Goal: Task Accomplishment & Management: Complete application form

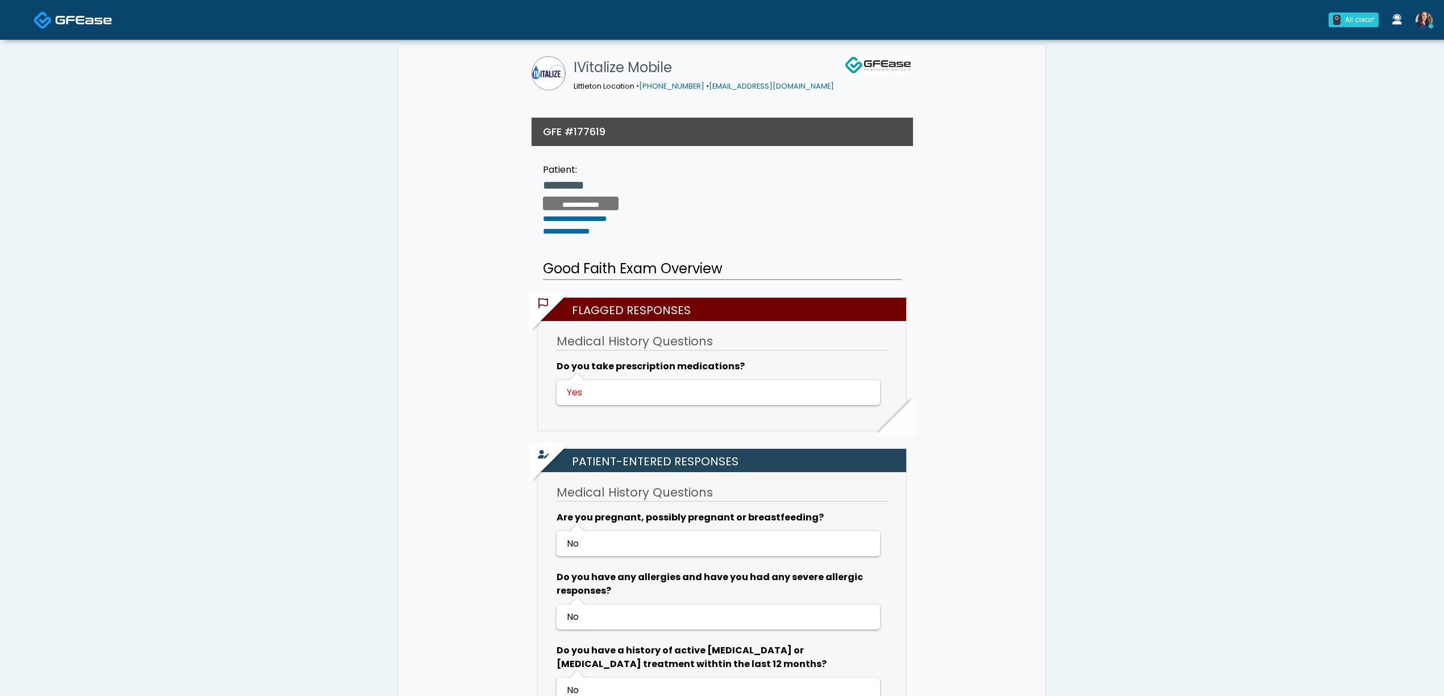
click at [77, 26] on span at bounding box center [83, 19] width 57 height 16
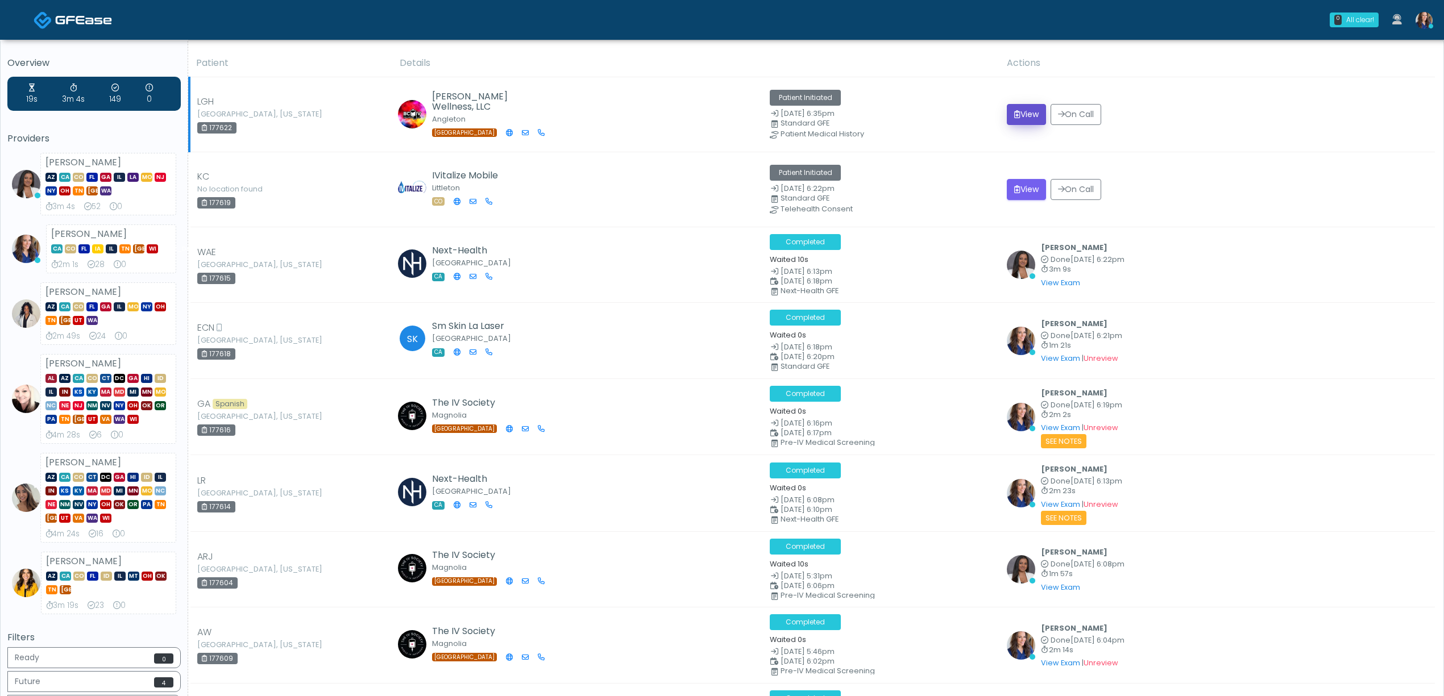
click at [1031, 115] on button "View" at bounding box center [1026, 114] width 39 height 21
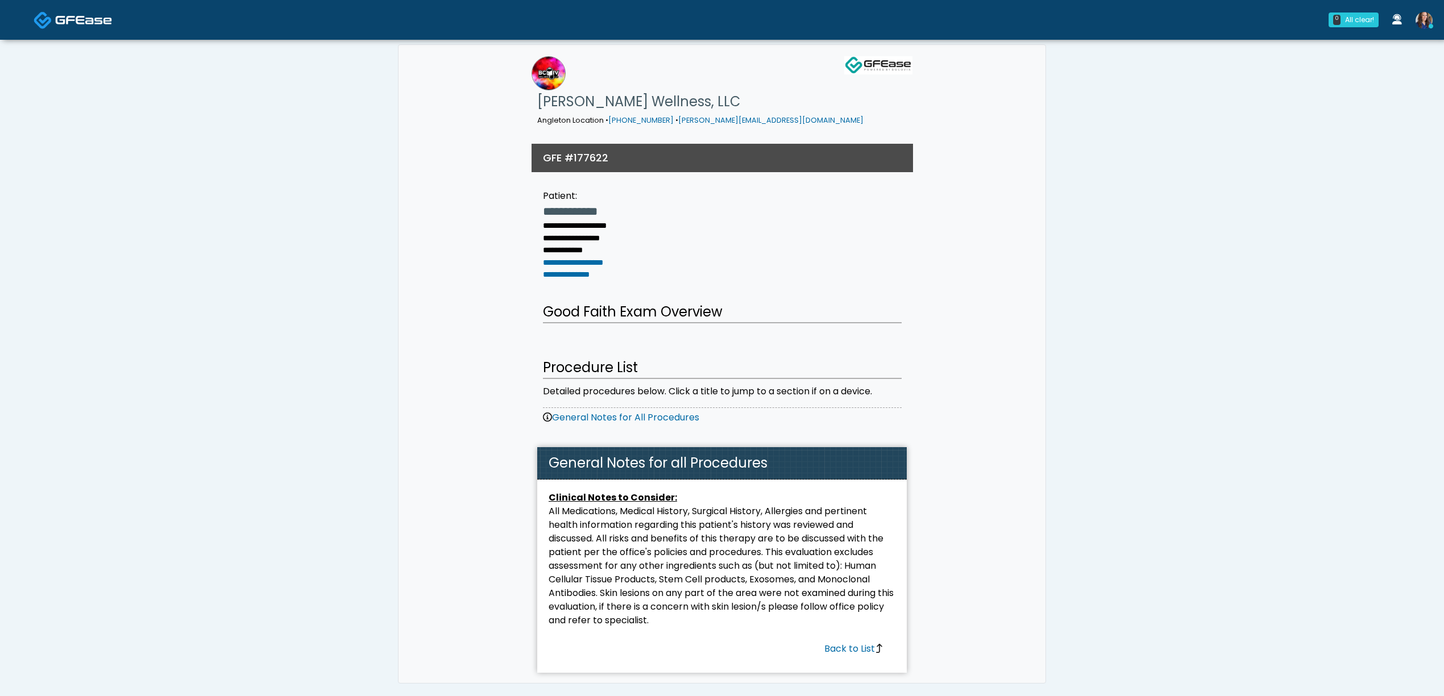
click at [98, 12] on span at bounding box center [83, 19] width 57 height 16
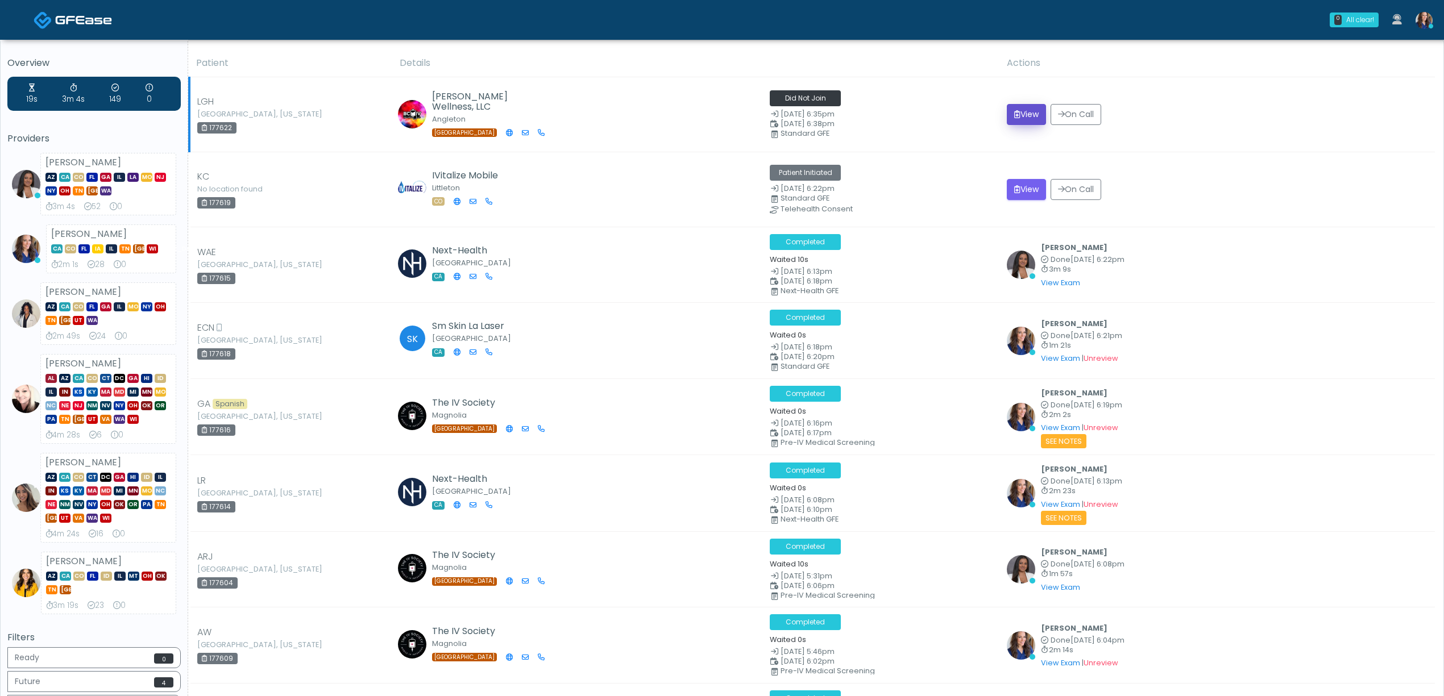
click at [1031, 115] on button "View" at bounding box center [1026, 114] width 39 height 21
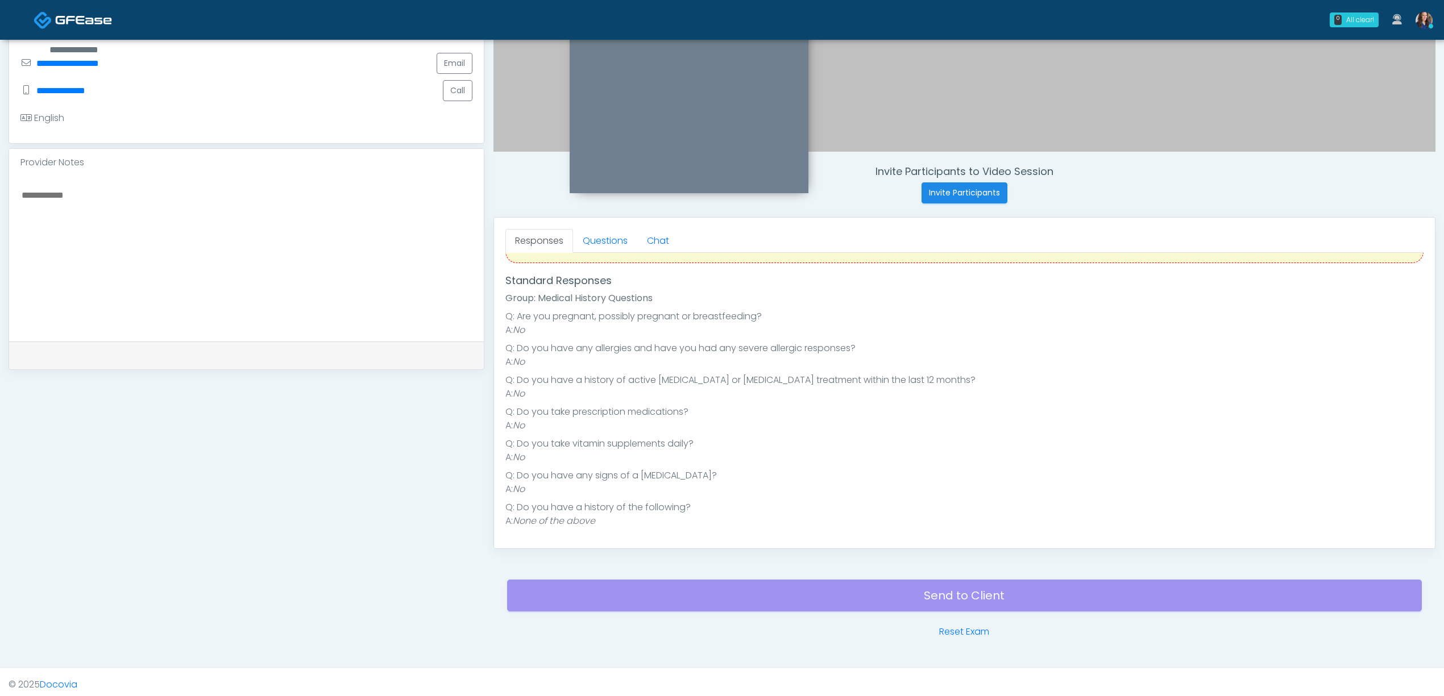
scroll to position [326, 0]
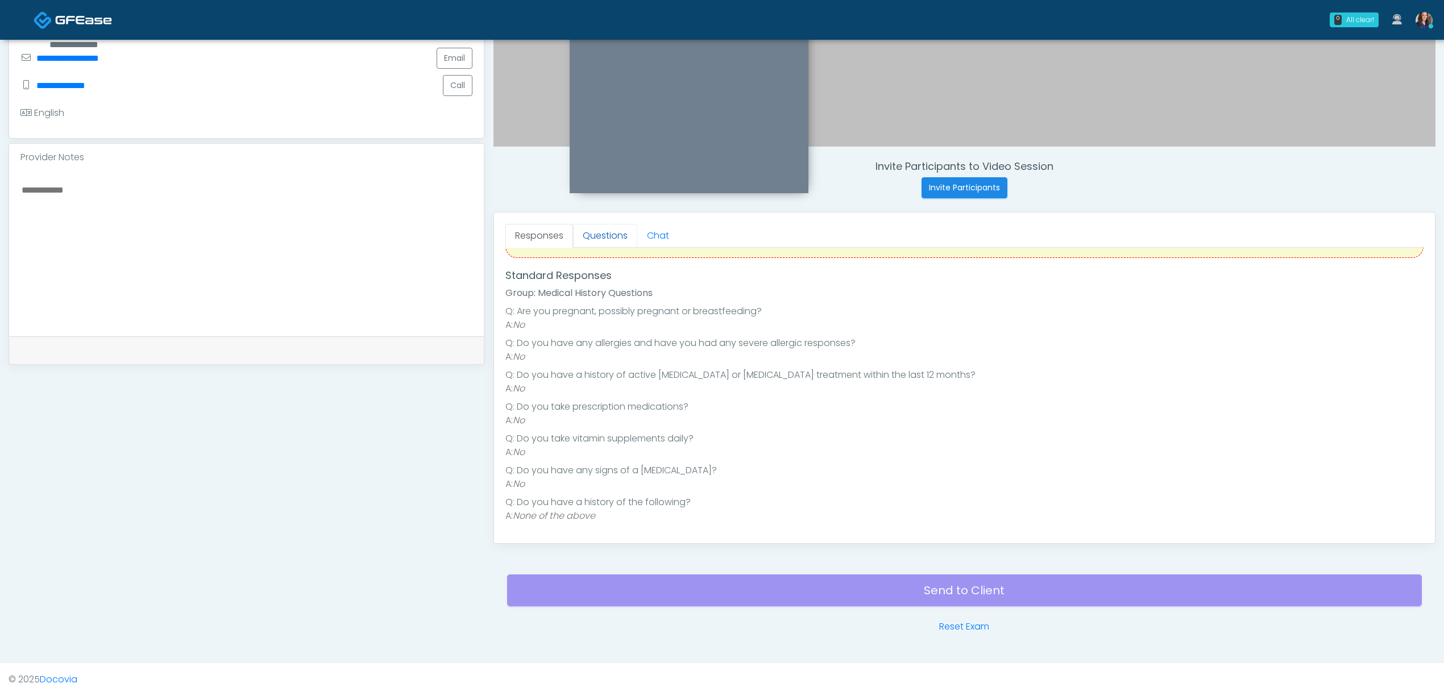
click at [610, 230] on link "Questions" at bounding box center [605, 236] width 64 height 24
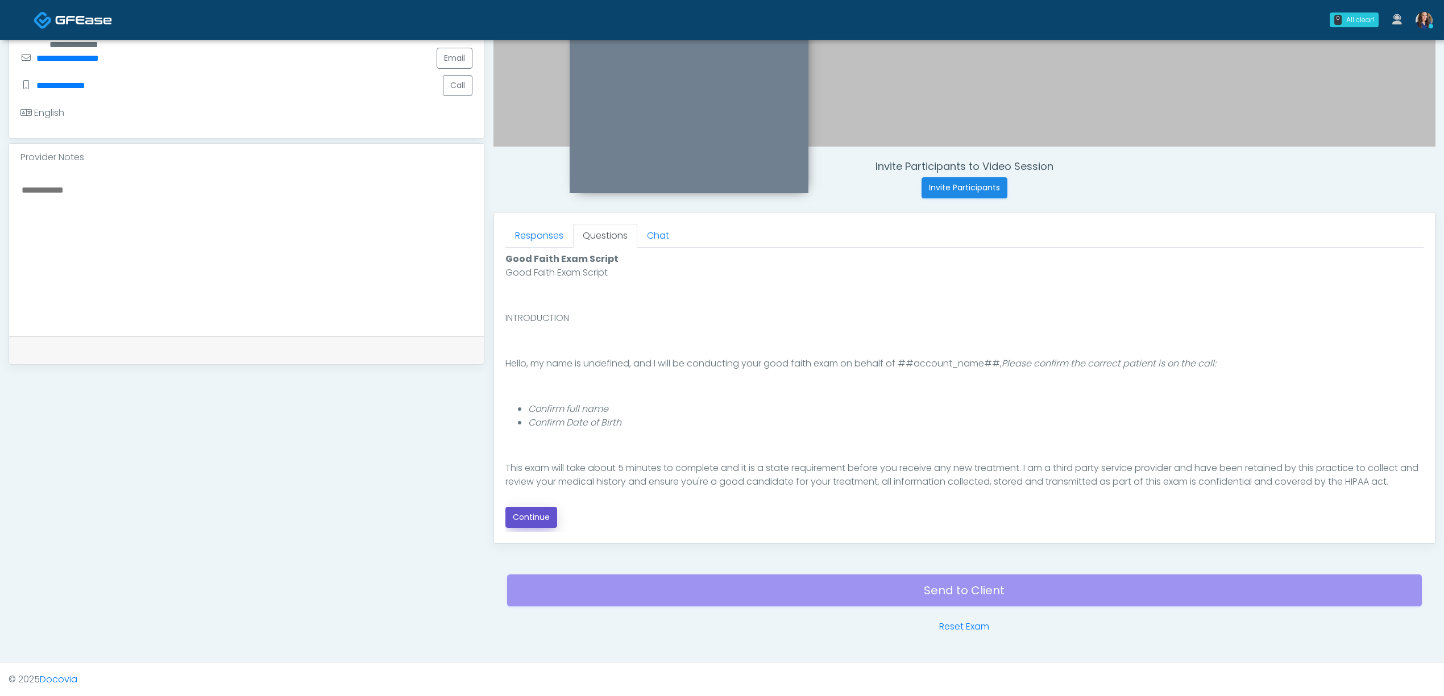
click at [532, 509] on button "Continue" at bounding box center [531, 517] width 52 height 21
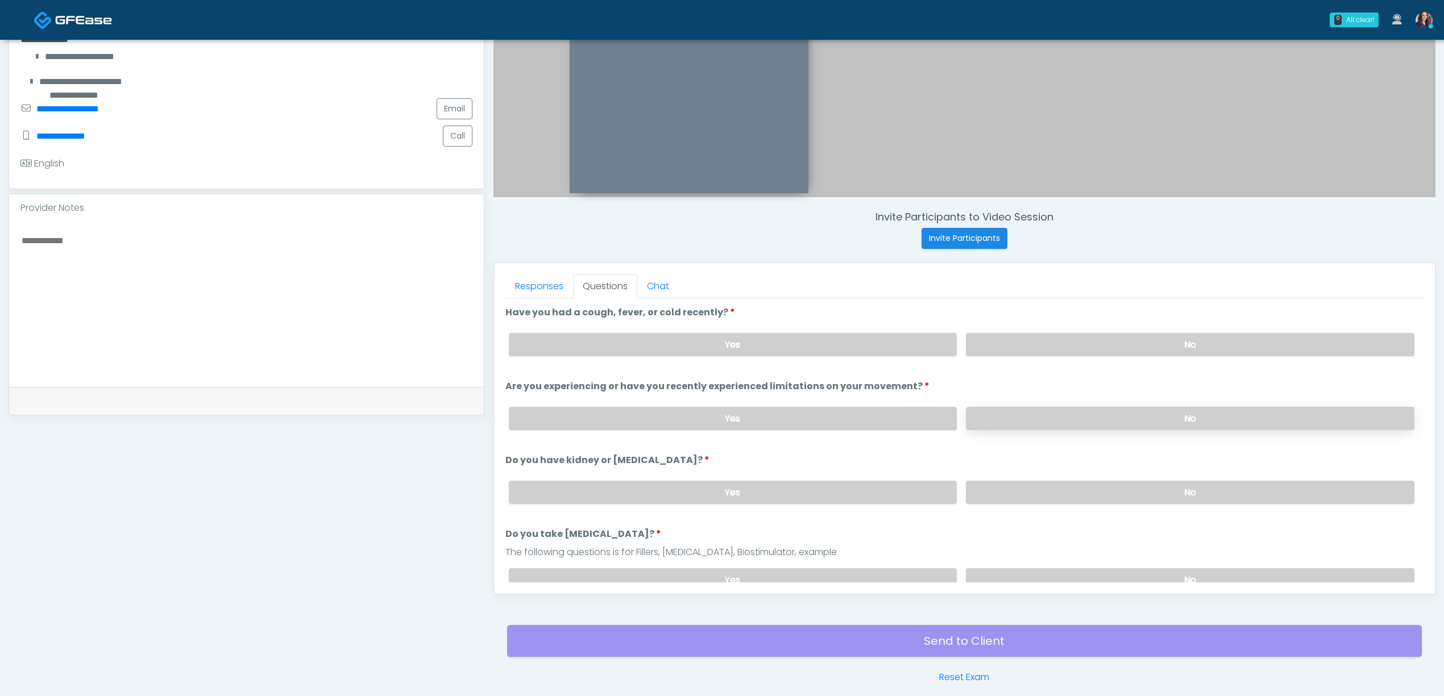
scroll to position [251, 0]
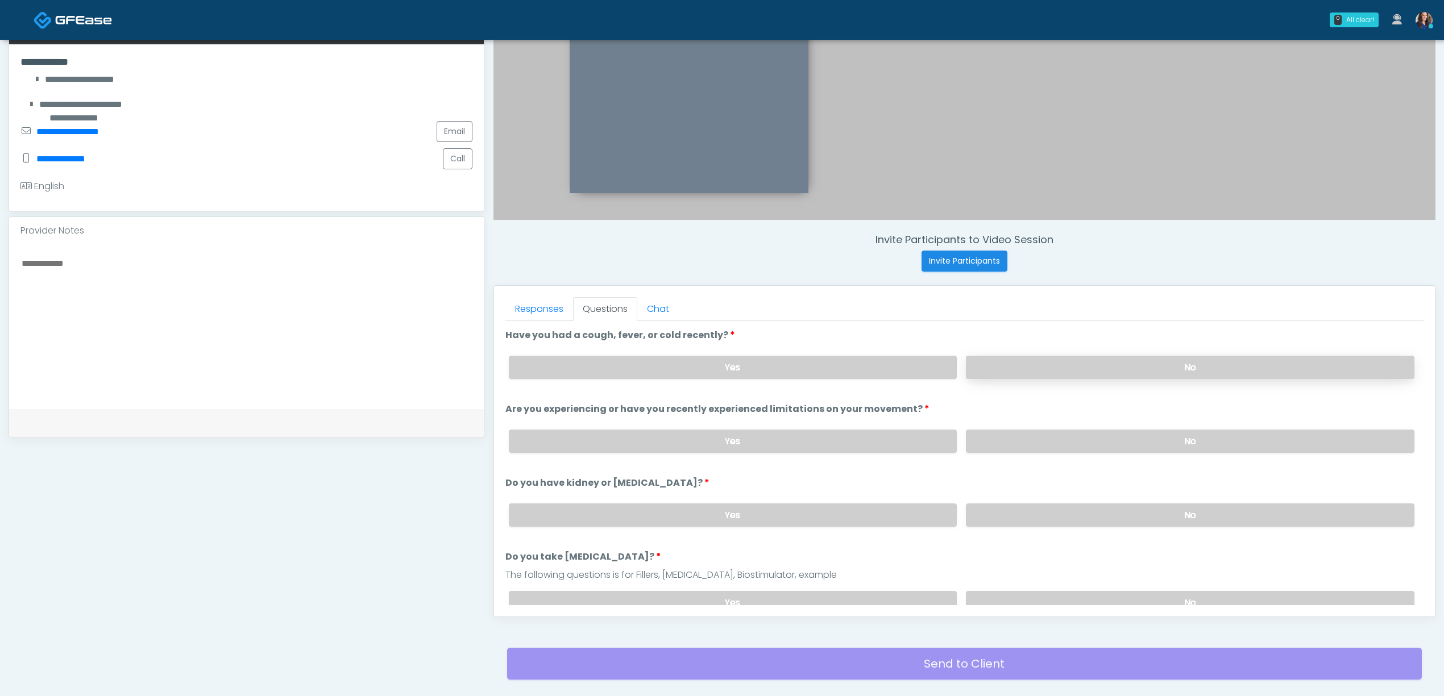
click at [1099, 373] on label "No" at bounding box center [1190, 367] width 449 height 23
click at [1078, 439] on label "No" at bounding box center [1190, 441] width 449 height 23
click at [1094, 496] on div "Yes No" at bounding box center [962, 515] width 924 height 41
click at [1088, 521] on label "No" at bounding box center [1190, 515] width 449 height 23
click at [1085, 596] on label "No" at bounding box center [1190, 602] width 449 height 23
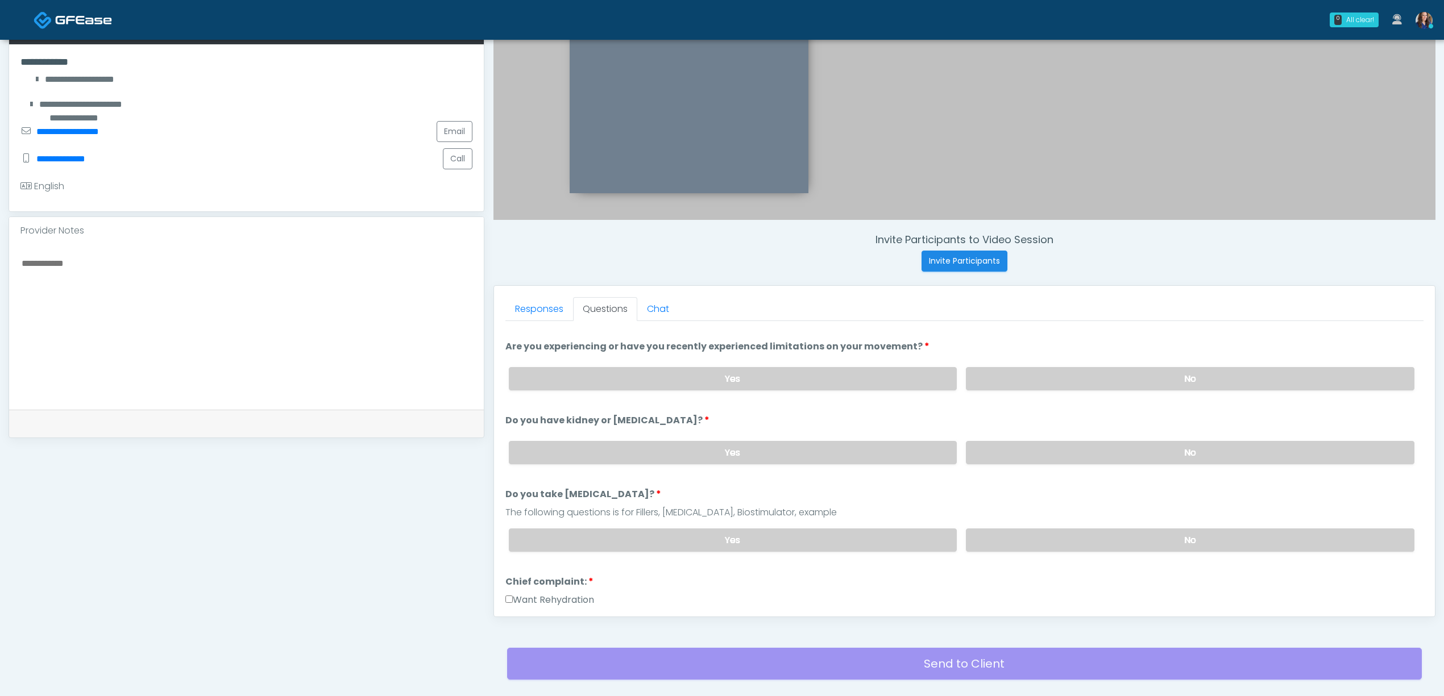
scroll to position [76, 0]
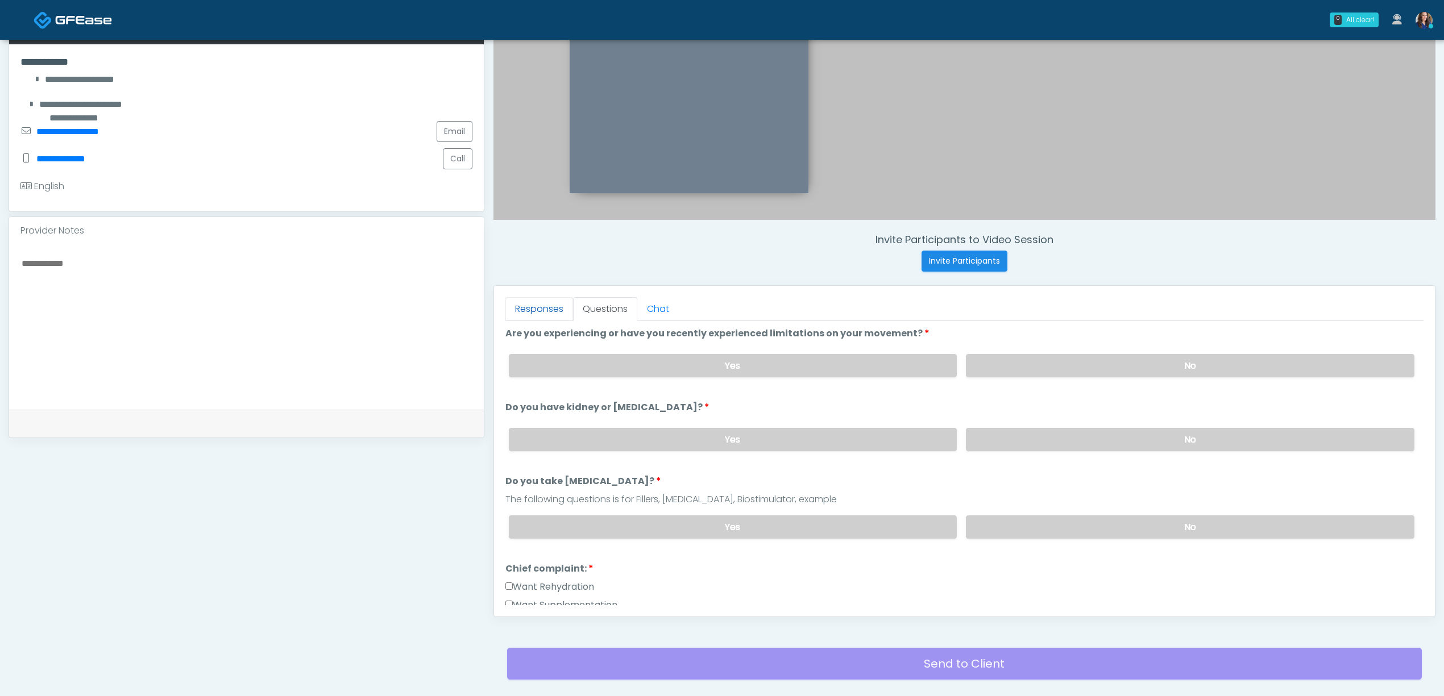
click at [536, 309] on link "Responses" at bounding box center [539, 309] width 68 height 24
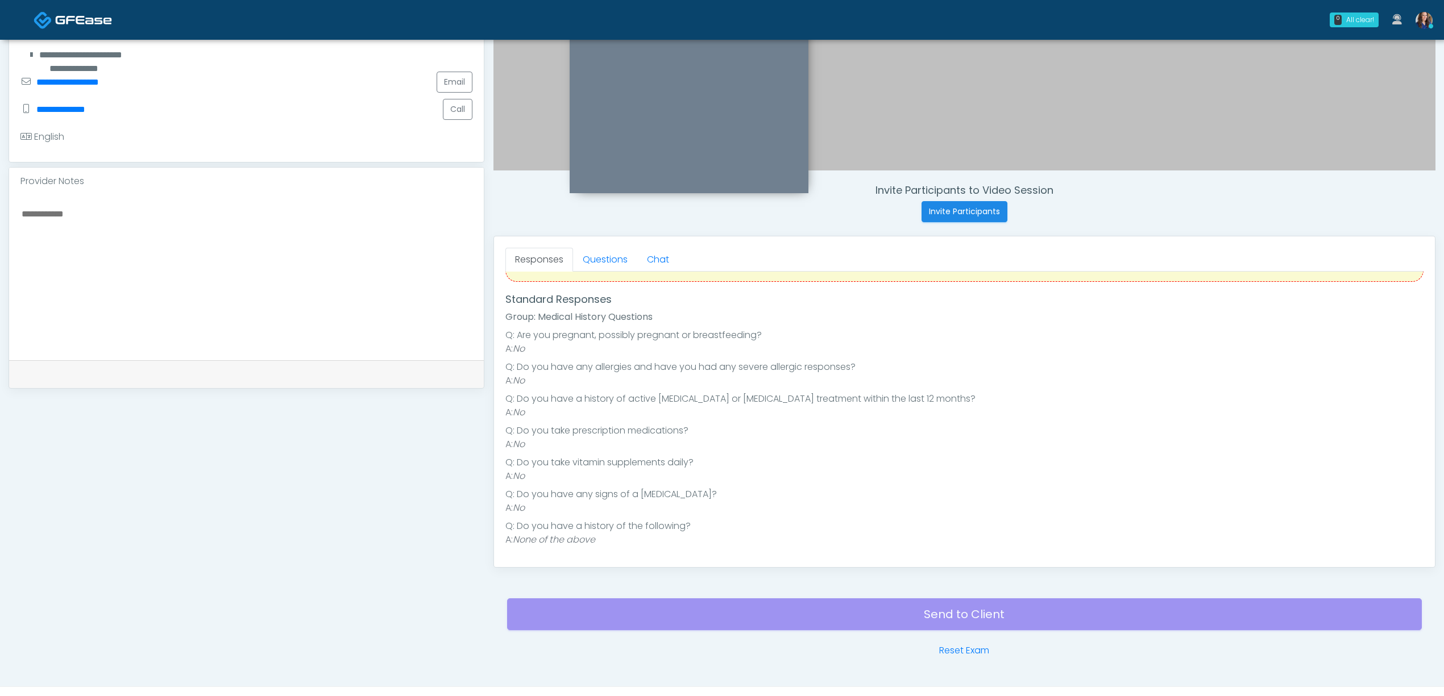
scroll to position [326, 0]
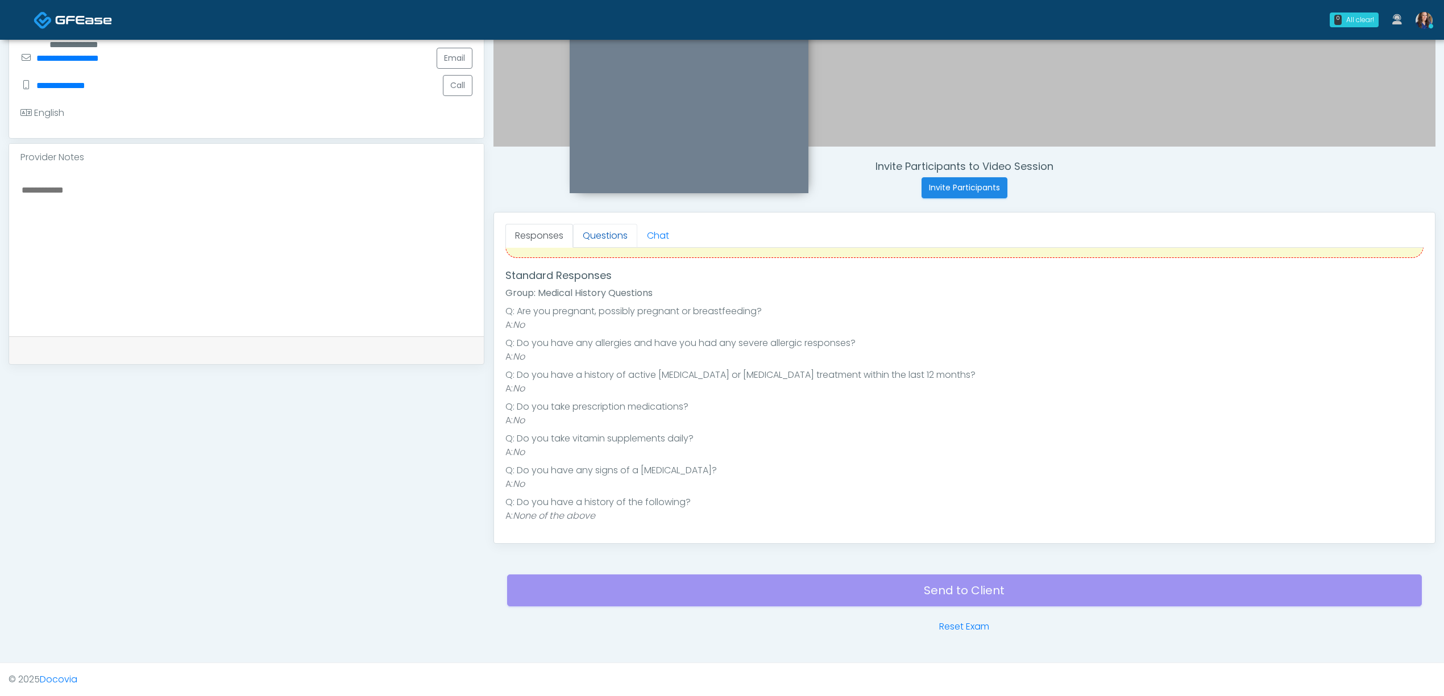
click at [605, 231] on link "Questions" at bounding box center [605, 236] width 64 height 24
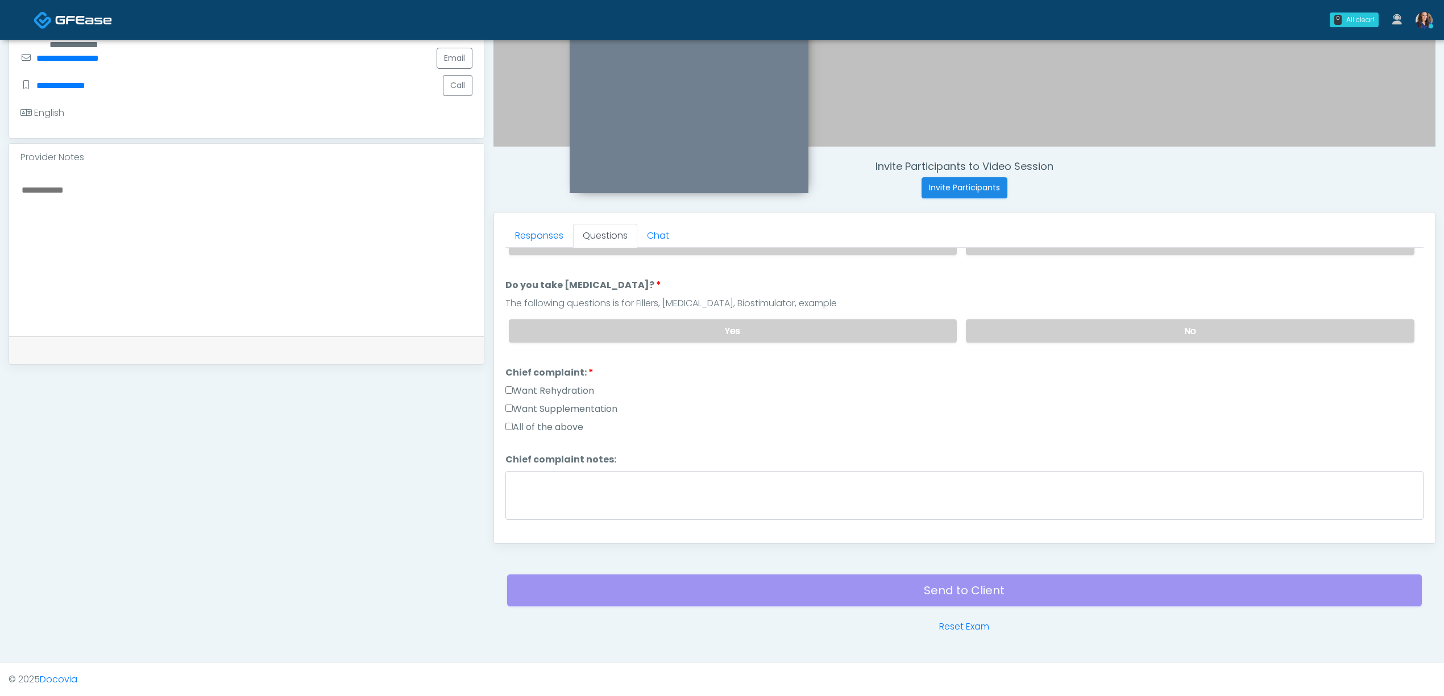
scroll to position [274, 0]
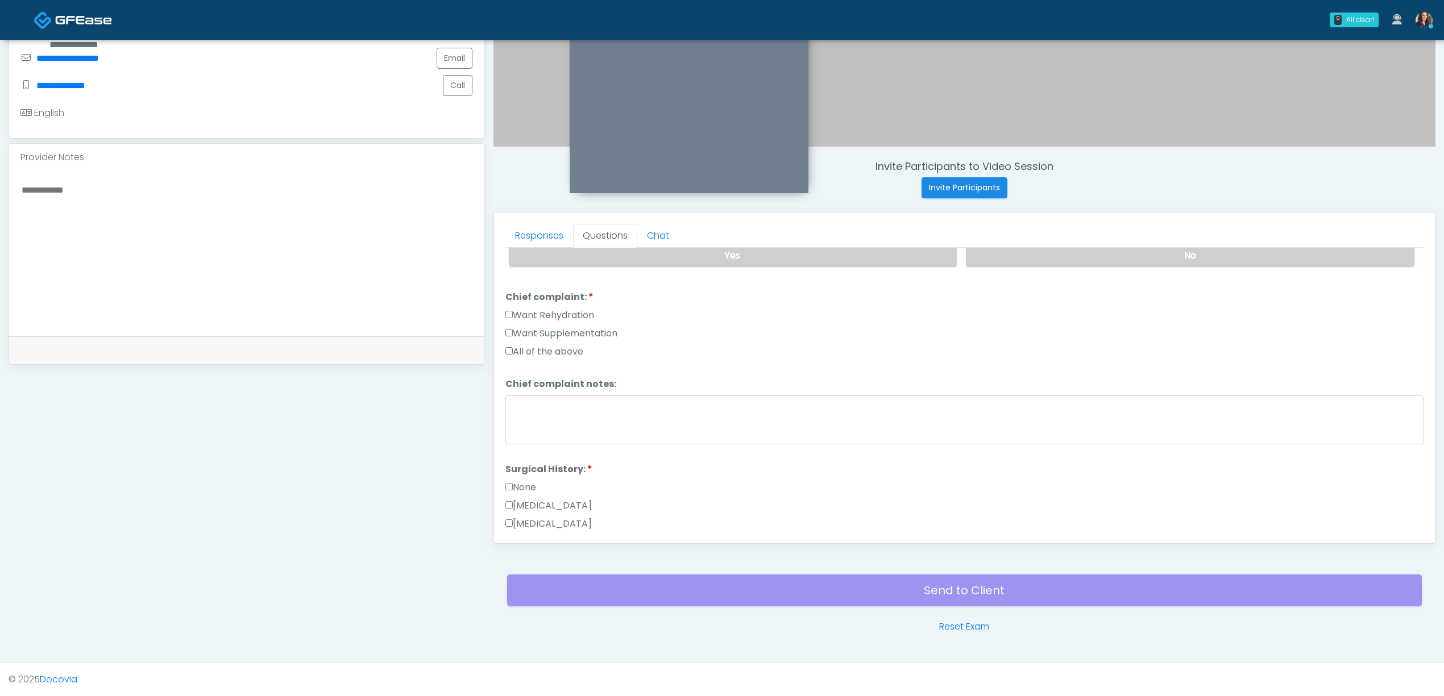
drag, startPoint x: 550, startPoint y: 312, endPoint x: 551, endPoint y: 321, distance: 9.2
click at [551, 312] on label "Want Rehydration" at bounding box center [549, 316] width 89 height 14
click at [551, 328] on label "Want Supplementation" at bounding box center [561, 334] width 112 height 14
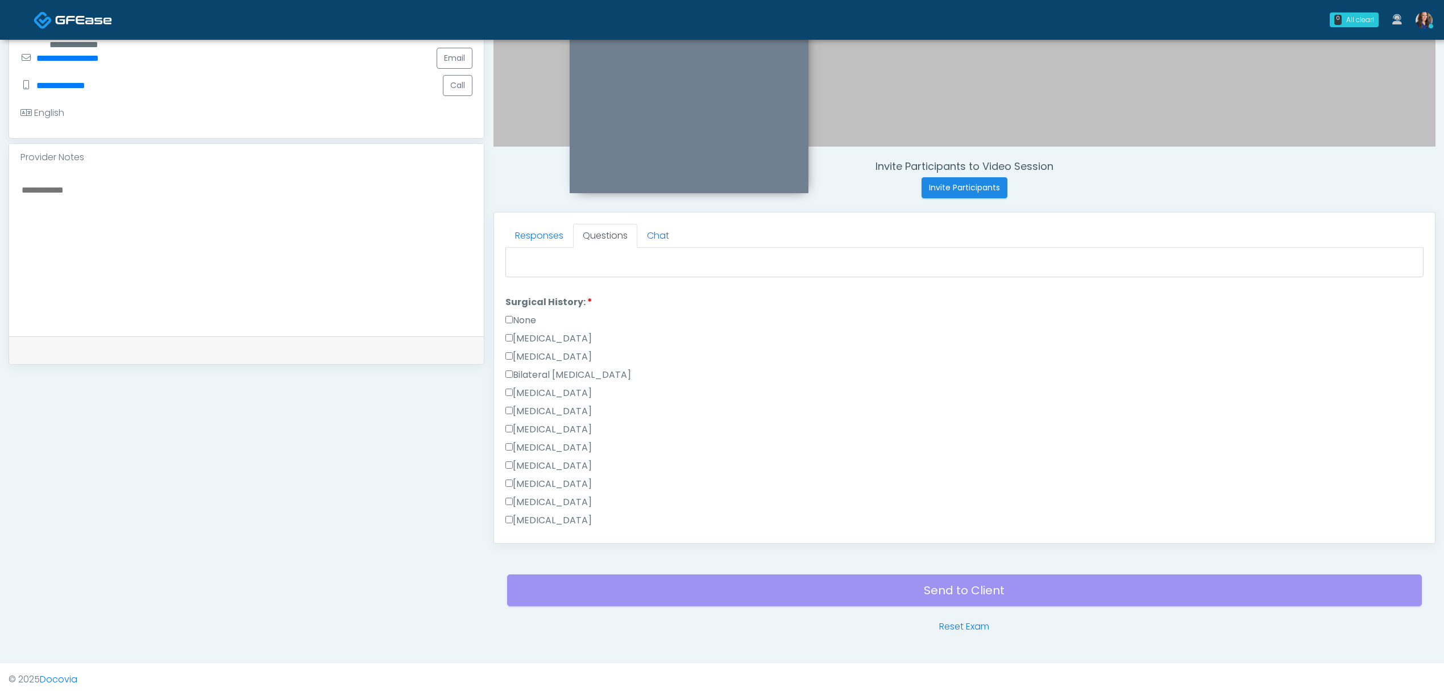
scroll to position [501, 0]
click at [528, 256] on label "None" at bounding box center [520, 261] width 31 height 14
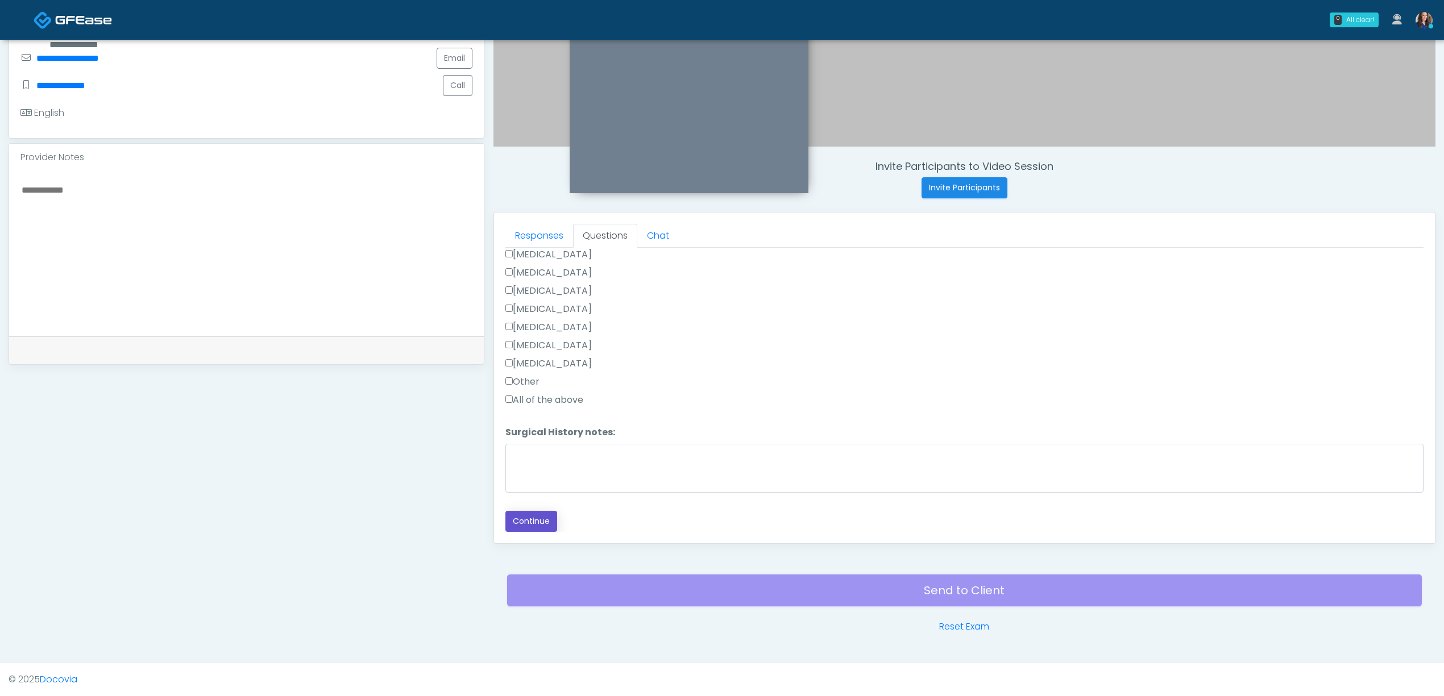
click at [526, 524] on button "Continue" at bounding box center [531, 521] width 52 height 21
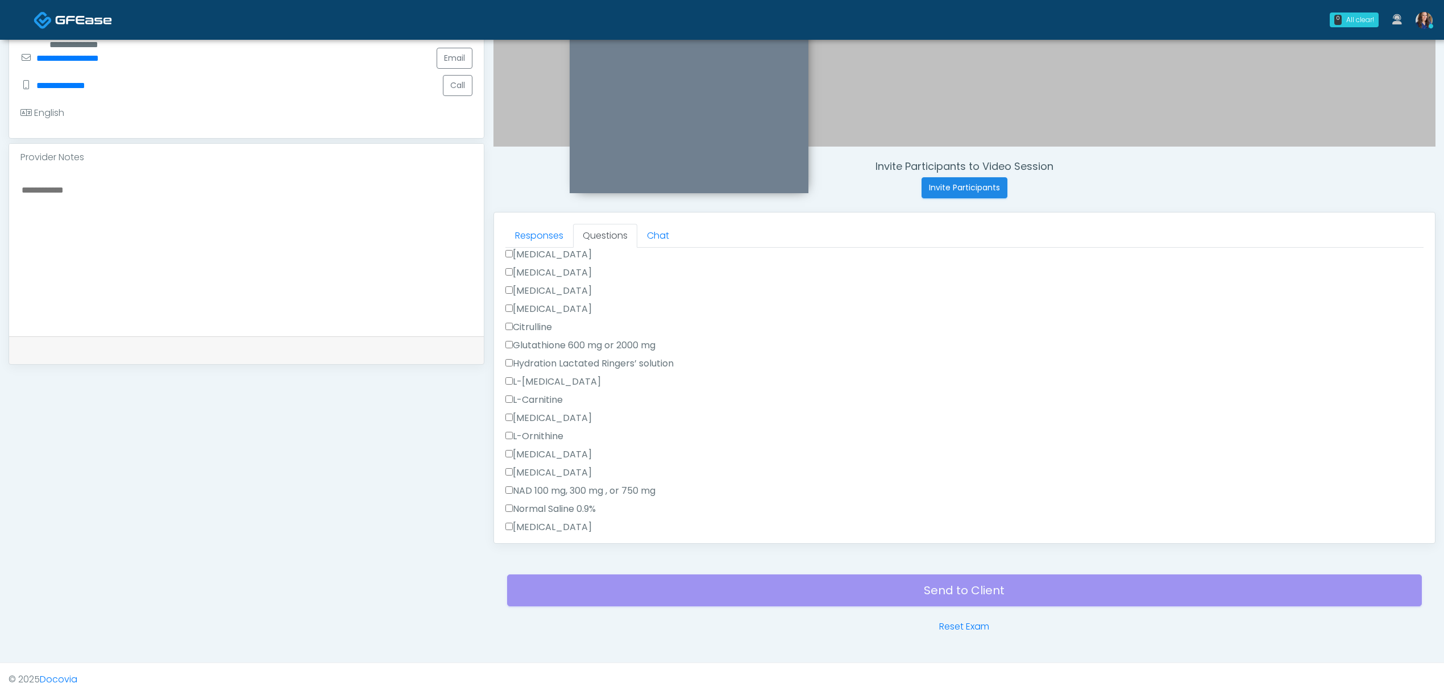
scroll to position [0, 0]
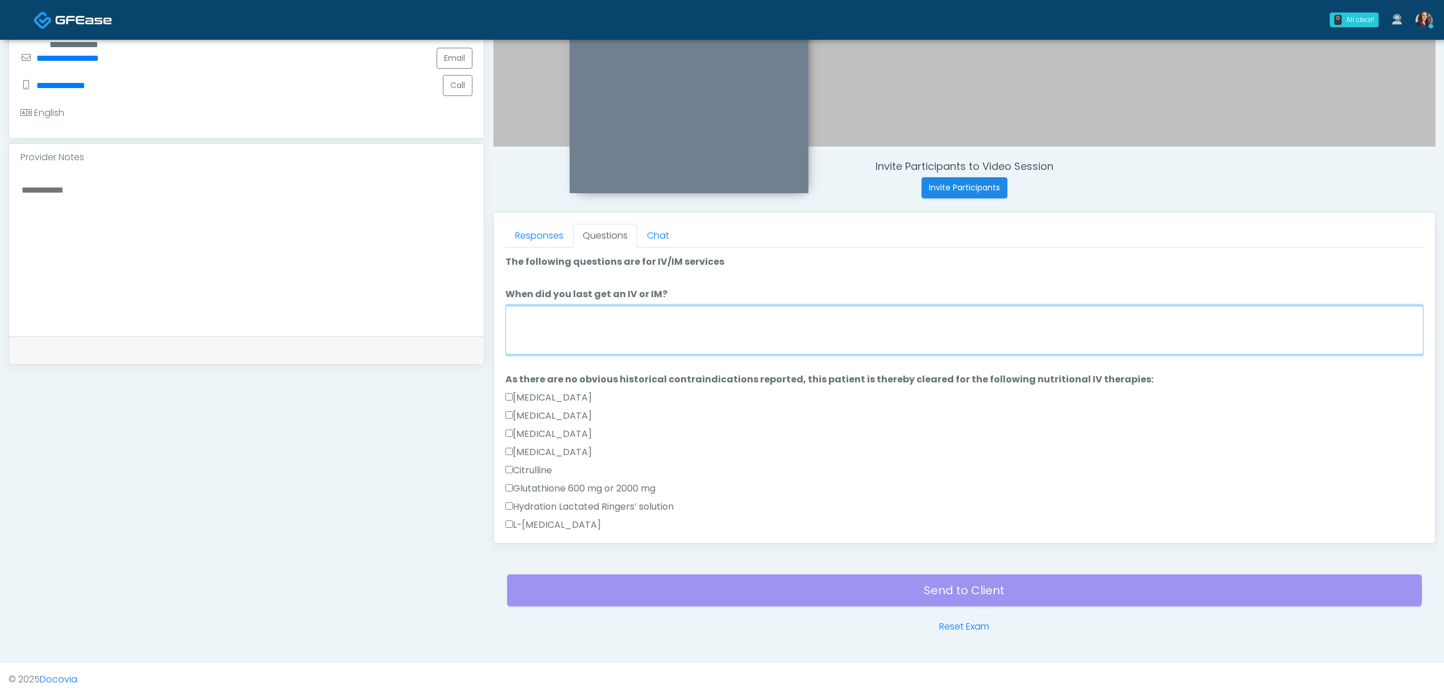
drag, startPoint x: 637, startPoint y: 321, endPoint x: 660, endPoint y: 319, distance: 22.8
click at [638, 321] on textarea "When did you last get an IV or IM?" at bounding box center [964, 330] width 918 height 49
type textarea "*"
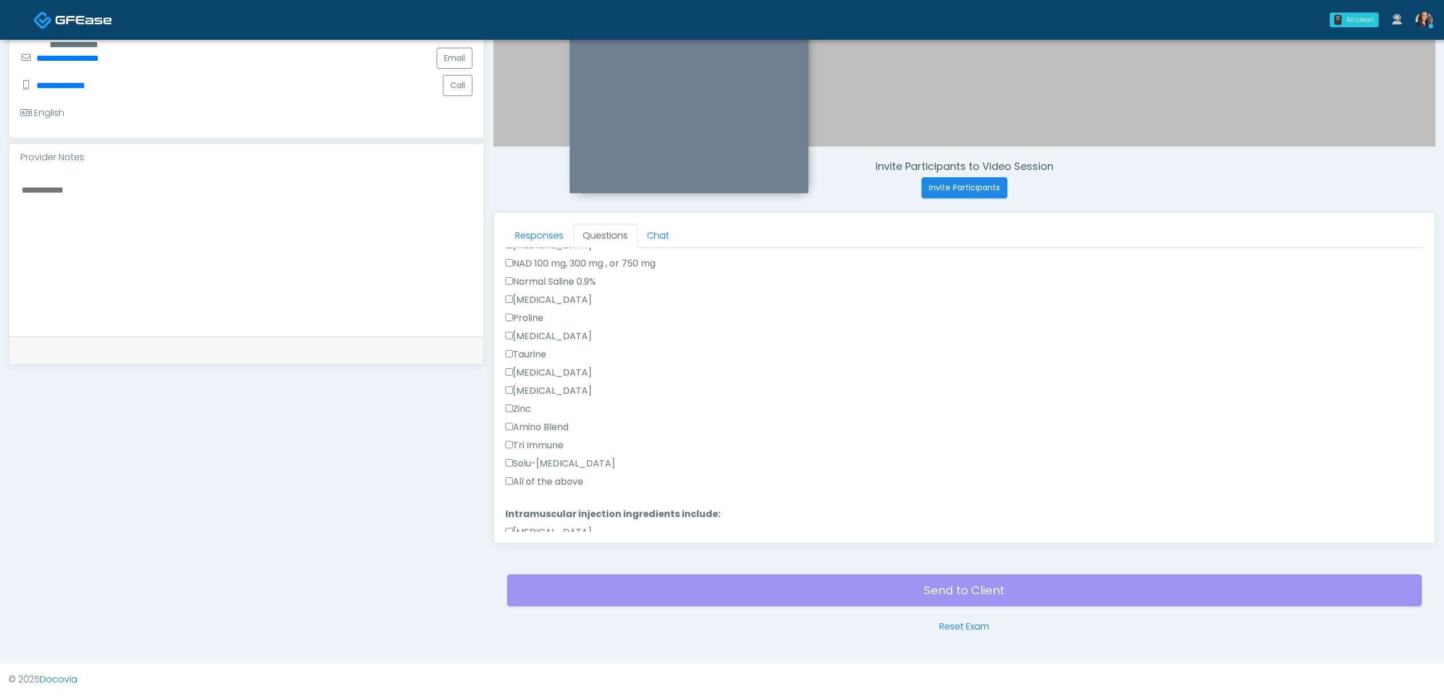
scroll to position [455, 0]
type textarea "**********"
click at [545, 392] on label "All of the above" at bounding box center [544, 398] width 78 height 14
click at [559, 483] on label "All of the above" at bounding box center [544, 486] width 78 height 14
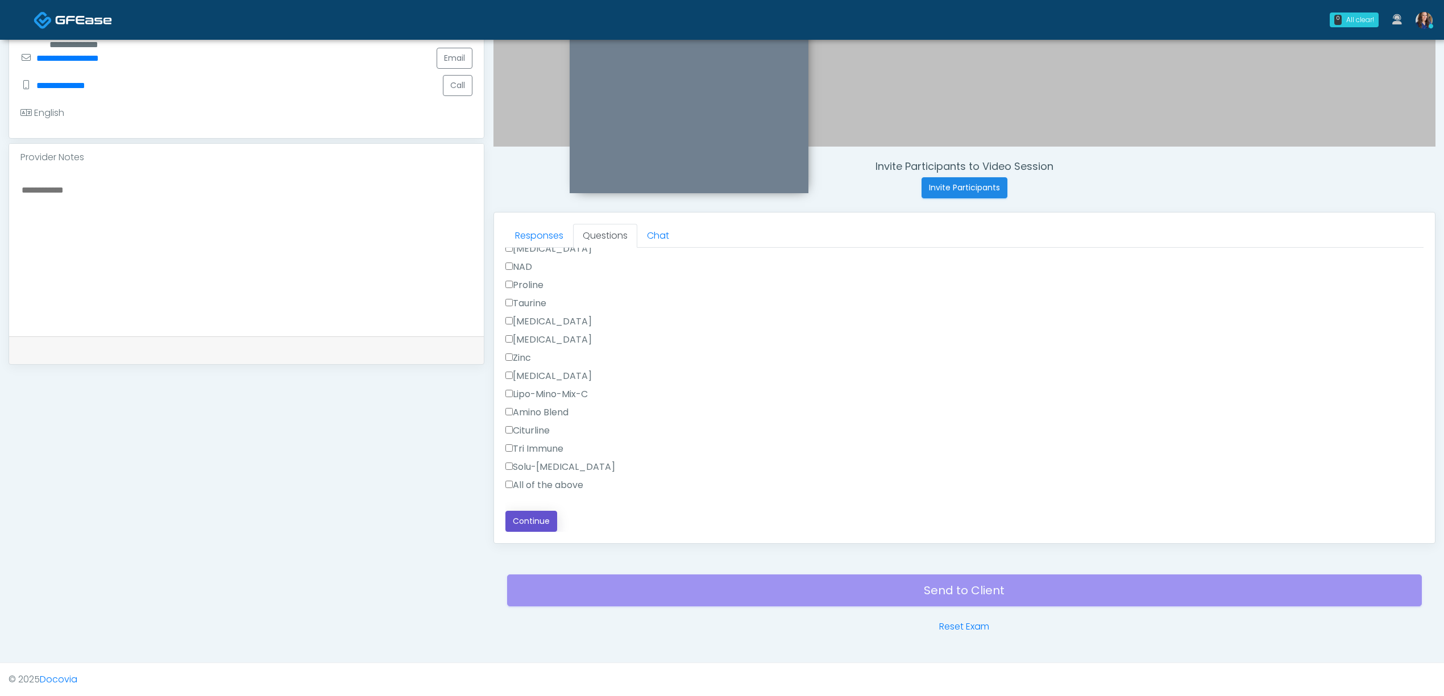
click at [530, 522] on button "Continue" at bounding box center [531, 521] width 52 height 21
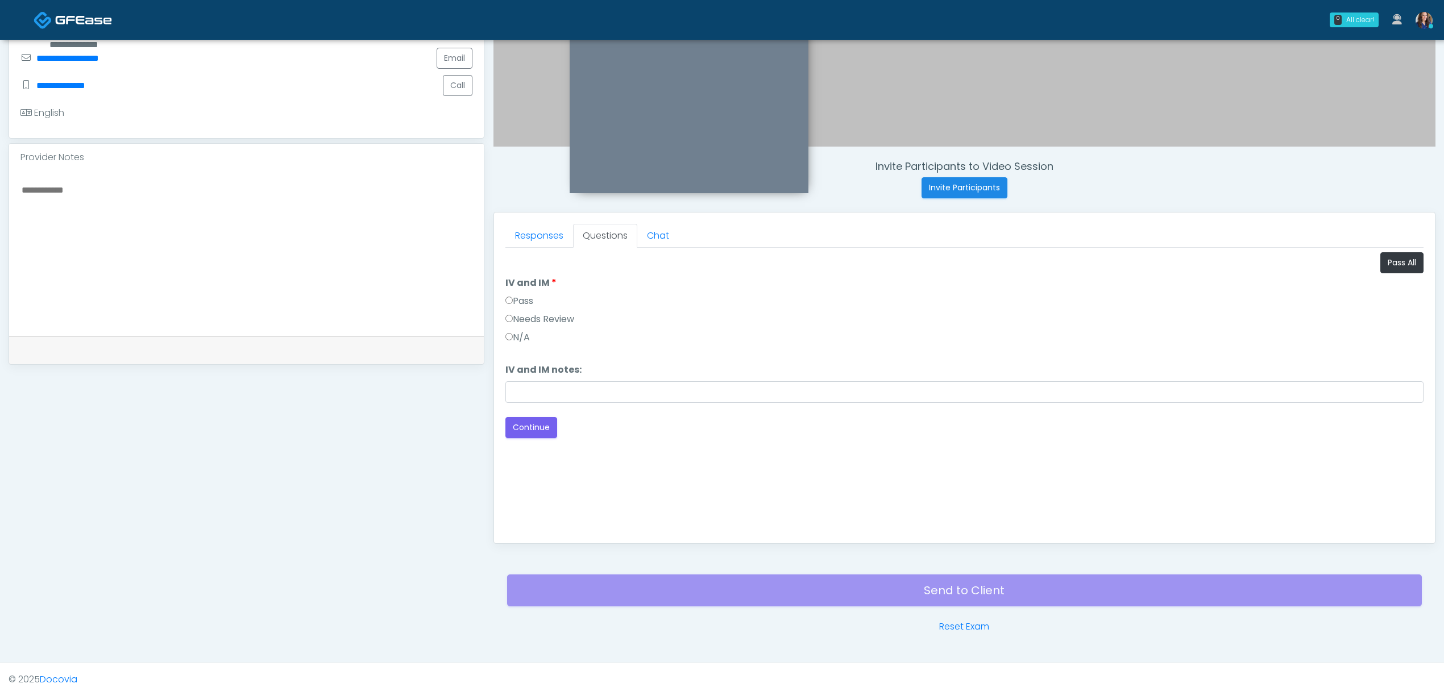
click at [528, 305] on label "Pass" at bounding box center [519, 301] width 28 height 14
drag, startPoint x: 534, startPoint y: 437, endPoint x: 548, endPoint y: 427, distance: 16.4
click at [534, 435] on button "Continue" at bounding box center [531, 427] width 52 height 21
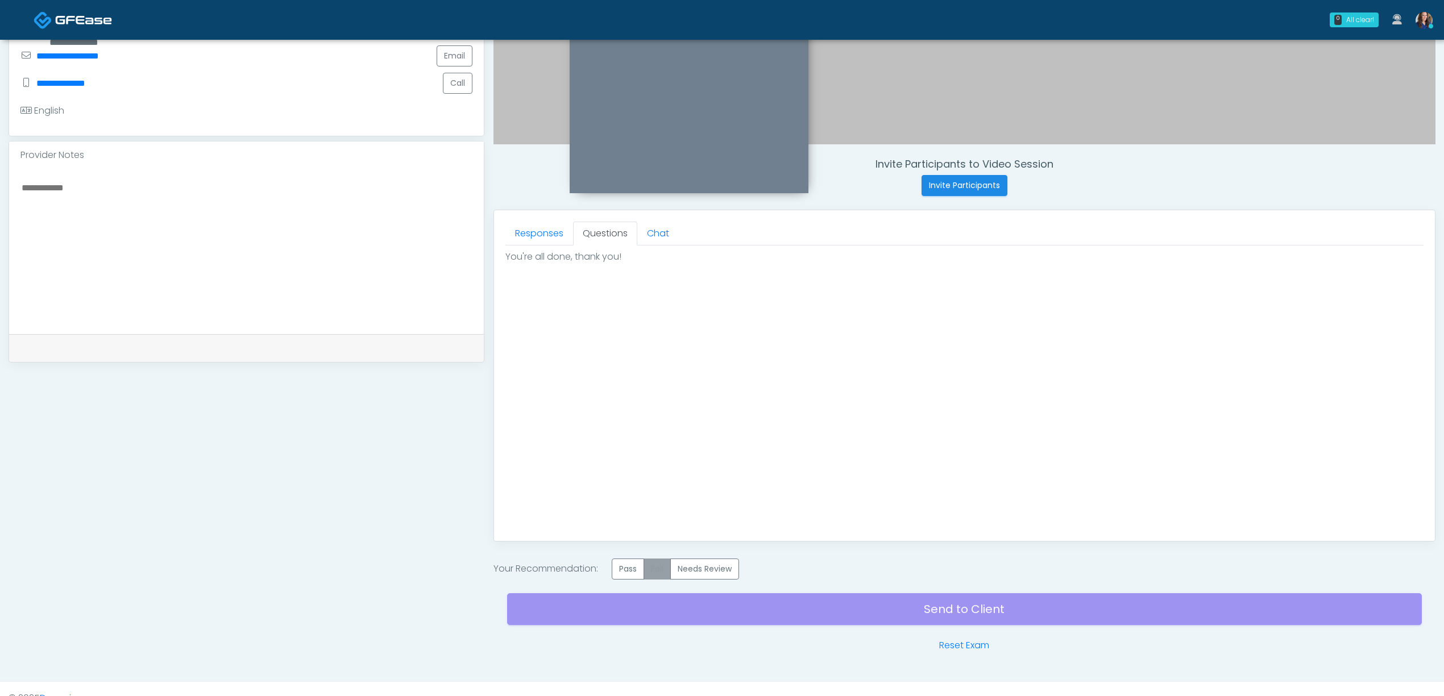
drag, startPoint x: 630, startPoint y: 582, endPoint x: 654, endPoint y: 575, distance: 24.8
click at [631, 580] on label "Pass" at bounding box center [628, 569] width 32 height 21
click at [844, 598] on div "Send to Client Reset Exam" at bounding box center [964, 616] width 915 height 73
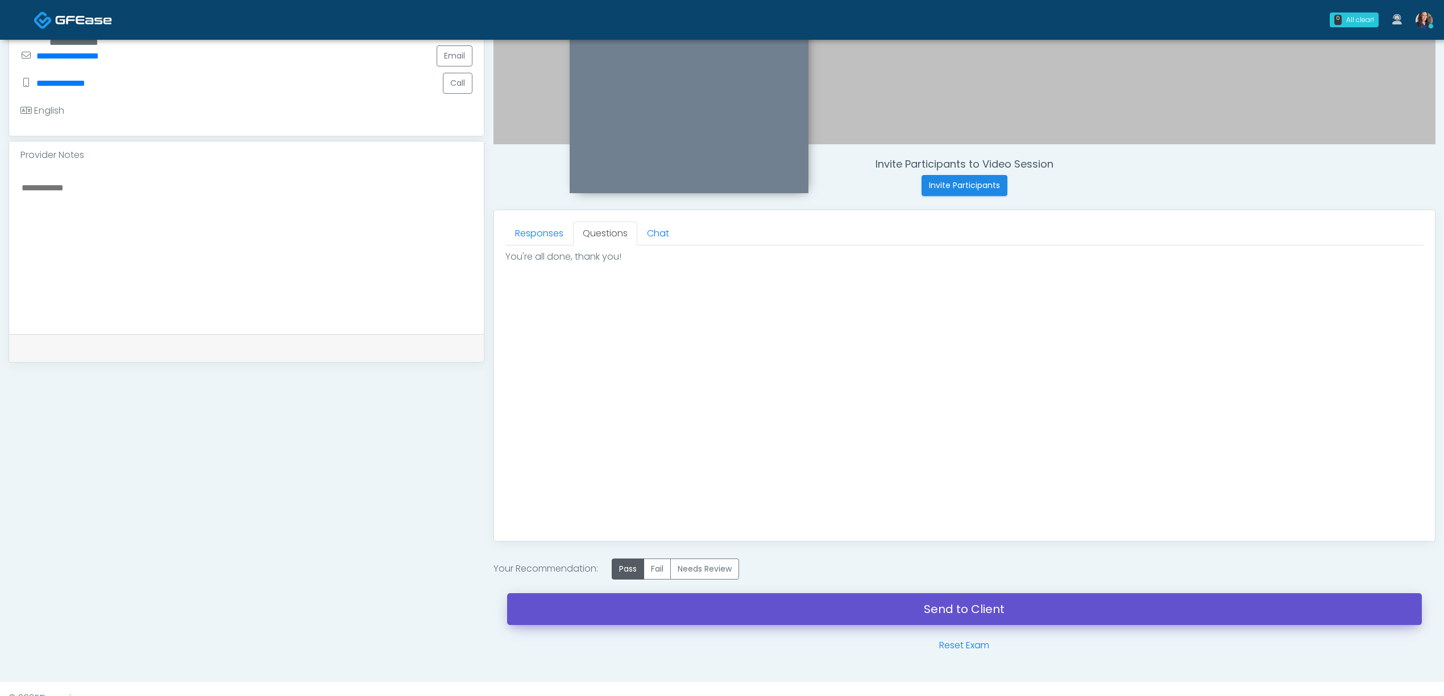
click at [841, 612] on link "Send to Client" at bounding box center [964, 609] width 915 height 32
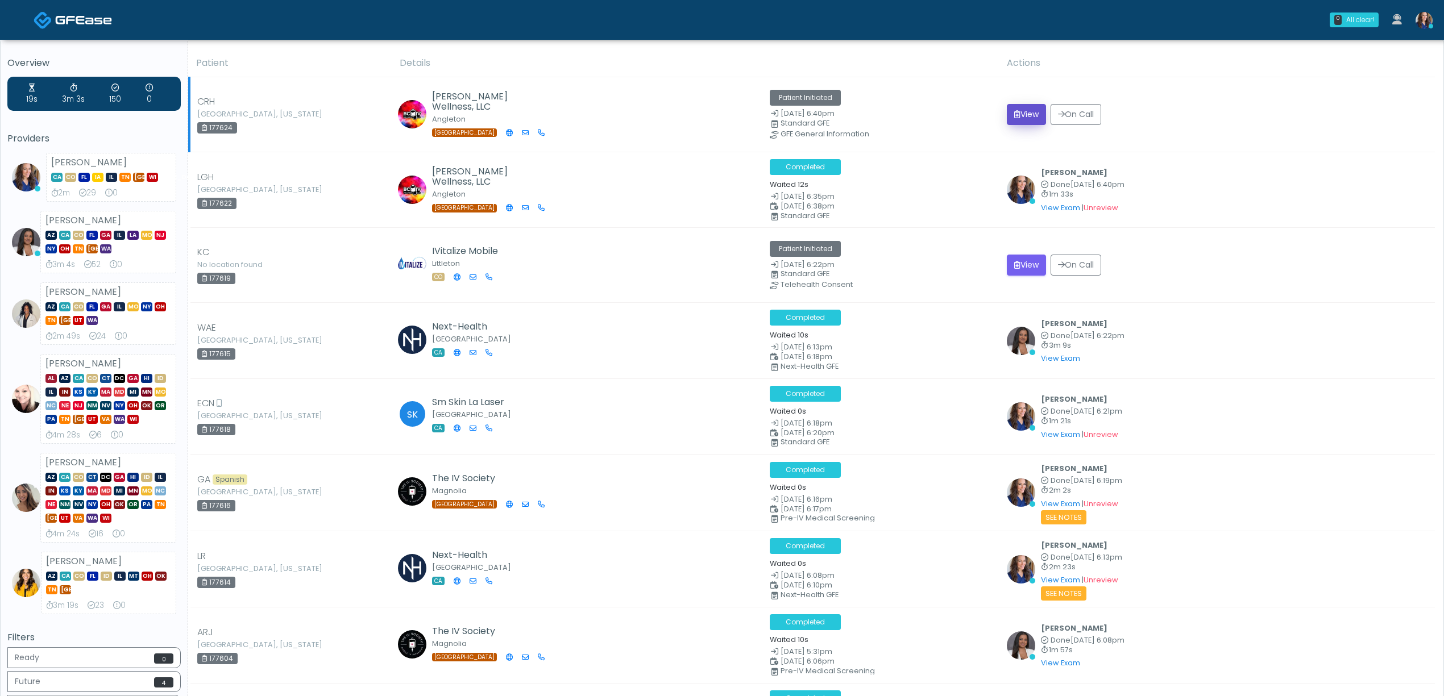
drag, startPoint x: 1033, startPoint y: 115, endPoint x: 1021, endPoint y: 106, distance: 15.5
click at [1033, 115] on button "View" at bounding box center [1026, 114] width 39 height 21
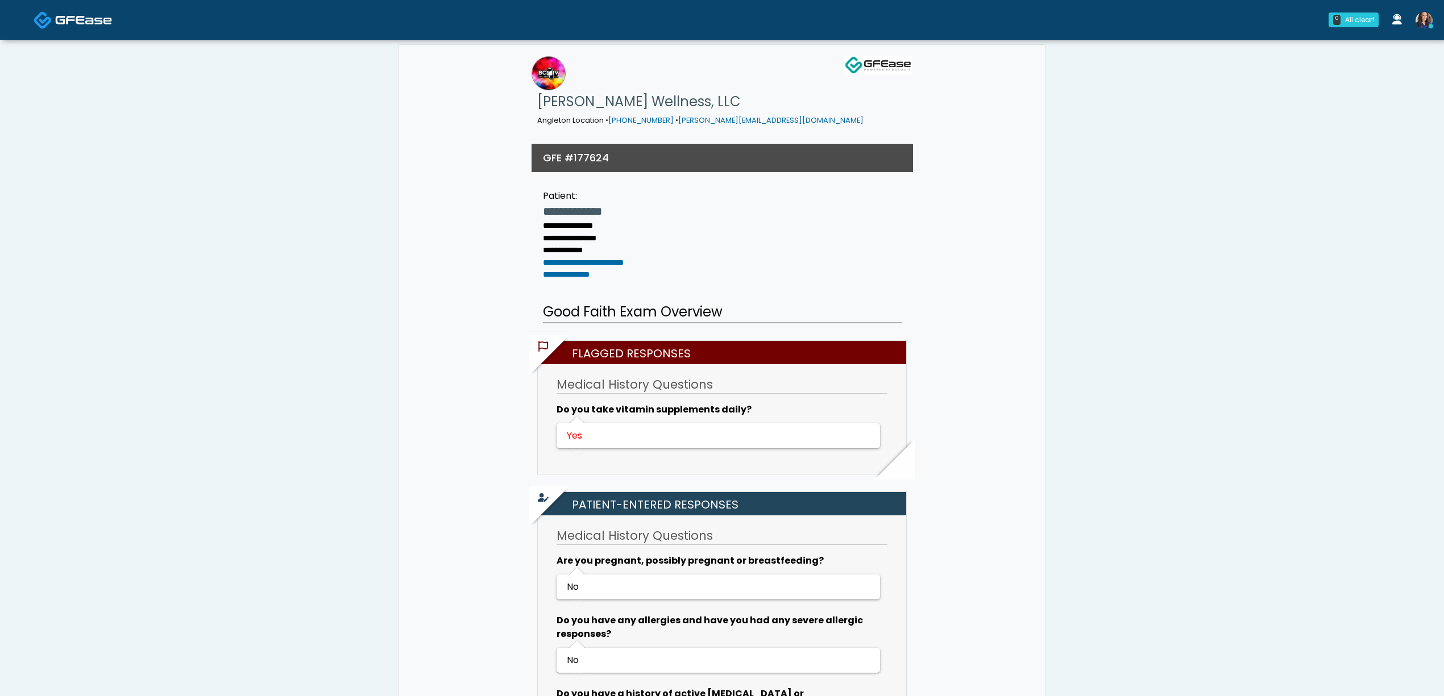
click at [78, 12] on span at bounding box center [83, 19] width 57 height 16
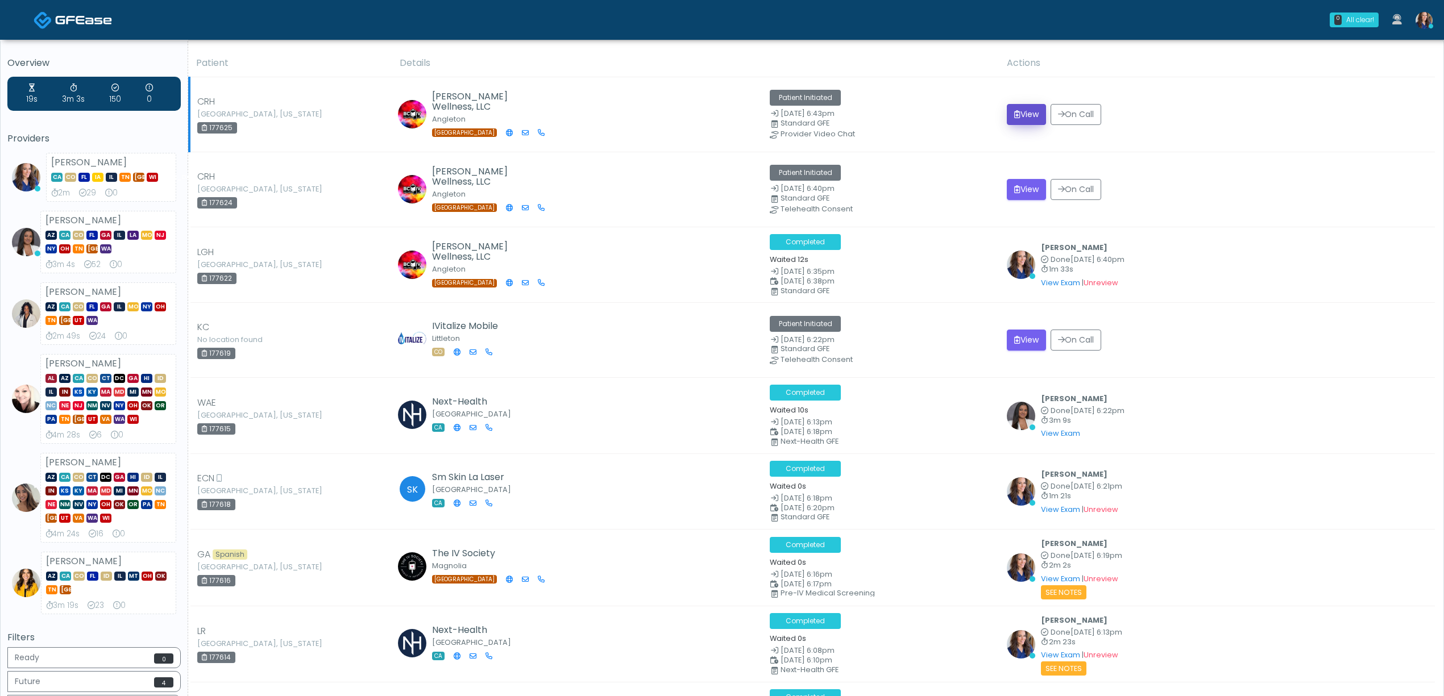
click at [1020, 110] on icon "submit" at bounding box center [1017, 114] width 6 height 8
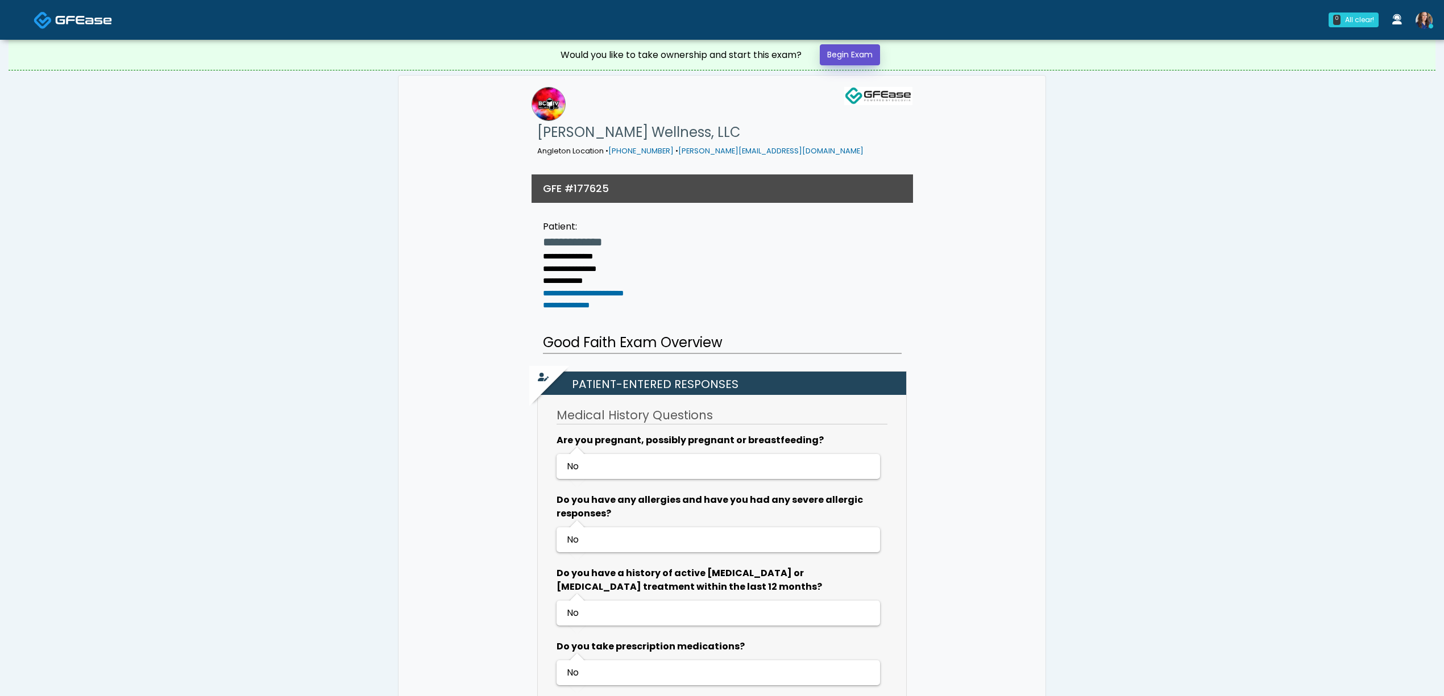
click at [856, 57] on link "Begin Exam" at bounding box center [850, 54] width 60 height 21
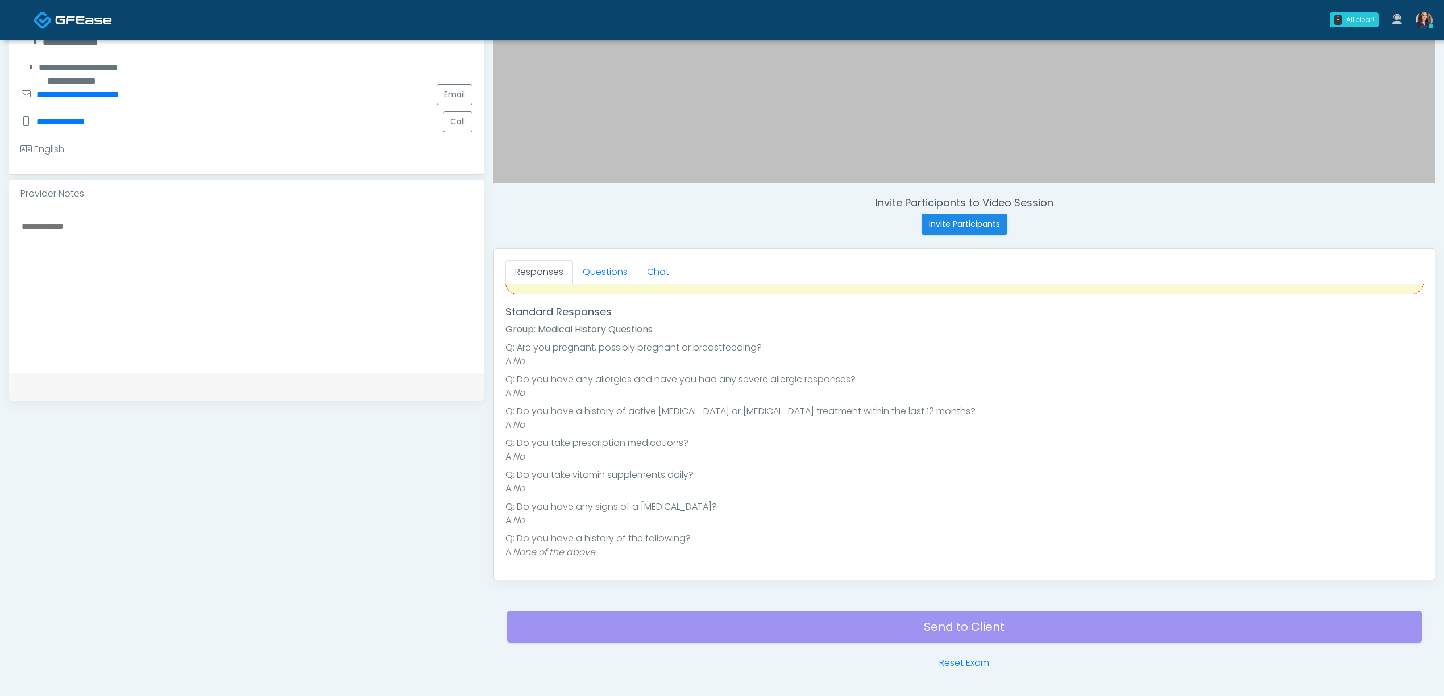
scroll to position [303, 0]
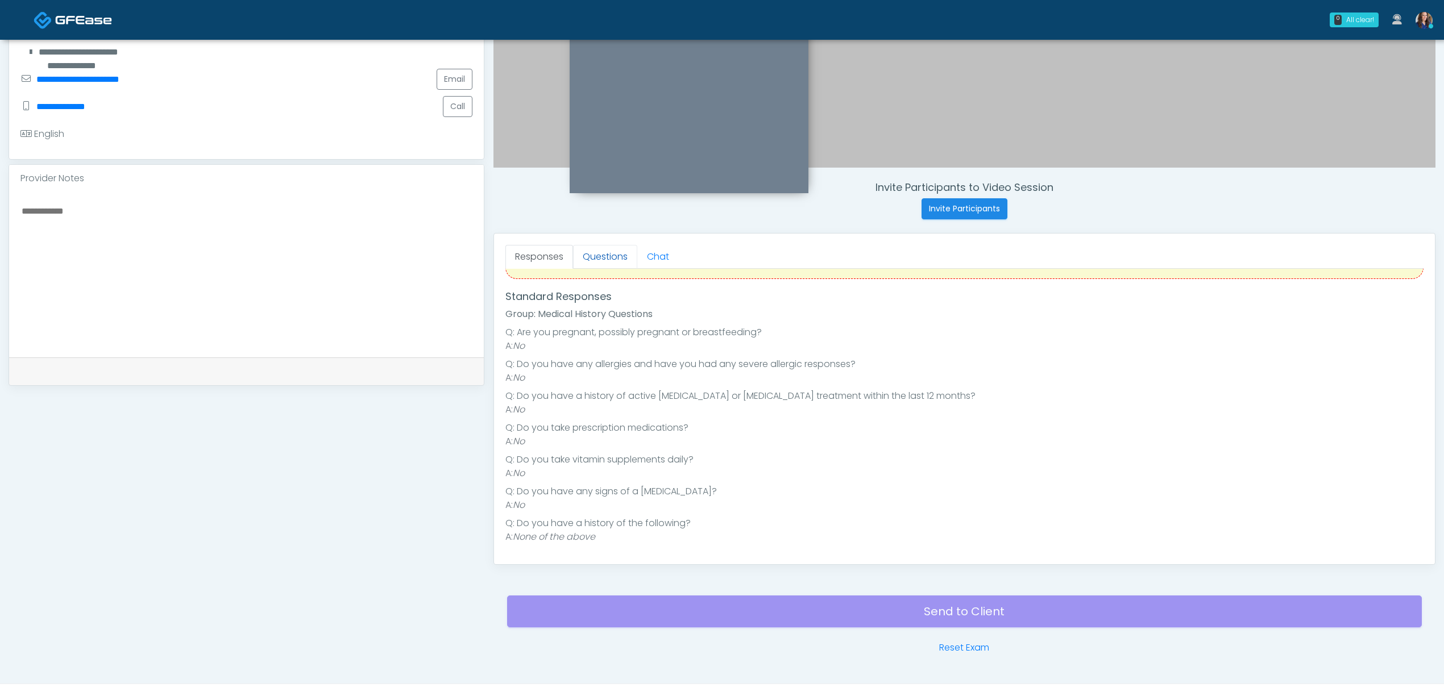
click at [595, 258] on link "Questions" at bounding box center [605, 257] width 64 height 24
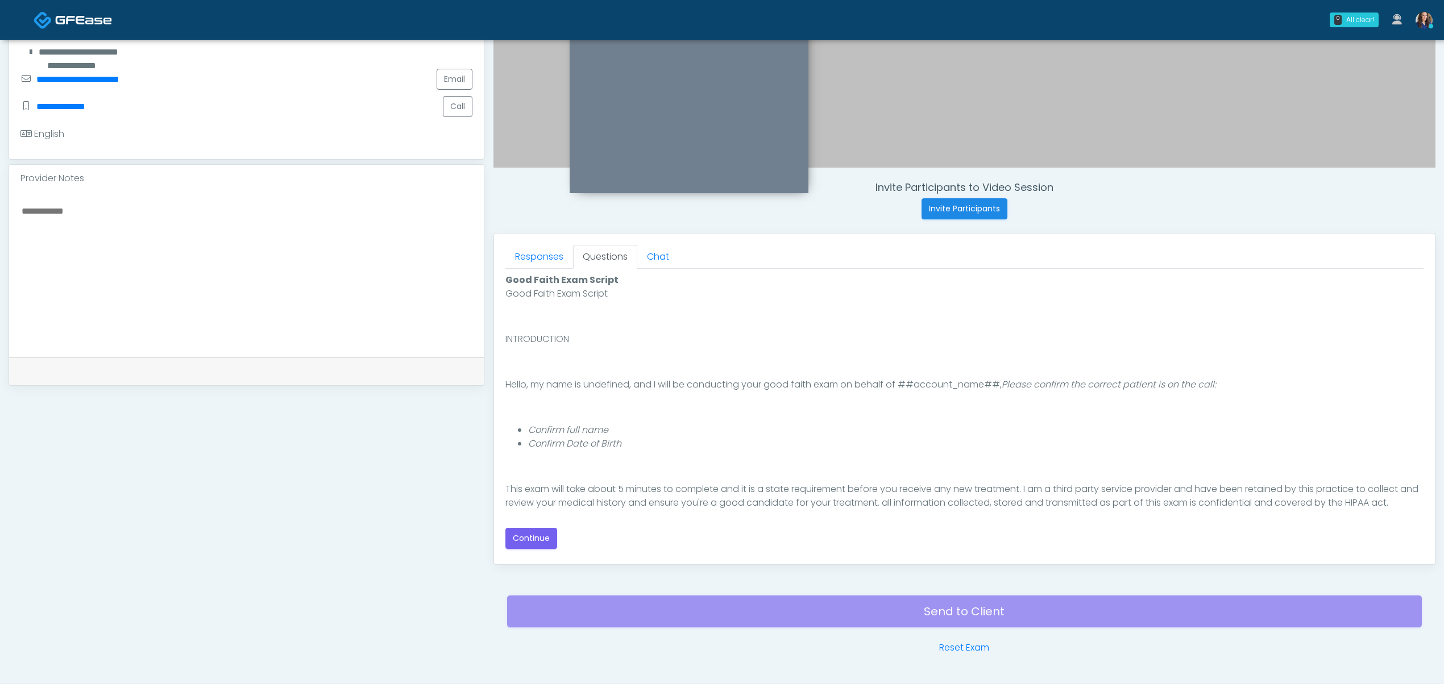
scroll to position [0, 0]
click at [533, 530] on button "Continue" at bounding box center [531, 538] width 52 height 21
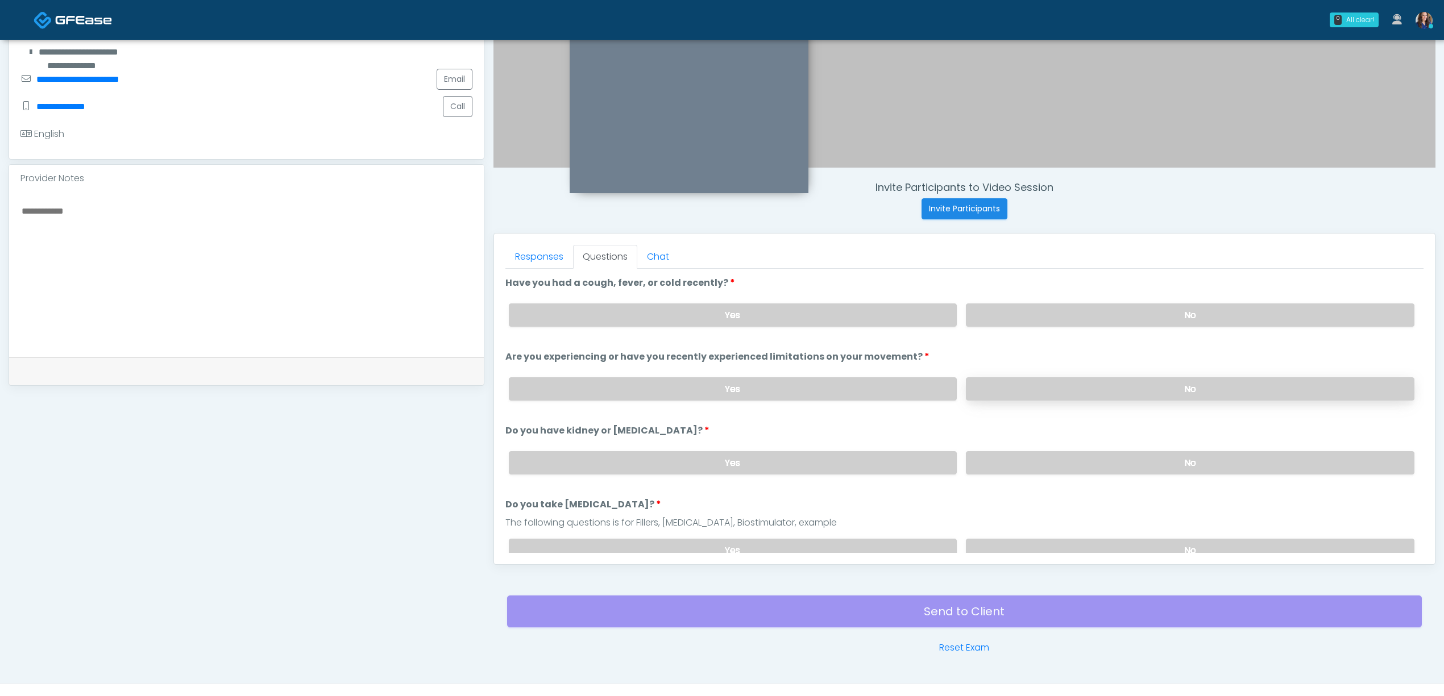
scroll to position [326, 0]
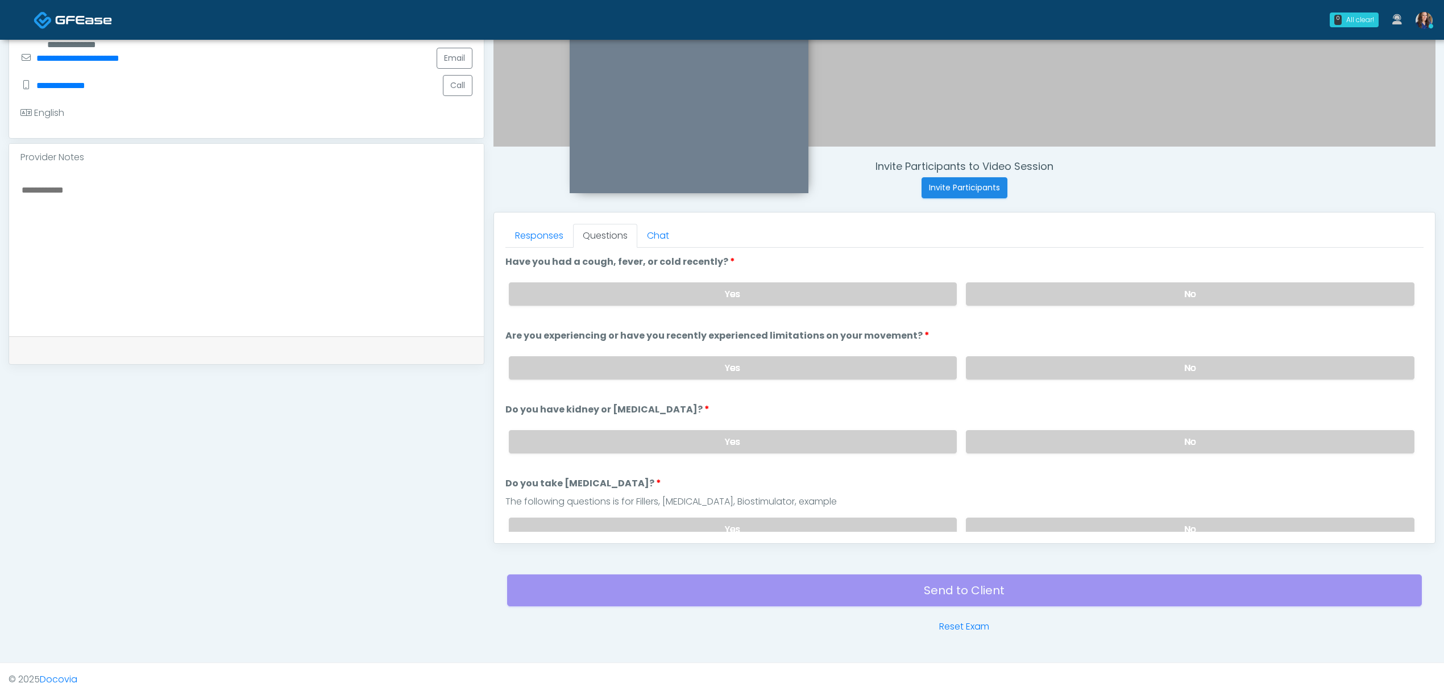
drag, startPoint x: 1081, startPoint y: 283, endPoint x: 1074, endPoint y: 330, distance: 47.8
click at [1082, 283] on label "No" at bounding box center [1190, 294] width 449 height 23
click at [1068, 357] on label "No" at bounding box center [1190, 367] width 449 height 23
click at [1067, 443] on label "No" at bounding box center [1190, 441] width 449 height 23
drag, startPoint x: 1067, startPoint y: 510, endPoint x: 1062, endPoint y: 520, distance: 10.4
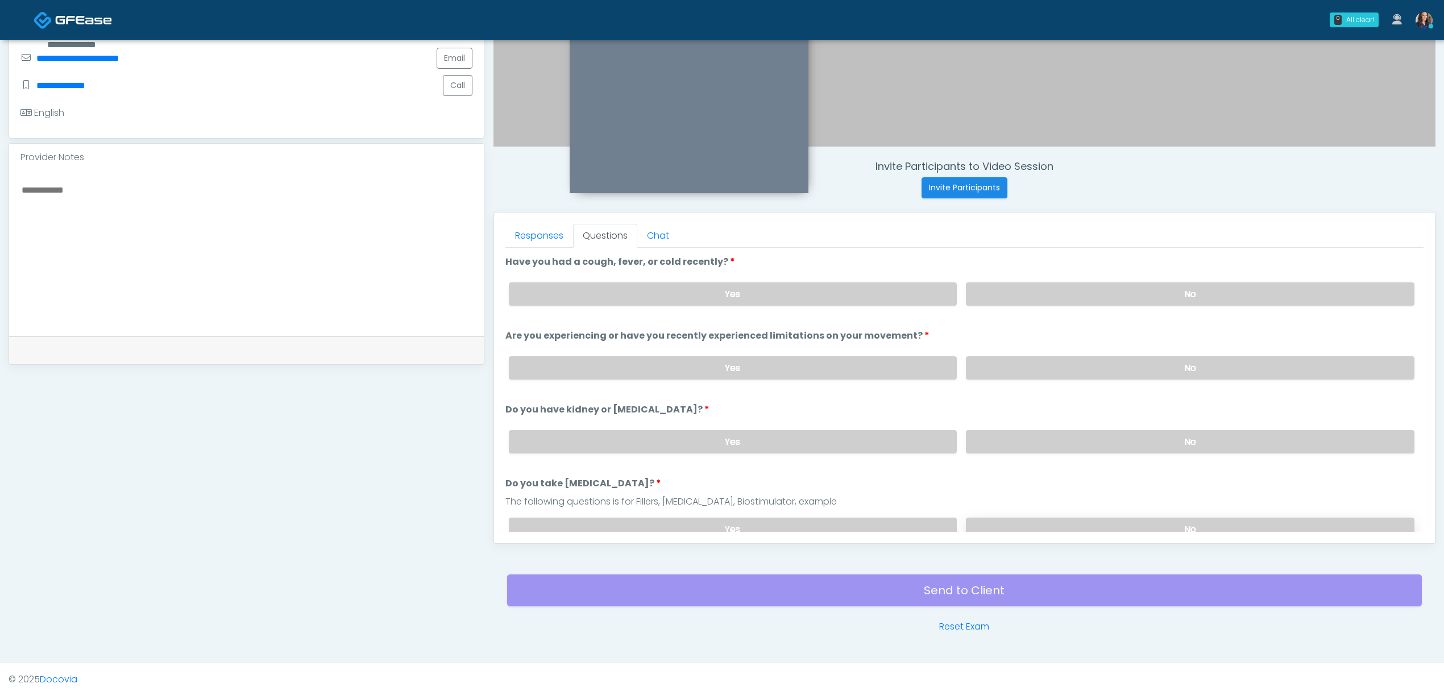
click at [1065, 513] on div "Yes No" at bounding box center [962, 529] width 924 height 41
drag, startPoint x: 1061, startPoint y: 521, endPoint x: 997, endPoint y: 509, distance: 64.7
click at [1060, 521] on label "No" at bounding box center [1190, 529] width 449 height 23
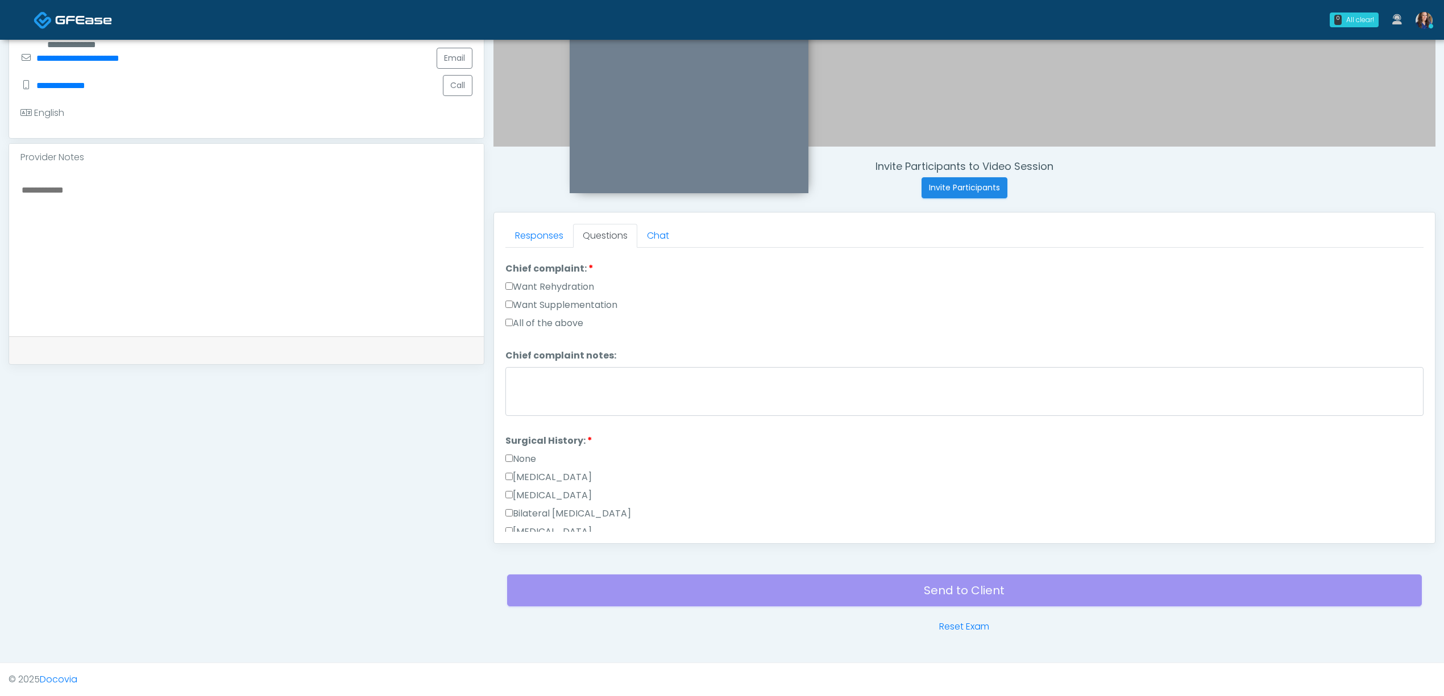
scroll to position [303, 0]
click at [556, 280] on label "Want Rehydration" at bounding box center [549, 287] width 89 height 14
click at [574, 304] on label "Want Supplementation" at bounding box center [561, 305] width 112 height 14
drag, startPoint x: 530, startPoint y: 458, endPoint x: 550, endPoint y: 457, distance: 20.5
click at [529, 458] on label "None" at bounding box center [520, 459] width 31 height 14
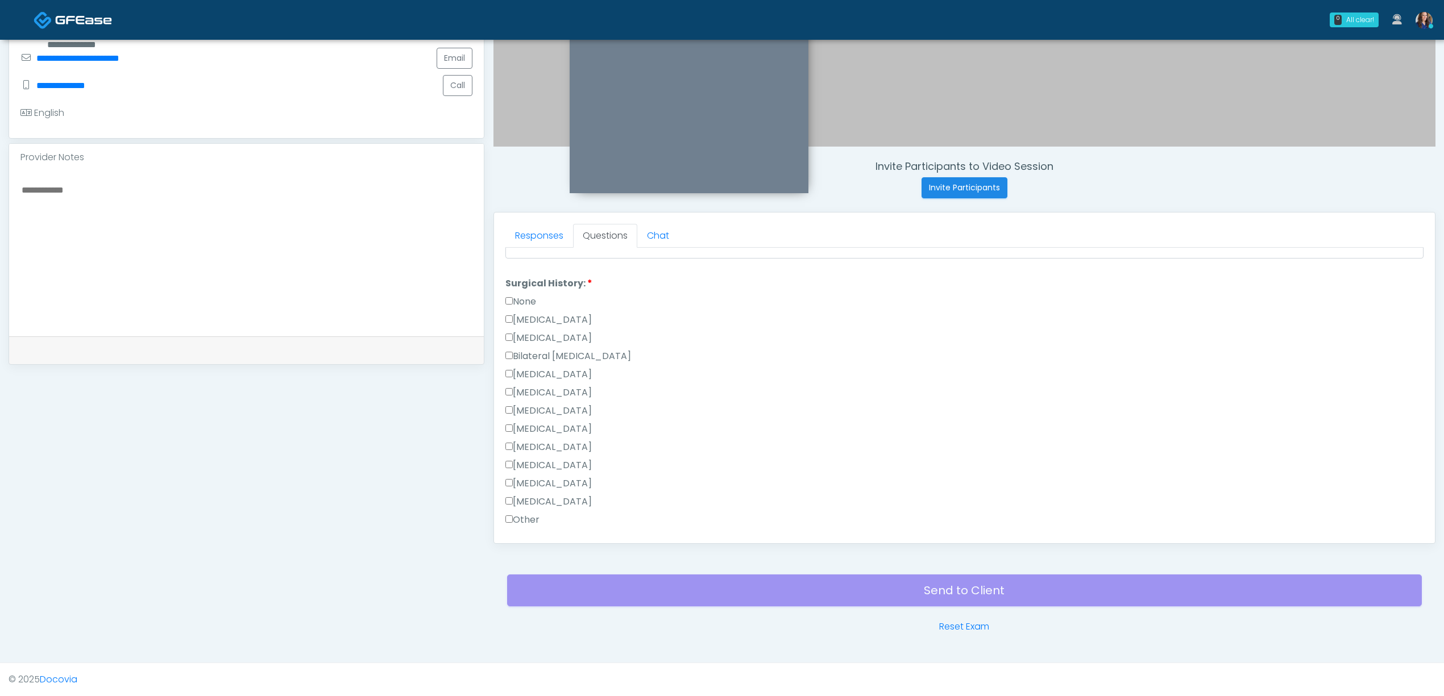
scroll to position [598, 0]
drag, startPoint x: 538, startPoint y: 526, endPoint x: 544, endPoint y: 525, distance: 6.3
click at [537, 526] on button "Continue" at bounding box center [531, 521] width 52 height 21
click at [540, 487] on label "All of the above" at bounding box center [544, 486] width 78 height 14
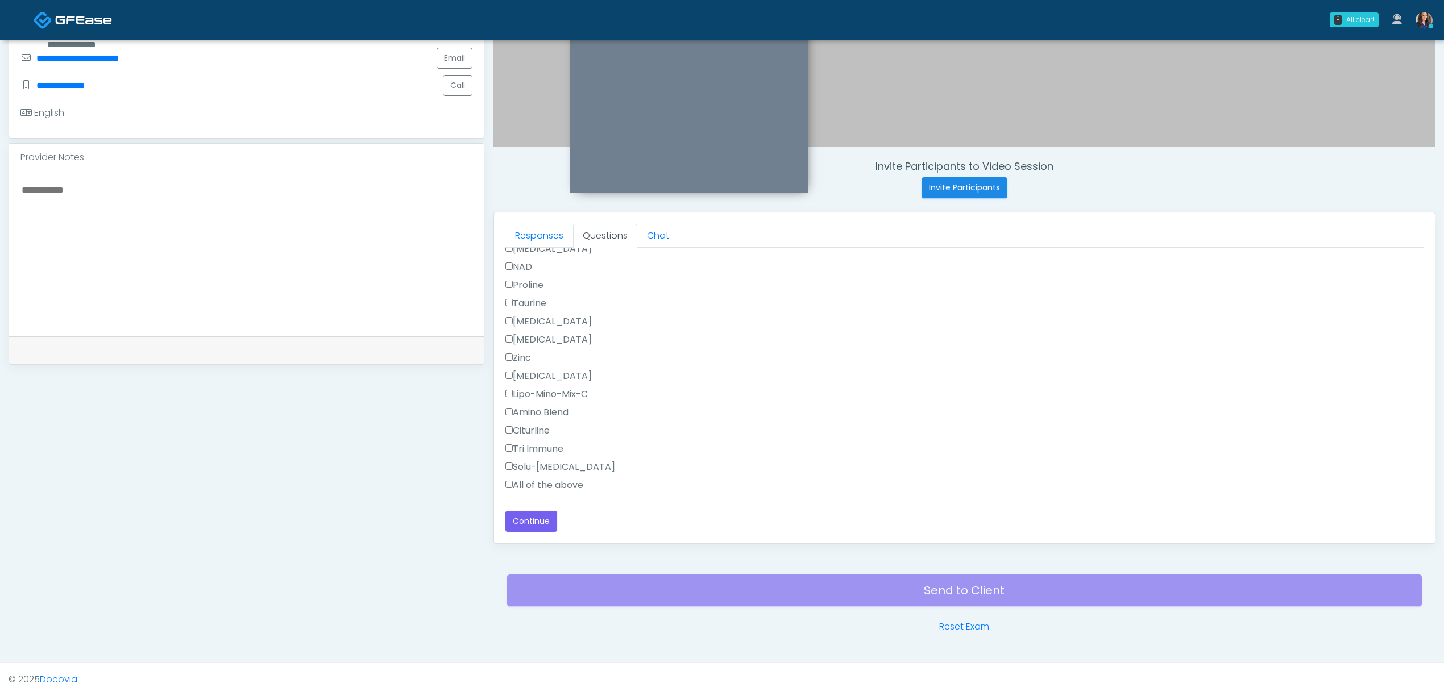
click at [543, 485] on label "All of the above" at bounding box center [544, 486] width 78 height 14
drag, startPoint x: 557, startPoint y: 332, endPoint x: 616, endPoint y: 364, distance: 67.4
click at [557, 333] on label "All of the above" at bounding box center [544, 338] width 78 height 14
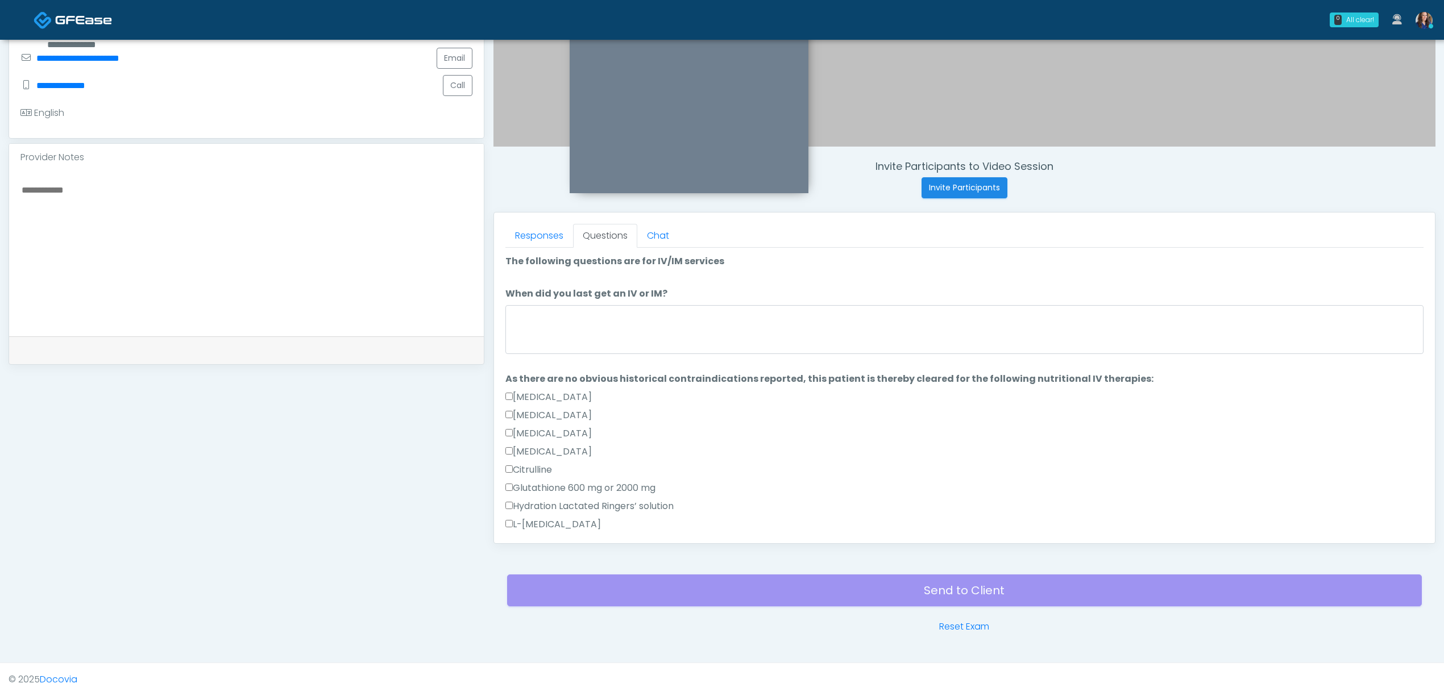
scroll to position [0, 0]
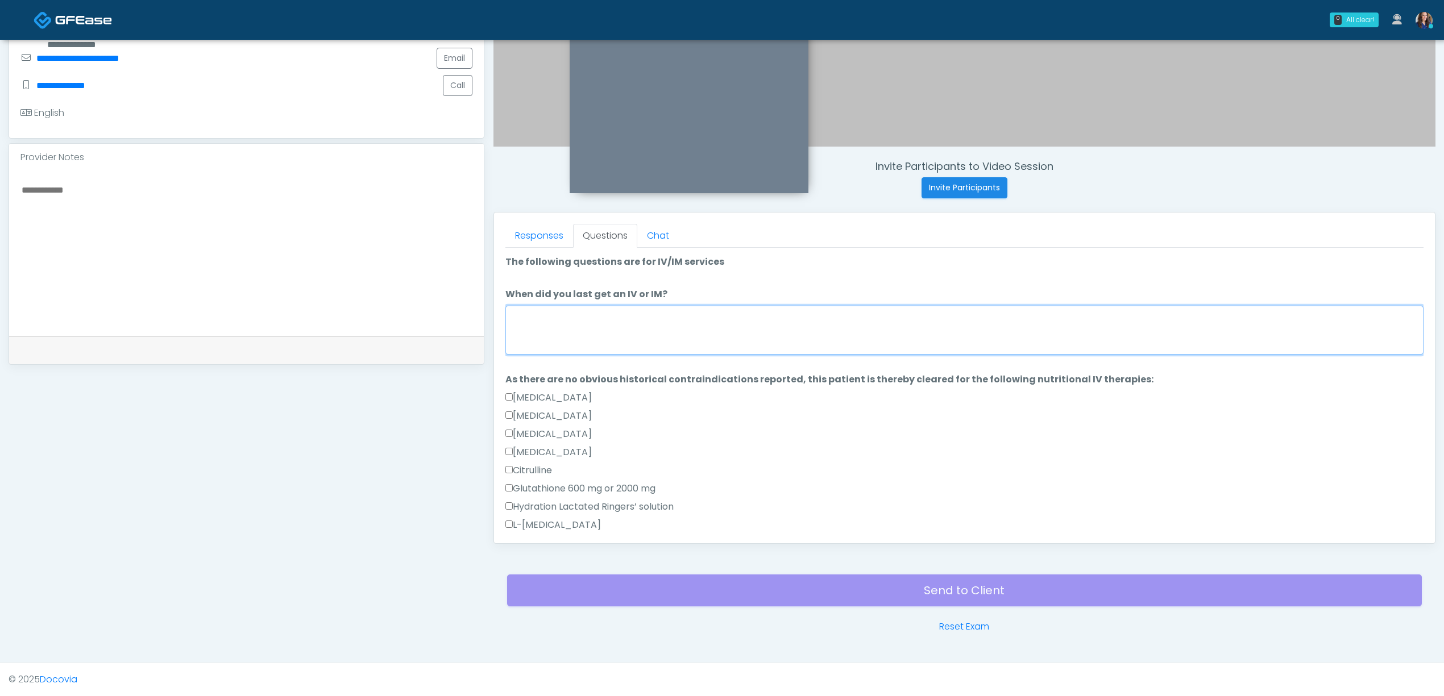
click at [599, 321] on textarea "When did you last get an IV or IM?" at bounding box center [964, 330] width 918 height 49
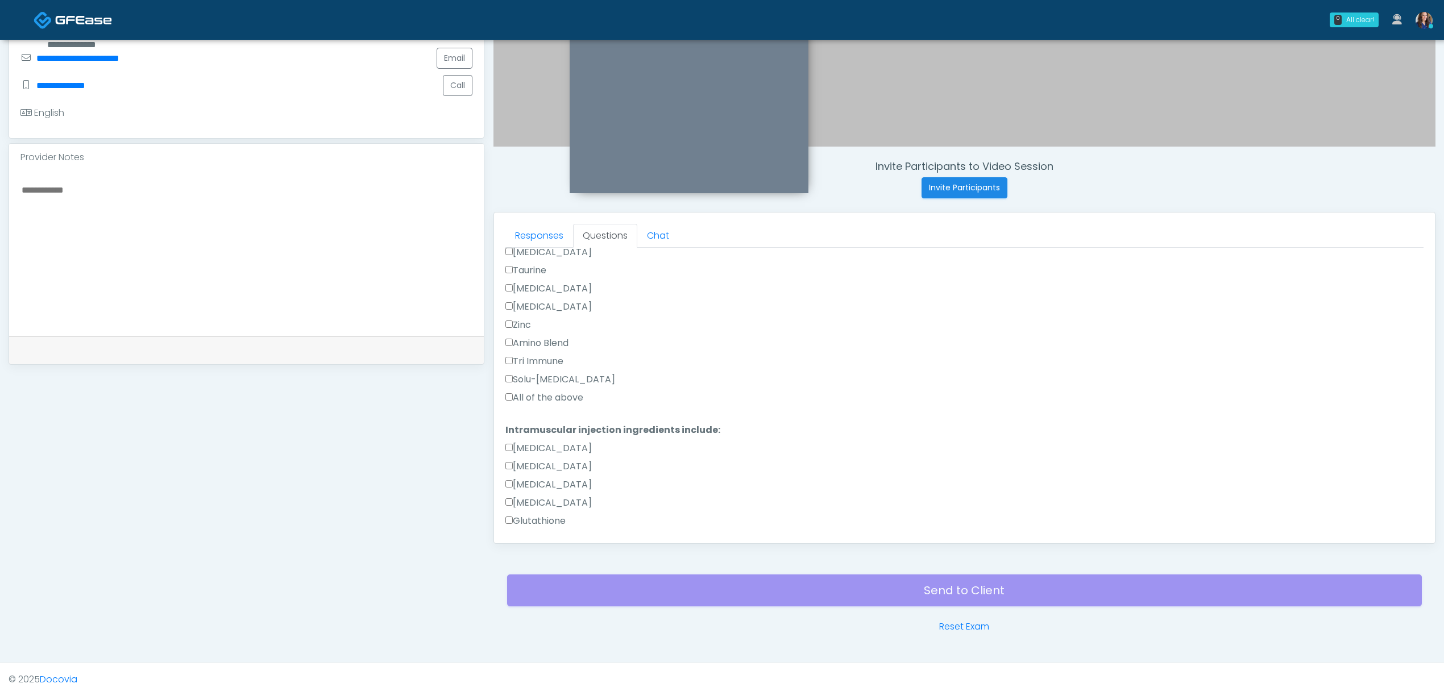
scroll to position [819, 0]
type textarea "**********"
click at [537, 531] on button "Continue" at bounding box center [531, 521] width 52 height 21
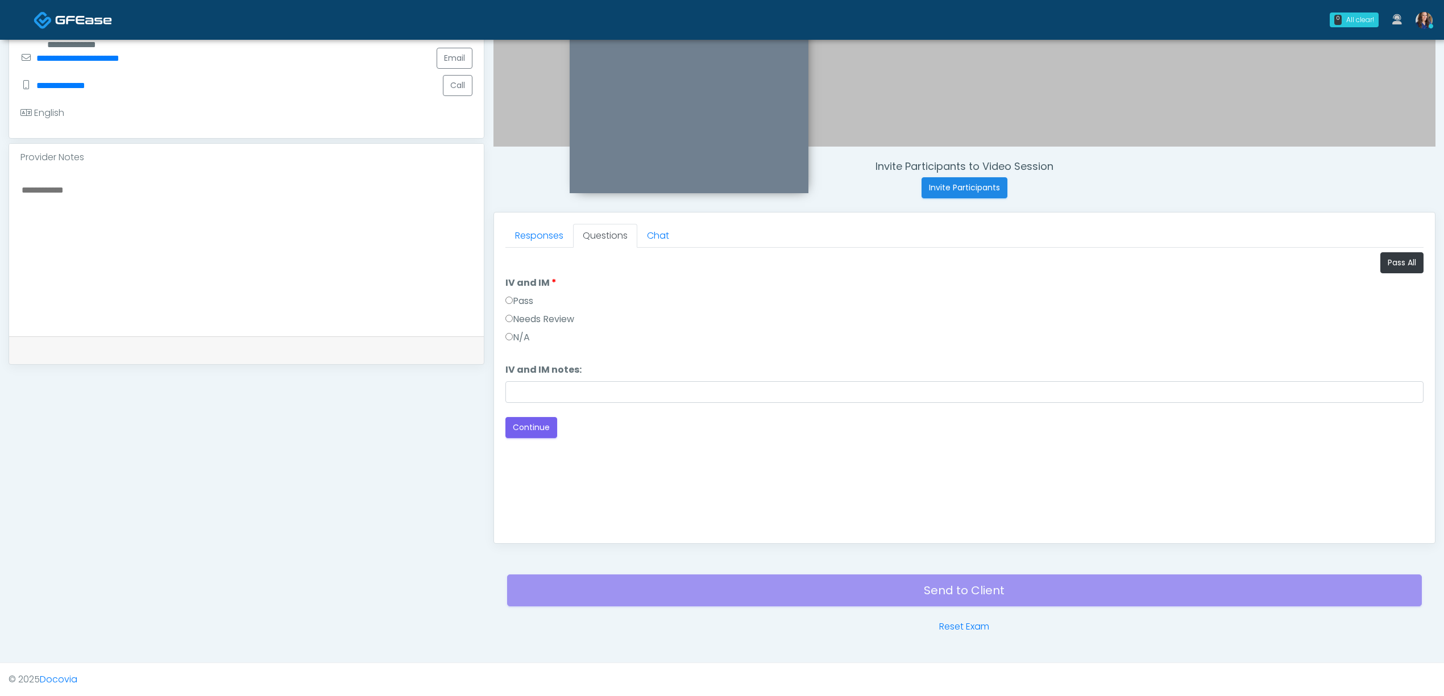
click at [521, 299] on label "Pass" at bounding box center [519, 301] width 28 height 14
drag, startPoint x: 529, startPoint y: 430, endPoint x: 624, endPoint y: 371, distance: 112.6
click at [530, 430] on button "Continue" at bounding box center [531, 427] width 52 height 21
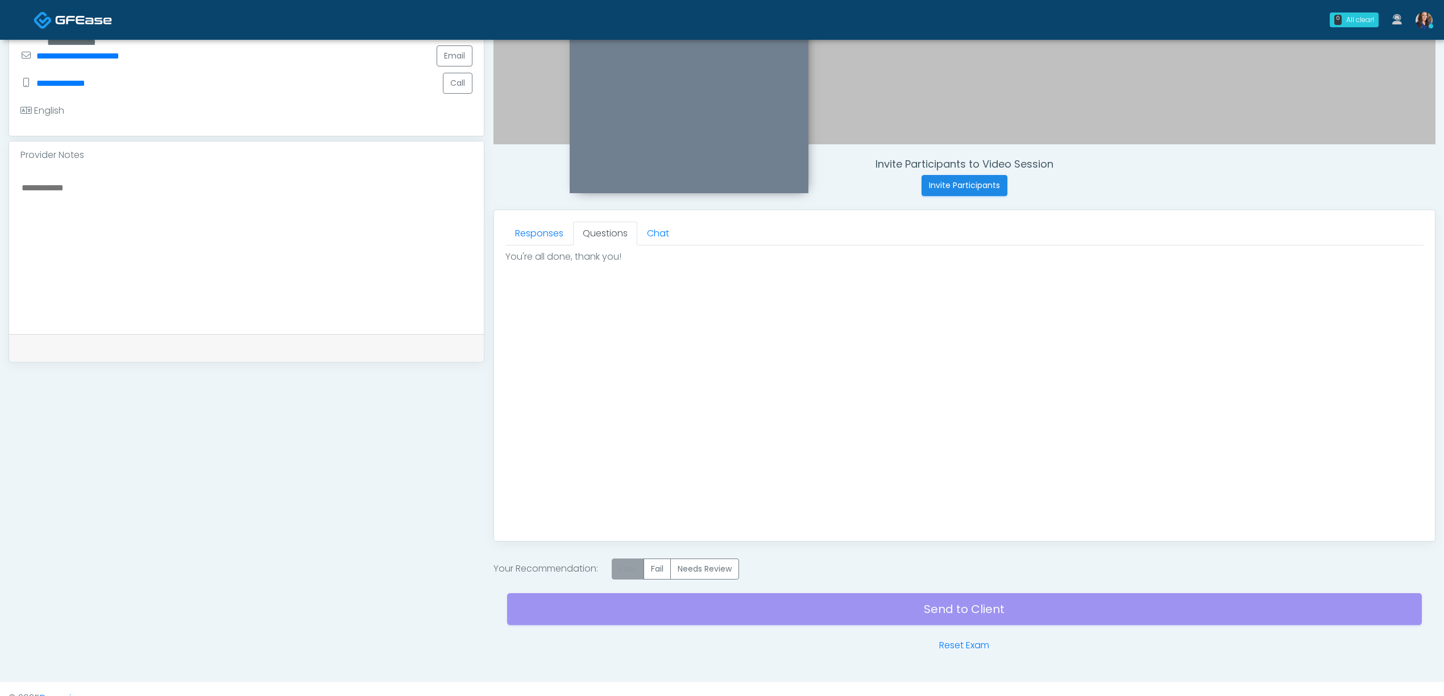
click at [634, 576] on label "Pass" at bounding box center [628, 569] width 32 height 21
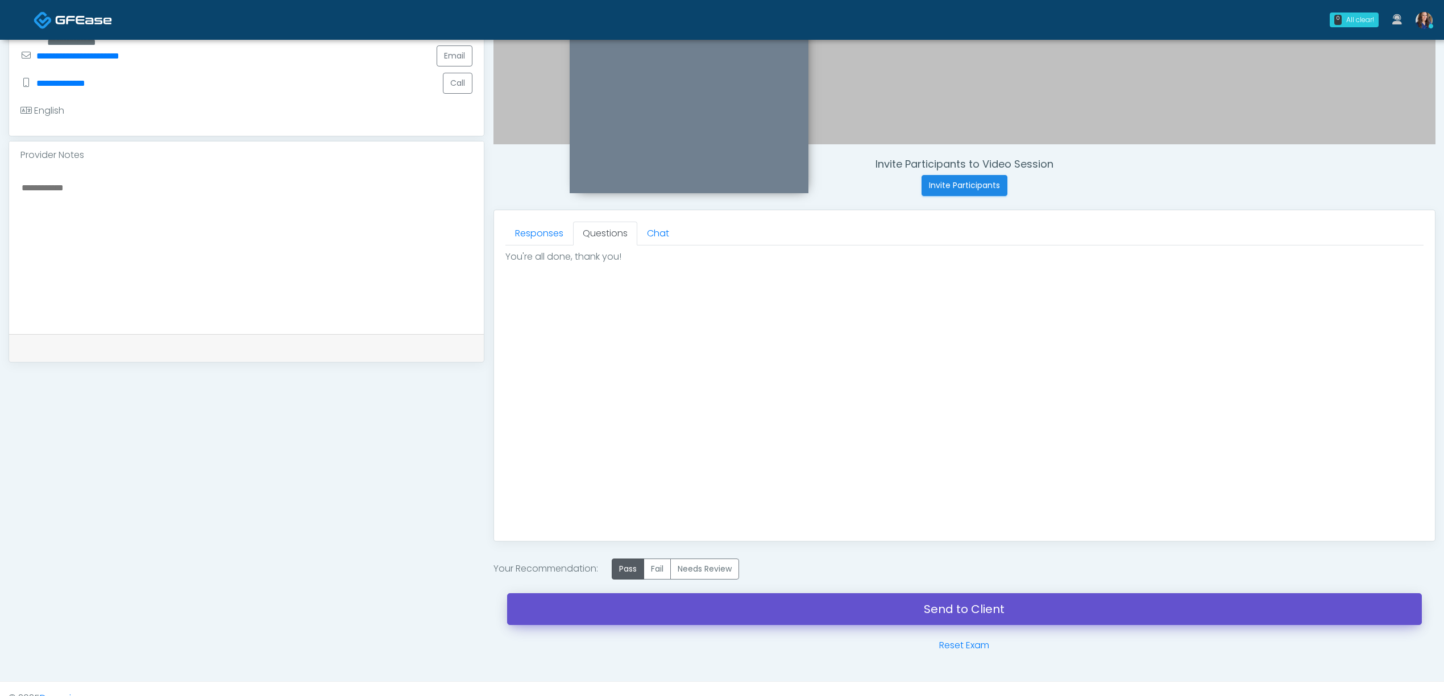
click at [799, 608] on link "Send to Client" at bounding box center [964, 609] width 915 height 32
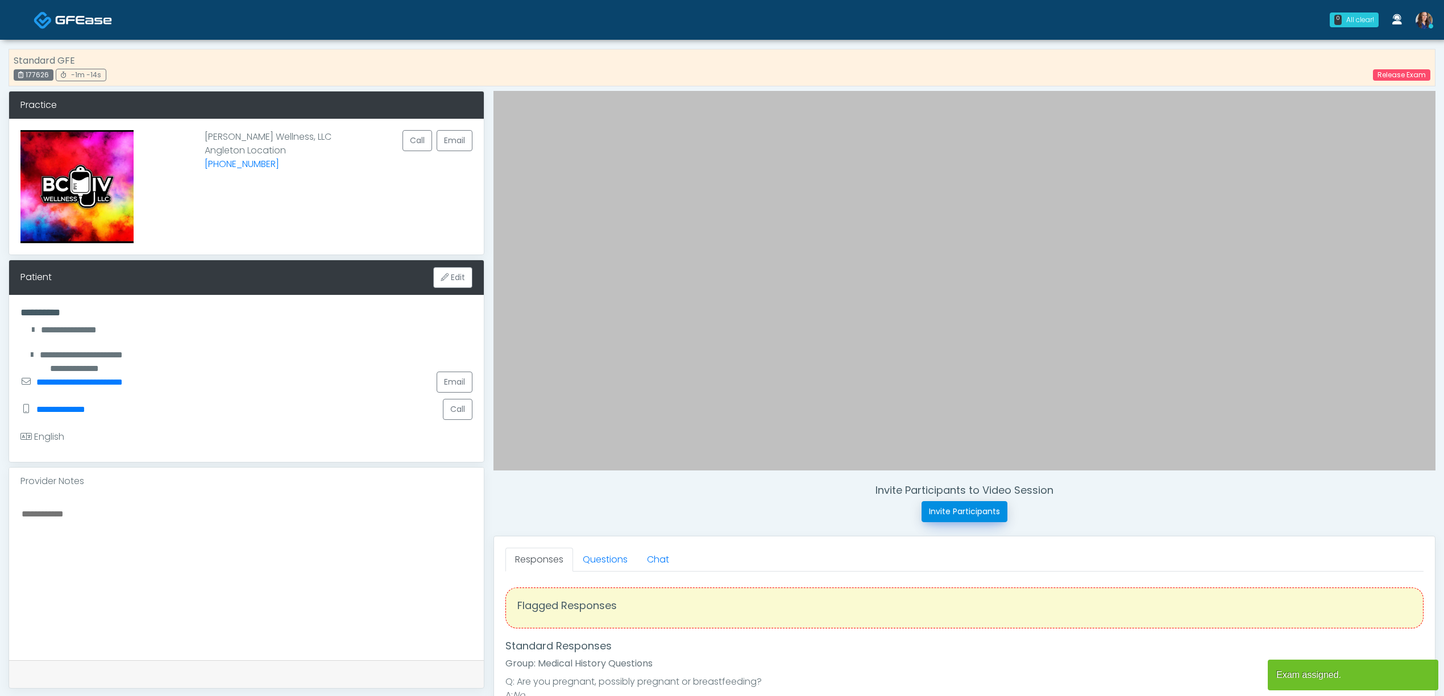
click at [950, 507] on button "Invite Participants" at bounding box center [964, 511] width 86 height 21
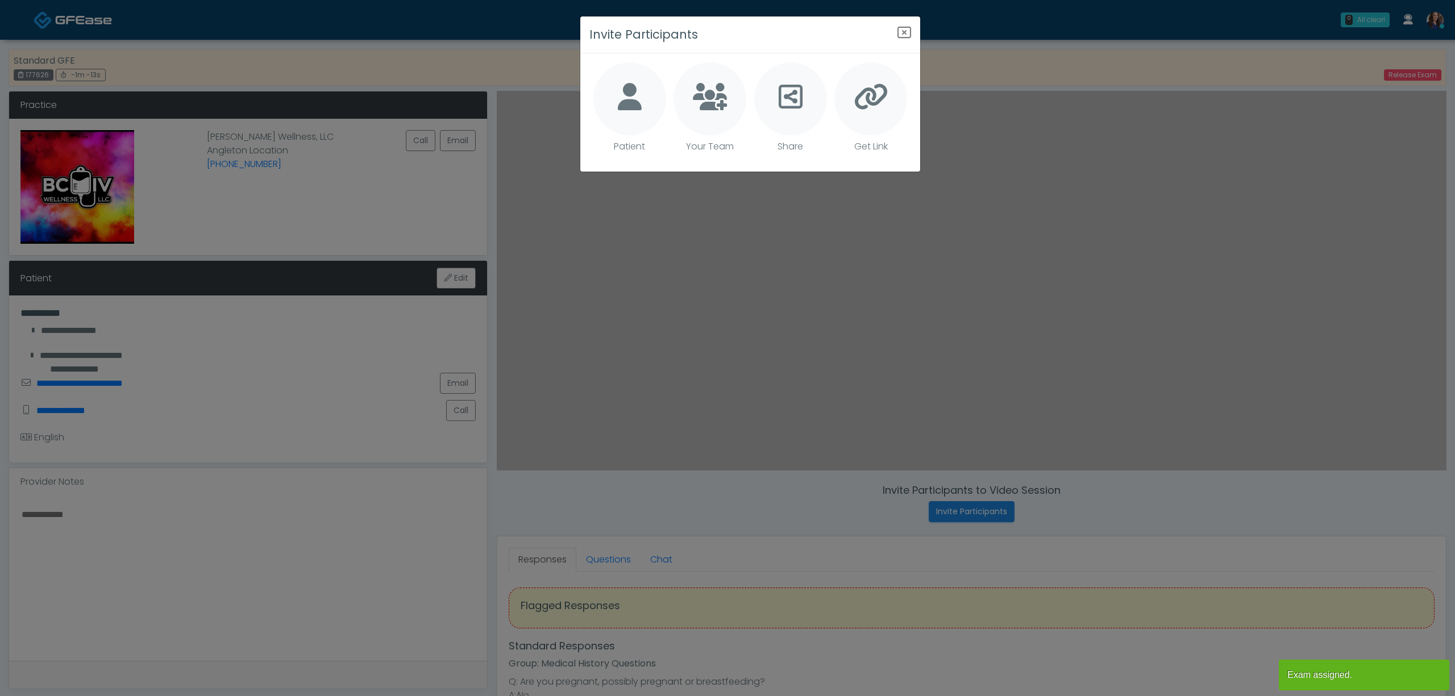
drag, startPoint x: 624, startPoint y: 97, endPoint x: 752, endPoint y: 132, distance: 132.7
click at [623, 97] on icon at bounding box center [630, 96] width 24 height 27
type textarea "**********"
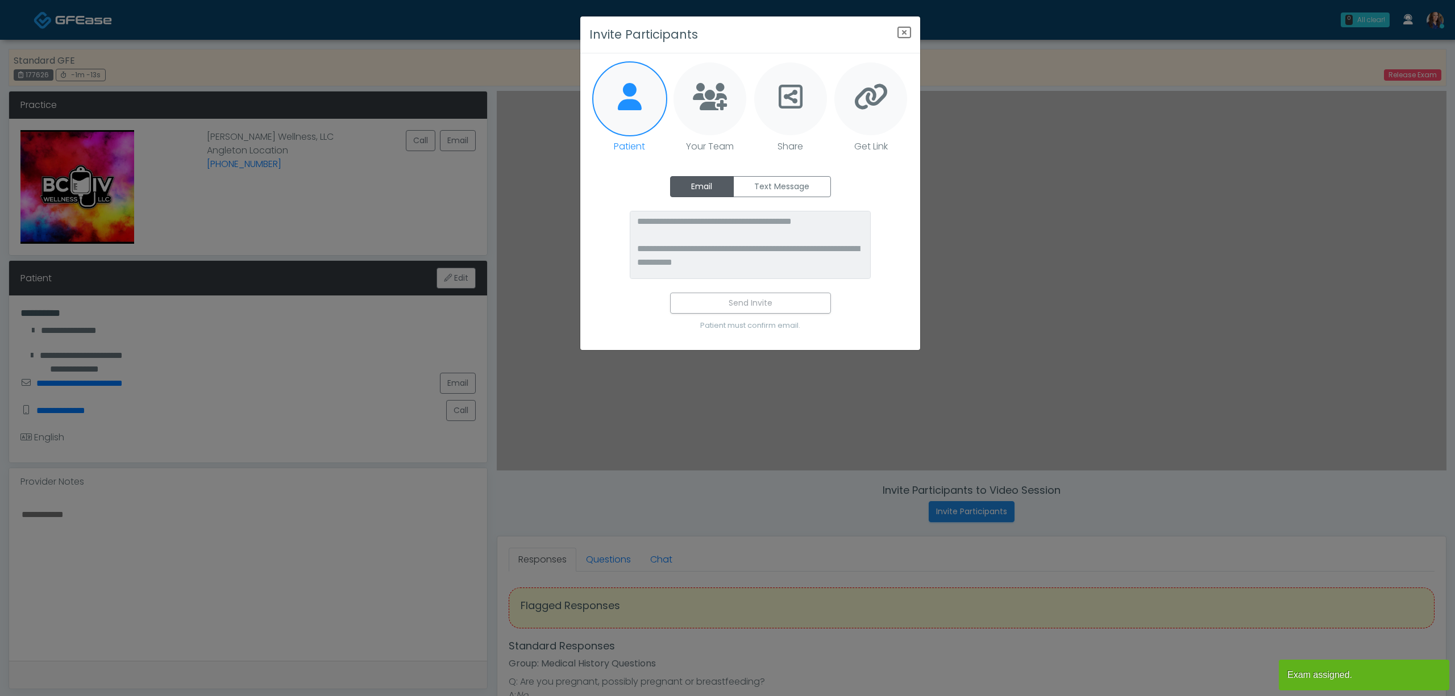
drag, startPoint x: 783, startPoint y: 182, endPoint x: 802, endPoint y: 243, distance: 63.7
click at [786, 189] on label "Text Message" at bounding box center [782, 186] width 98 height 21
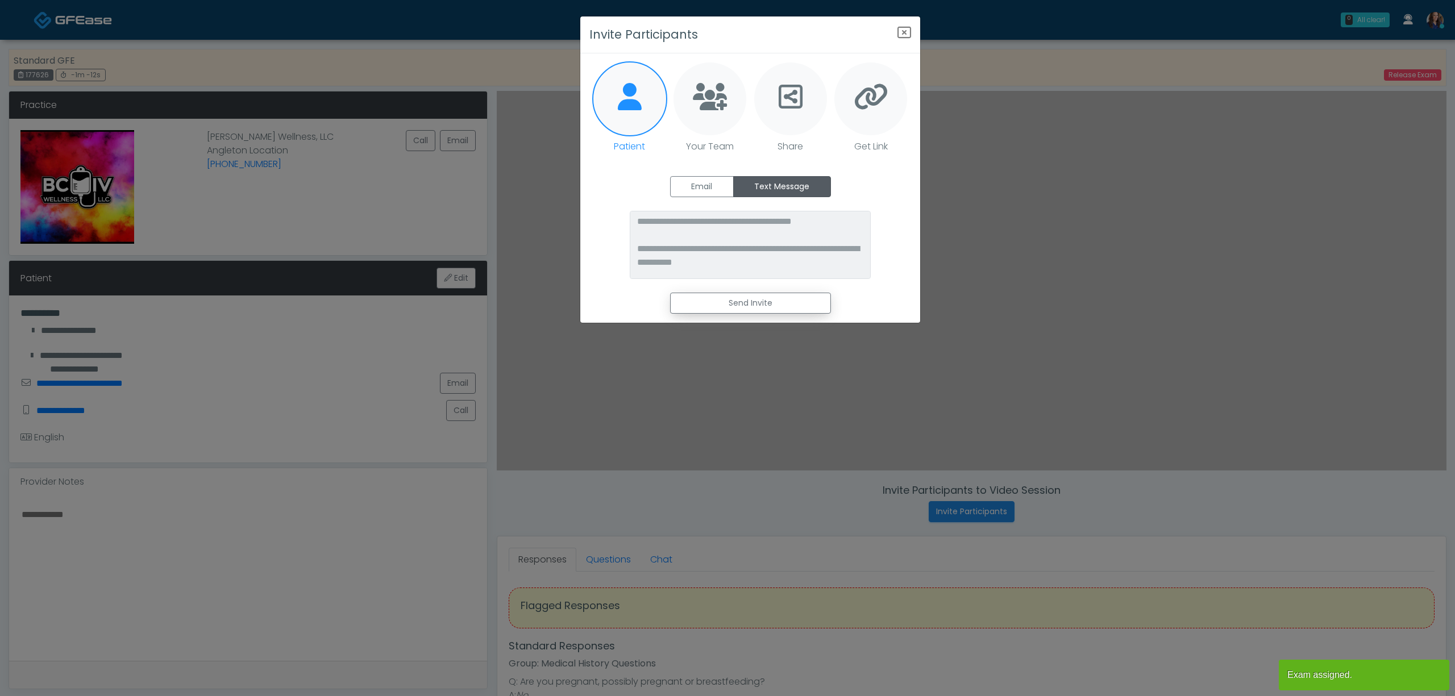
drag, startPoint x: 792, startPoint y: 305, endPoint x: 822, endPoint y: 227, distance: 82.8
click at [792, 305] on button "Send Invite" at bounding box center [750, 303] width 161 height 21
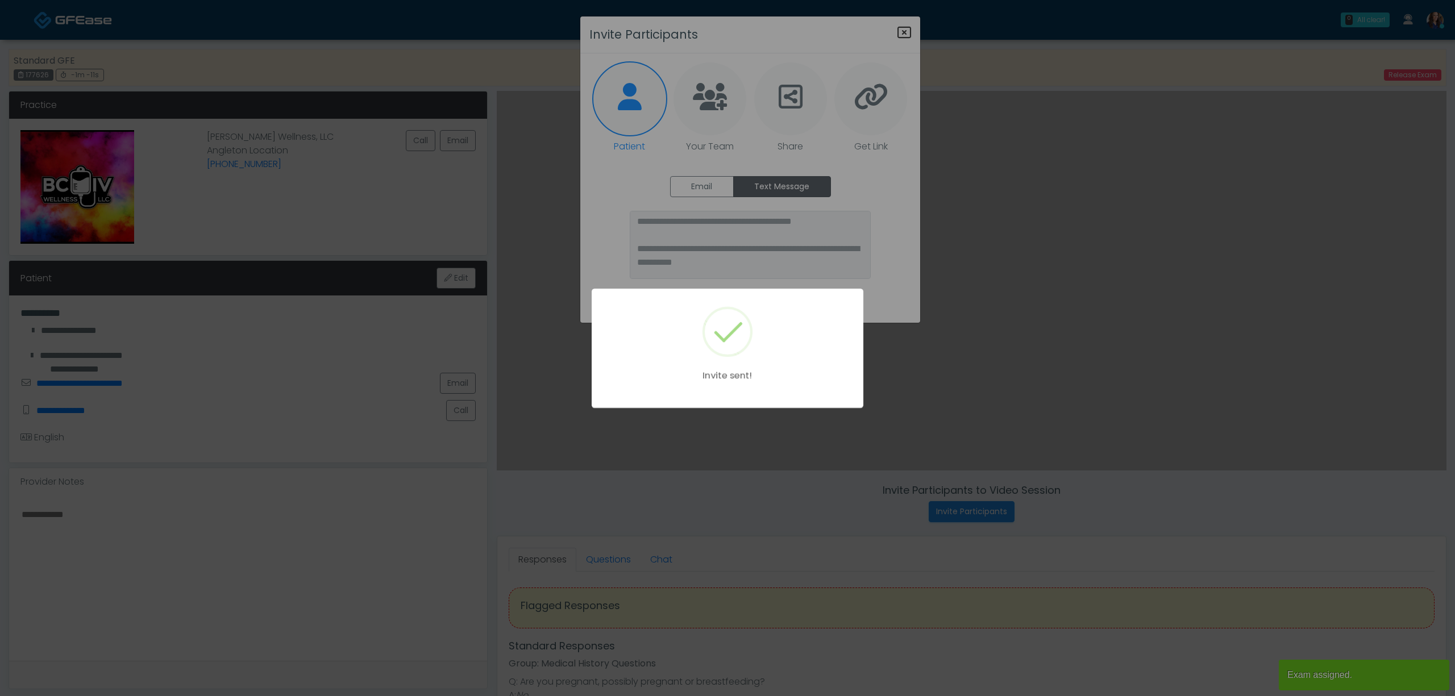
click at [903, 26] on div "Invite sent!" at bounding box center [727, 348] width 1455 height 696
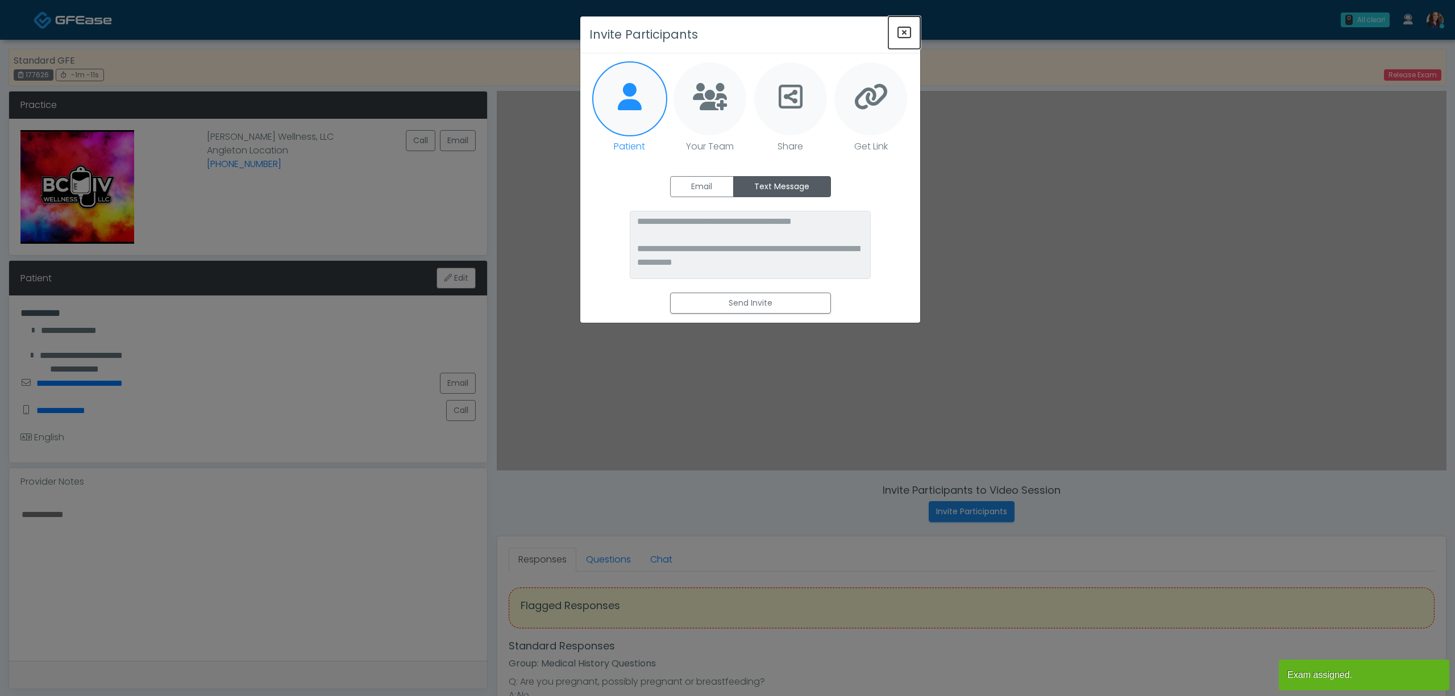
drag, startPoint x: 903, startPoint y: 30, endPoint x: 1028, endPoint y: 96, distance: 141.7
click at [902, 31] on icon "Close" at bounding box center [905, 33] width 14 height 14
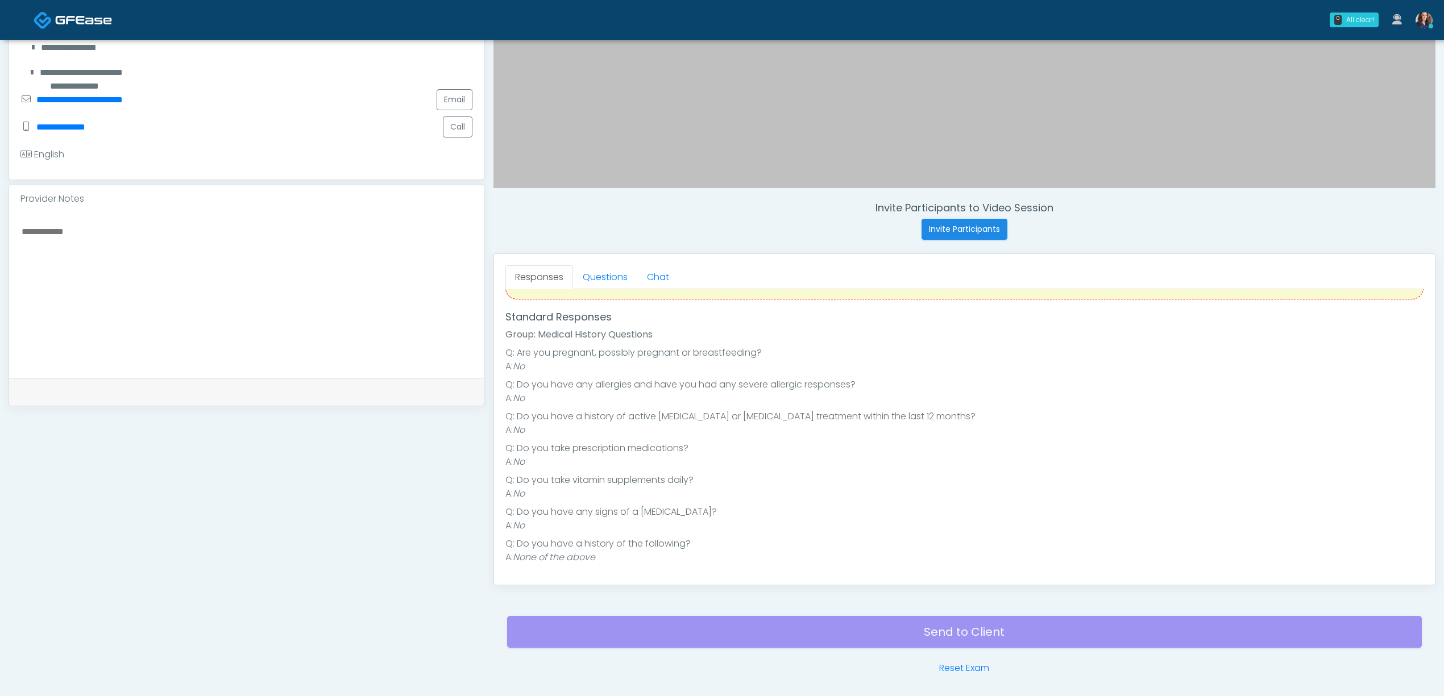
scroll to position [303, 0]
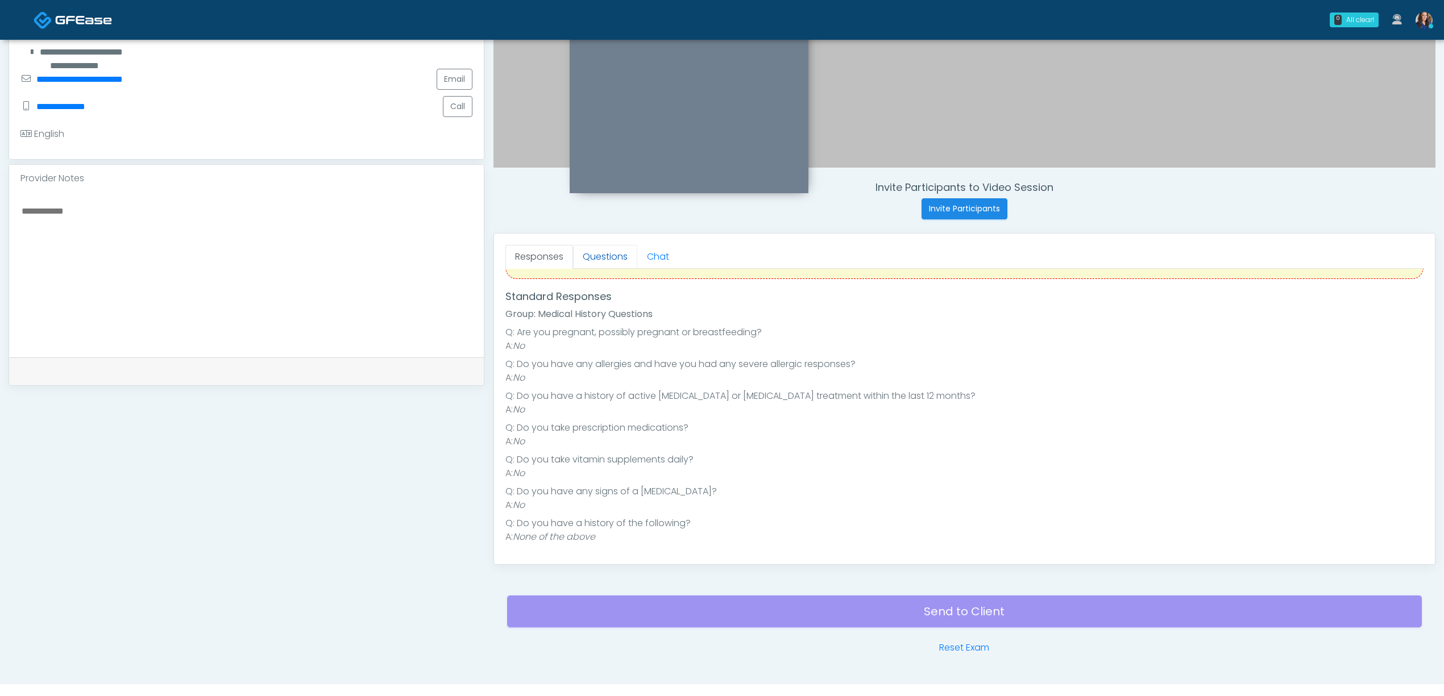
drag, startPoint x: 609, startPoint y: 260, endPoint x: 621, endPoint y: 264, distance: 11.9
click at [611, 260] on link "Questions" at bounding box center [605, 257] width 64 height 24
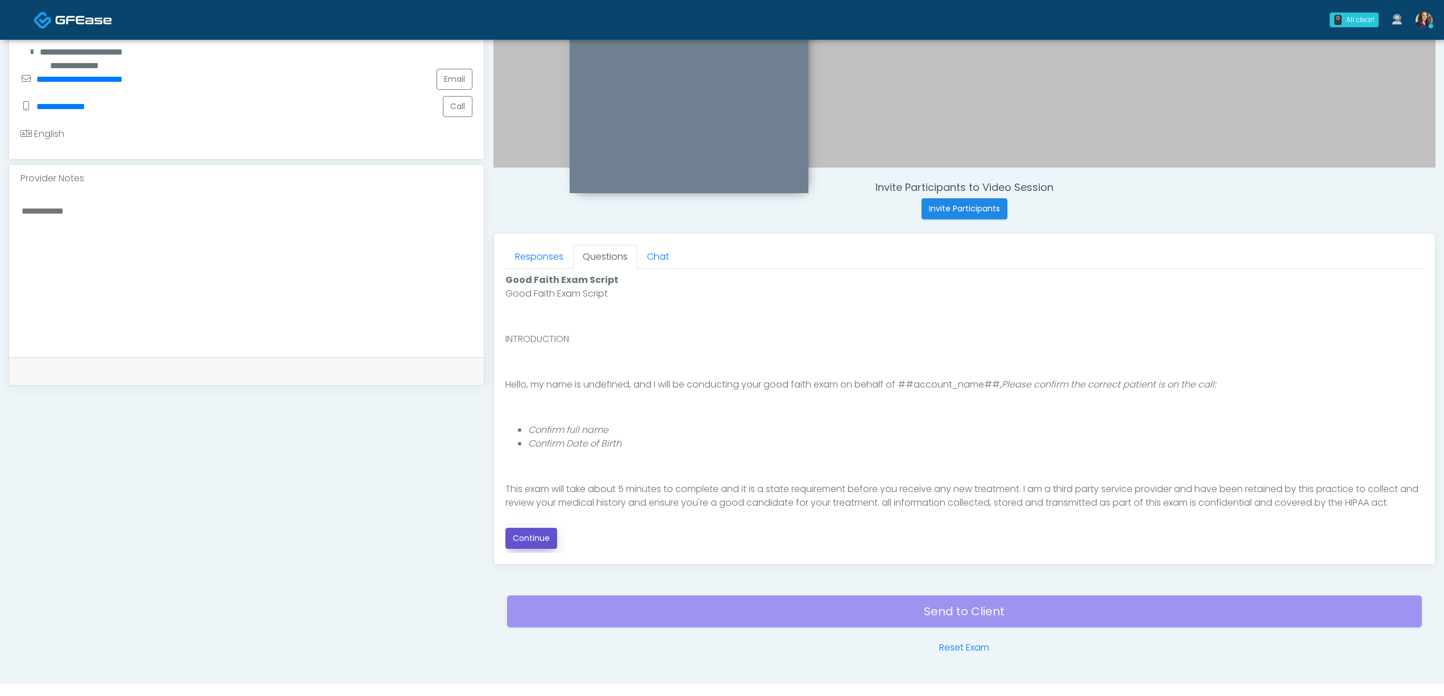
drag, startPoint x: 528, startPoint y: 539, endPoint x: 863, endPoint y: 558, distance: 335.4
click at [529, 539] on button "Continue" at bounding box center [531, 538] width 52 height 21
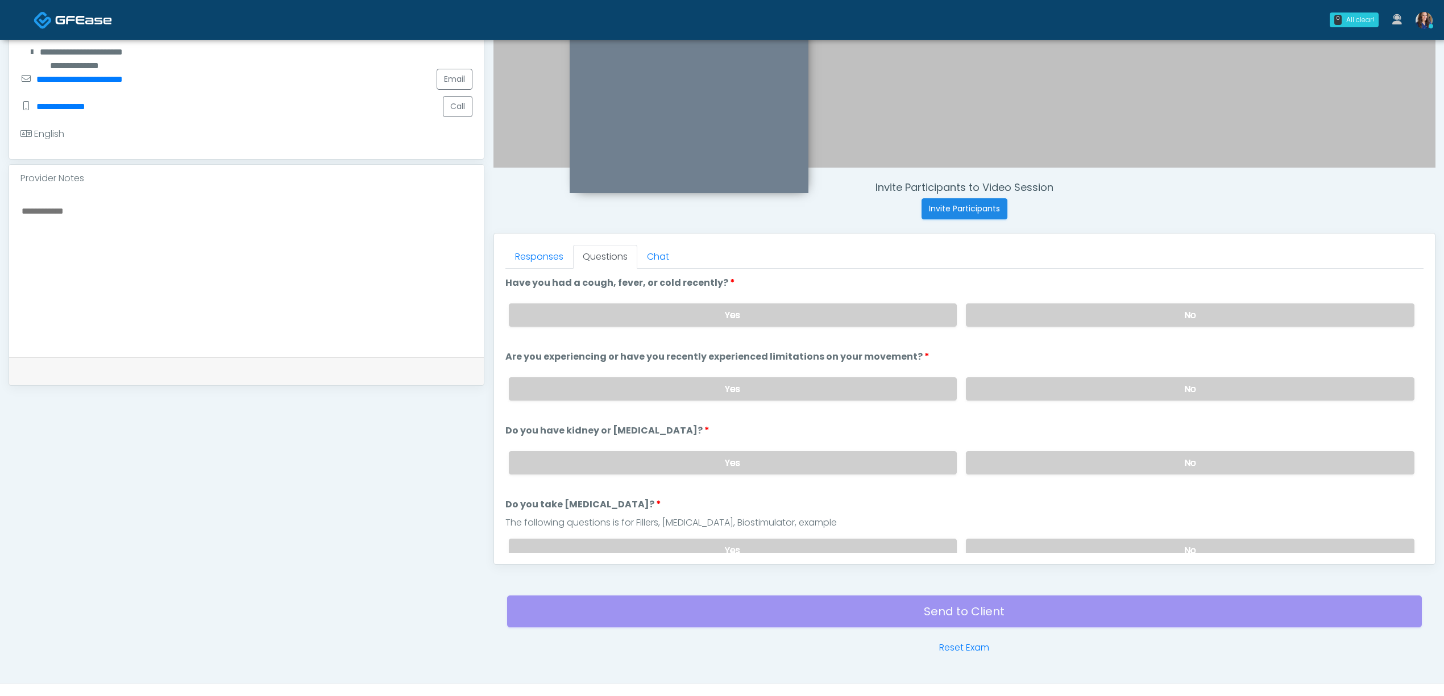
scroll to position [326, 0]
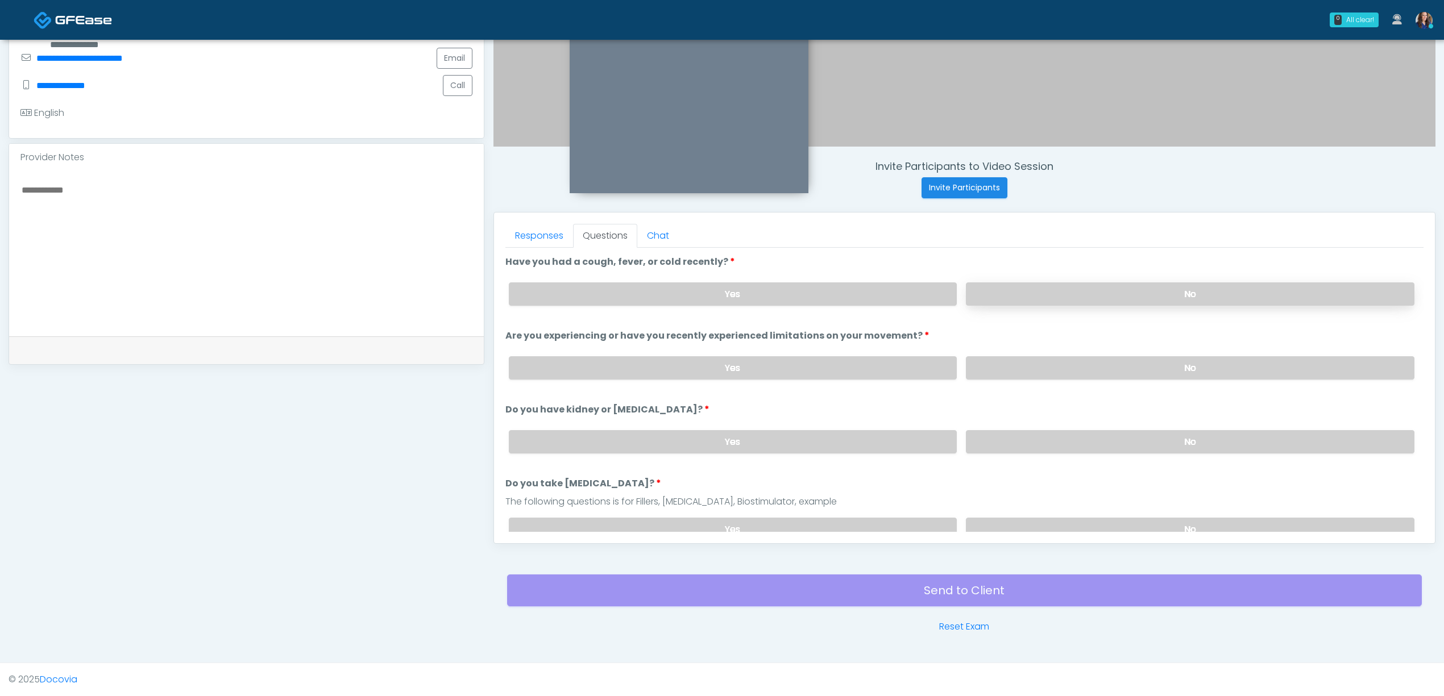
click at [1060, 293] on label "No" at bounding box center [1190, 294] width 449 height 23
click at [1053, 351] on div "Yes No" at bounding box center [962, 367] width 924 height 41
click at [1057, 368] on label "No" at bounding box center [1190, 367] width 449 height 23
click at [1101, 430] on label "No" at bounding box center [1190, 441] width 449 height 23
click at [1058, 525] on label "No" at bounding box center [1190, 529] width 449 height 23
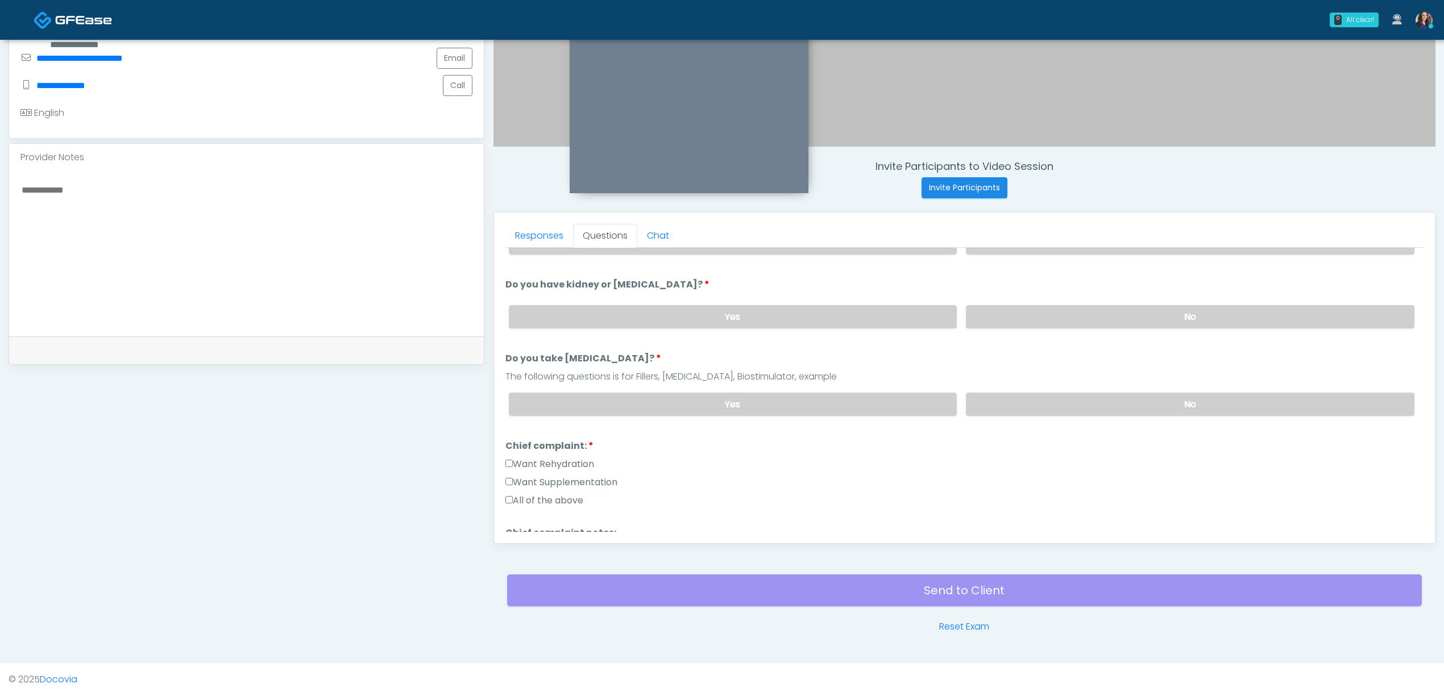
scroll to position [151, 0]
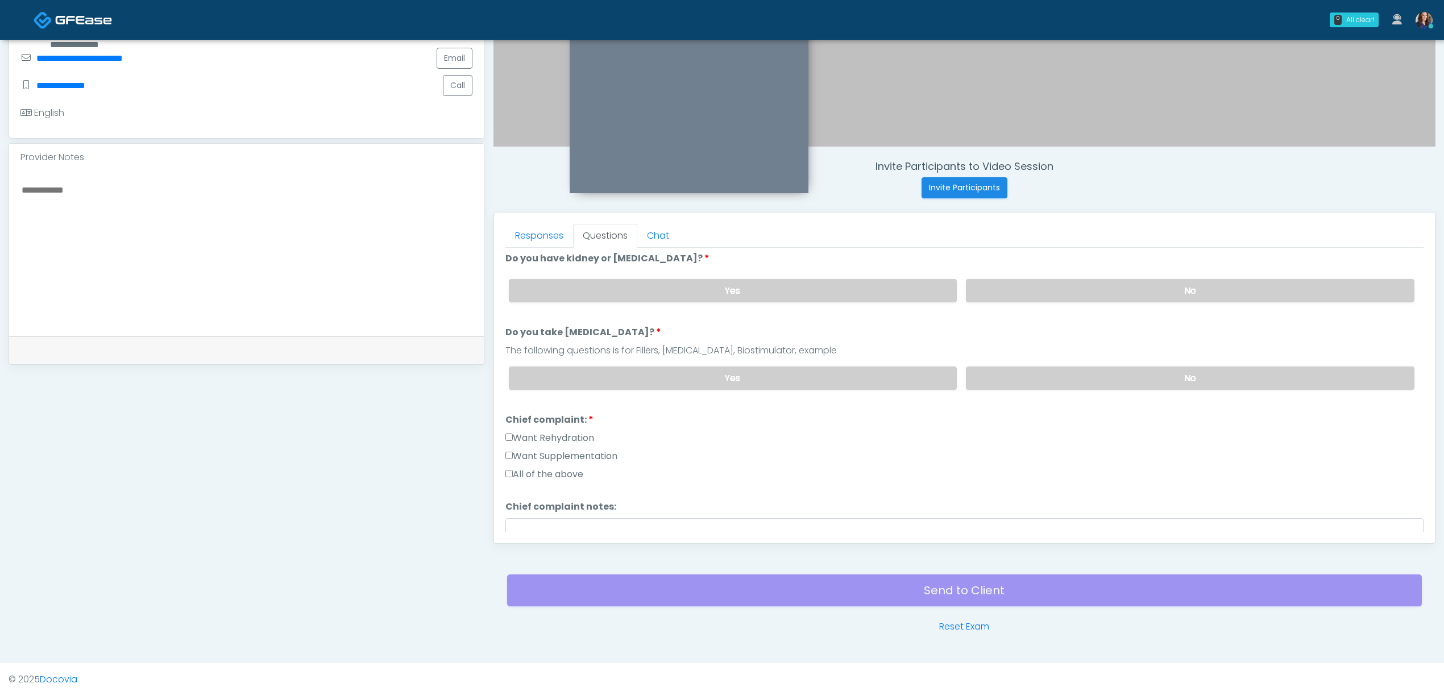
click at [563, 439] on label "Want Rehydration" at bounding box center [549, 438] width 89 height 14
drag, startPoint x: 574, startPoint y: 455, endPoint x: 709, endPoint y: 487, distance: 139.0
click at [575, 455] on label "Want Supplementation" at bounding box center [561, 457] width 112 height 14
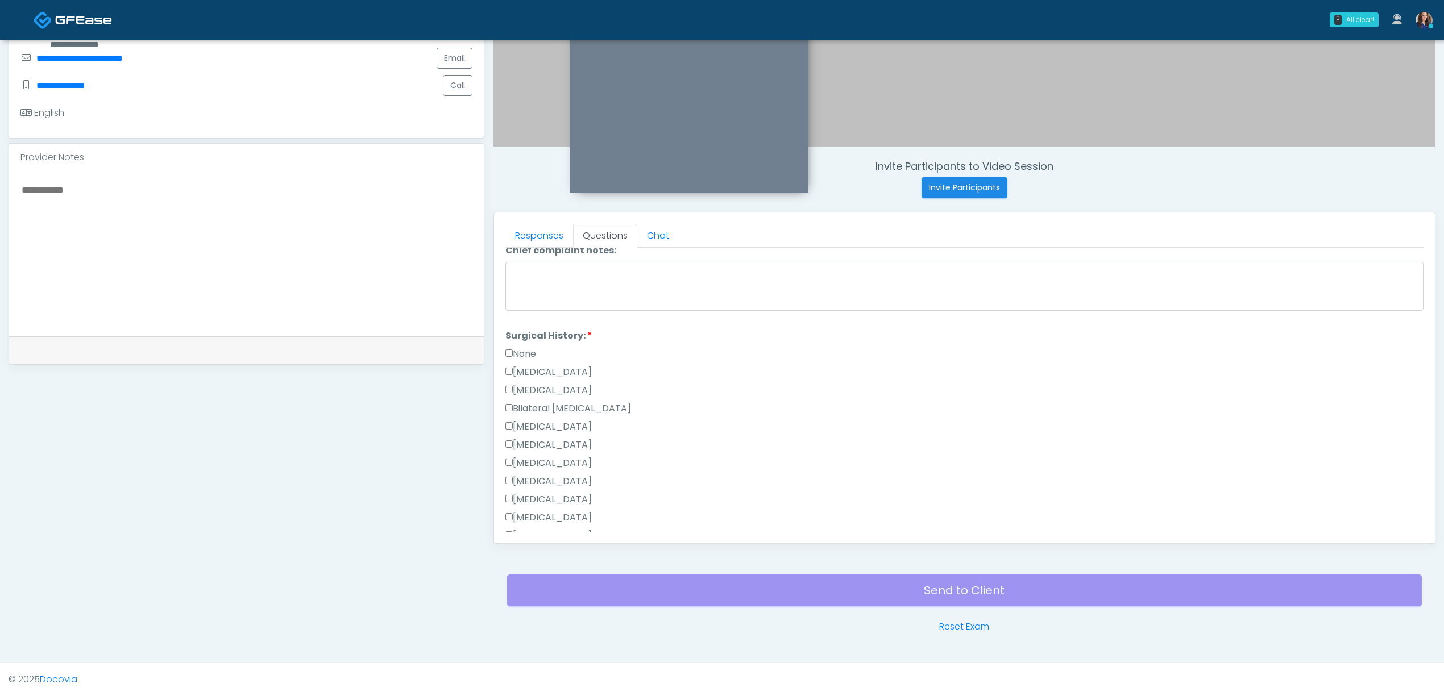
scroll to position [455, 0]
click at [530, 305] on label "None" at bounding box center [520, 307] width 31 height 14
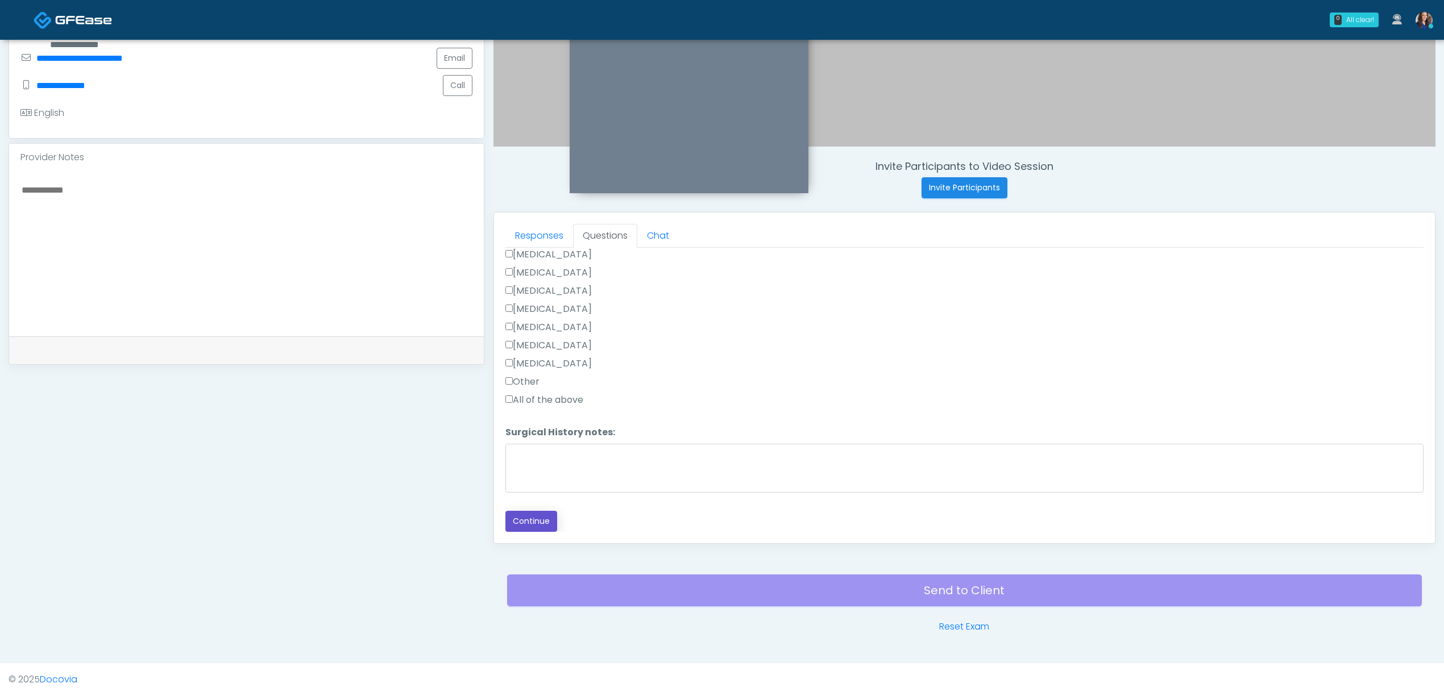
click at [536, 518] on button "Continue" at bounding box center [531, 521] width 52 height 21
drag, startPoint x: 542, startPoint y: 485, endPoint x: 598, endPoint y: 480, distance: 56.5
click at [542, 485] on label "All of the above" at bounding box center [544, 486] width 78 height 14
drag, startPoint x: 564, startPoint y: 260, endPoint x: 621, endPoint y: 323, distance: 84.9
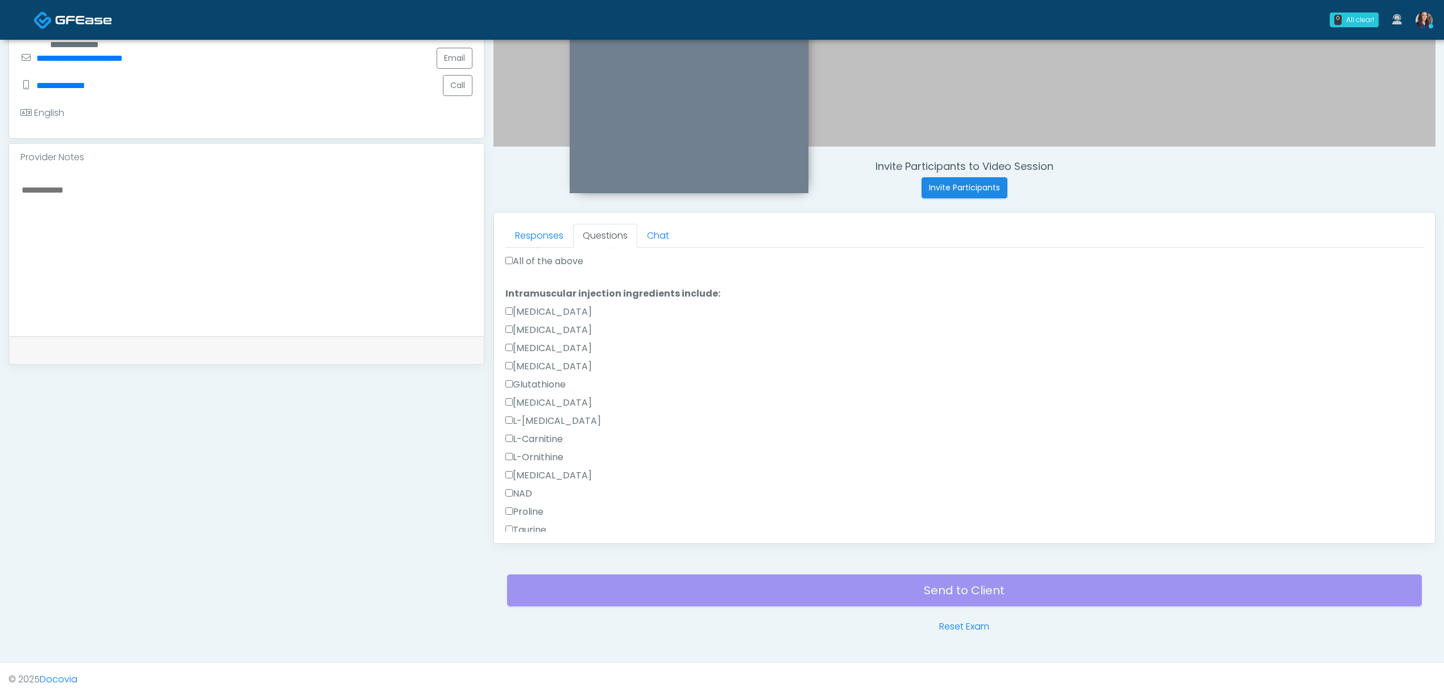
click at [564, 260] on label "All of the above" at bounding box center [544, 262] width 78 height 14
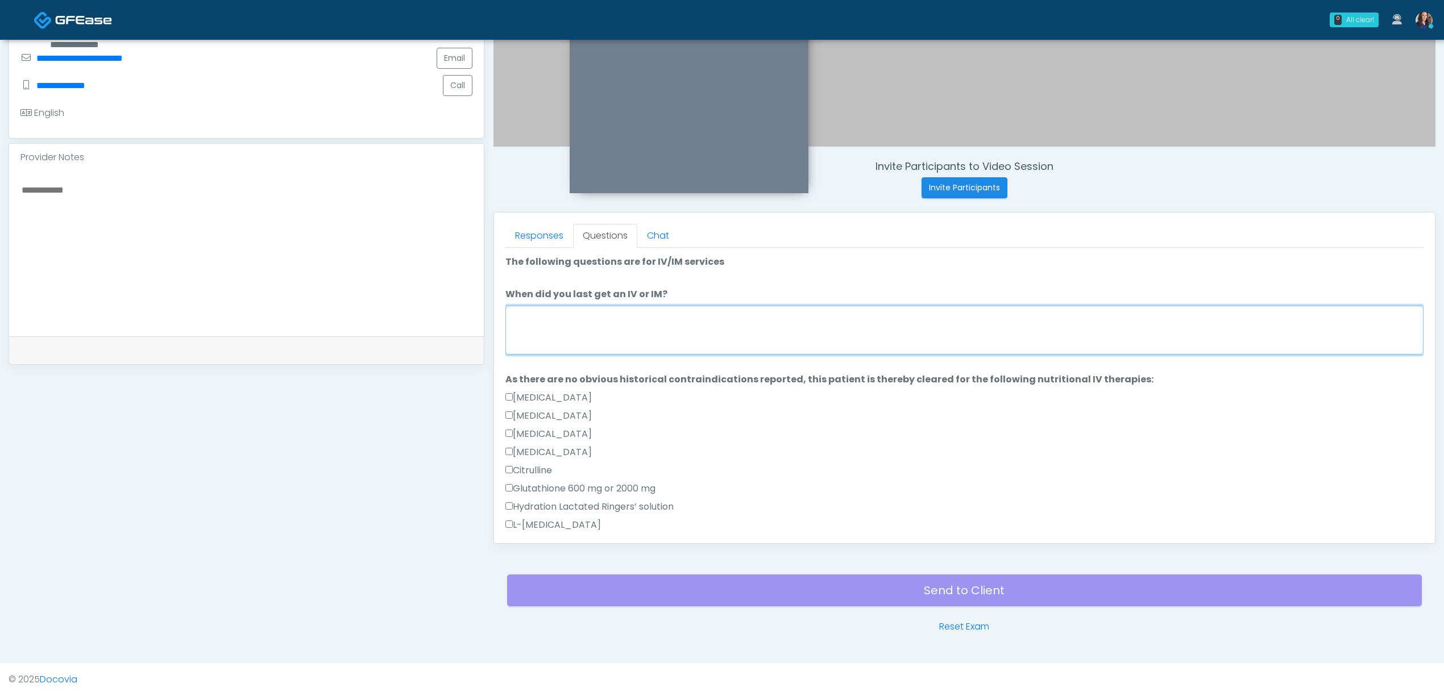
drag, startPoint x: 597, startPoint y: 325, endPoint x: 606, endPoint y: 325, distance: 9.1
click at [596, 325] on textarea "When did you last get an IV or IM?" at bounding box center [964, 330] width 918 height 49
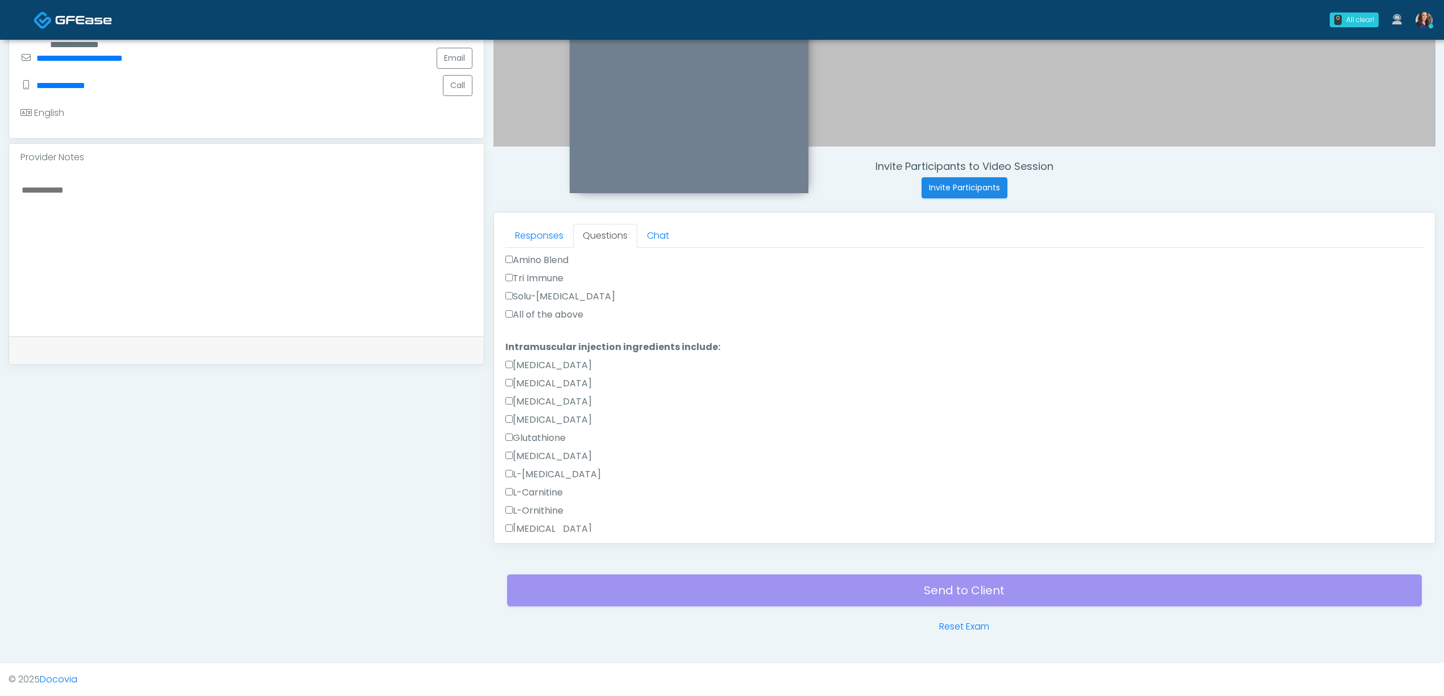
scroll to position [819, 0]
type textarea "**********"
click at [528, 520] on button "Continue" at bounding box center [531, 521] width 52 height 21
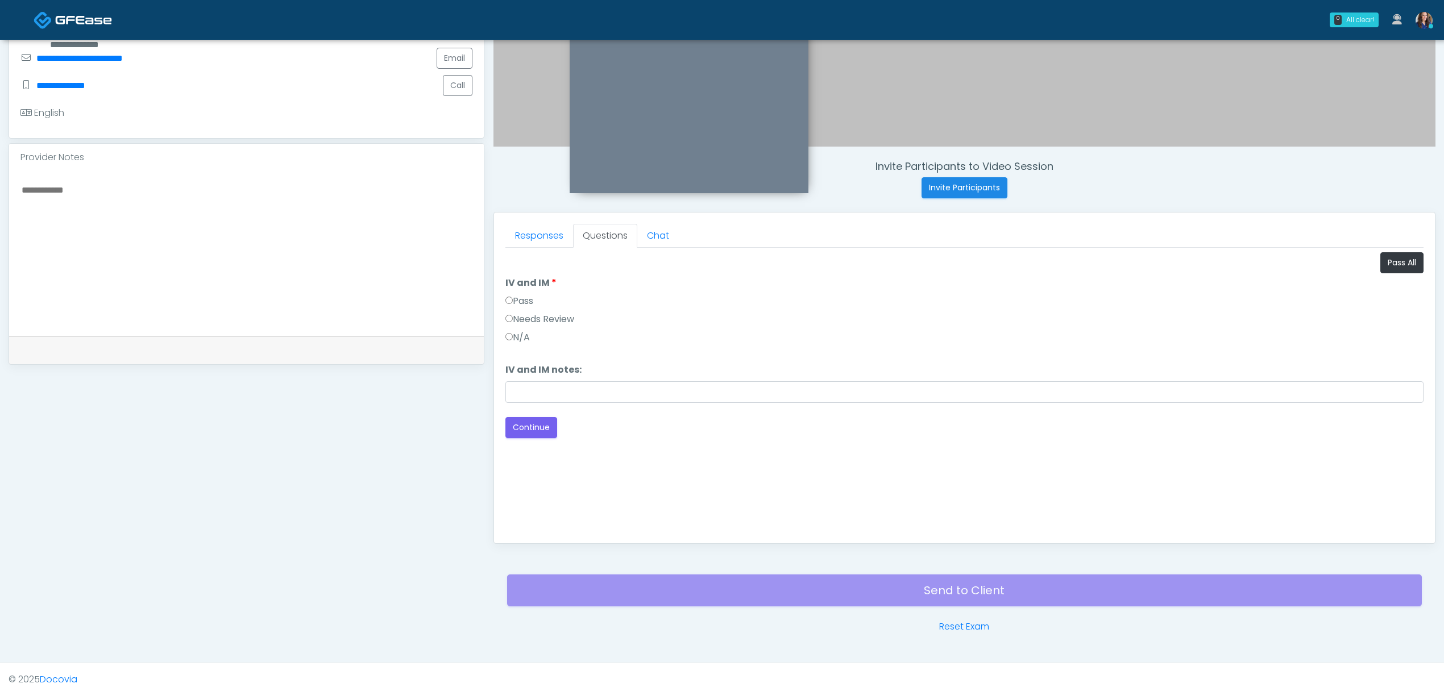
scroll to position [0, 0]
drag, startPoint x: 529, startPoint y: 300, endPoint x: 531, endPoint y: 310, distance: 10.5
click at [530, 300] on label "Pass" at bounding box center [519, 301] width 28 height 14
drag, startPoint x: 517, startPoint y: 424, endPoint x: 579, endPoint y: 390, distance: 70.0
click at [517, 424] on button "Continue" at bounding box center [531, 427] width 52 height 21
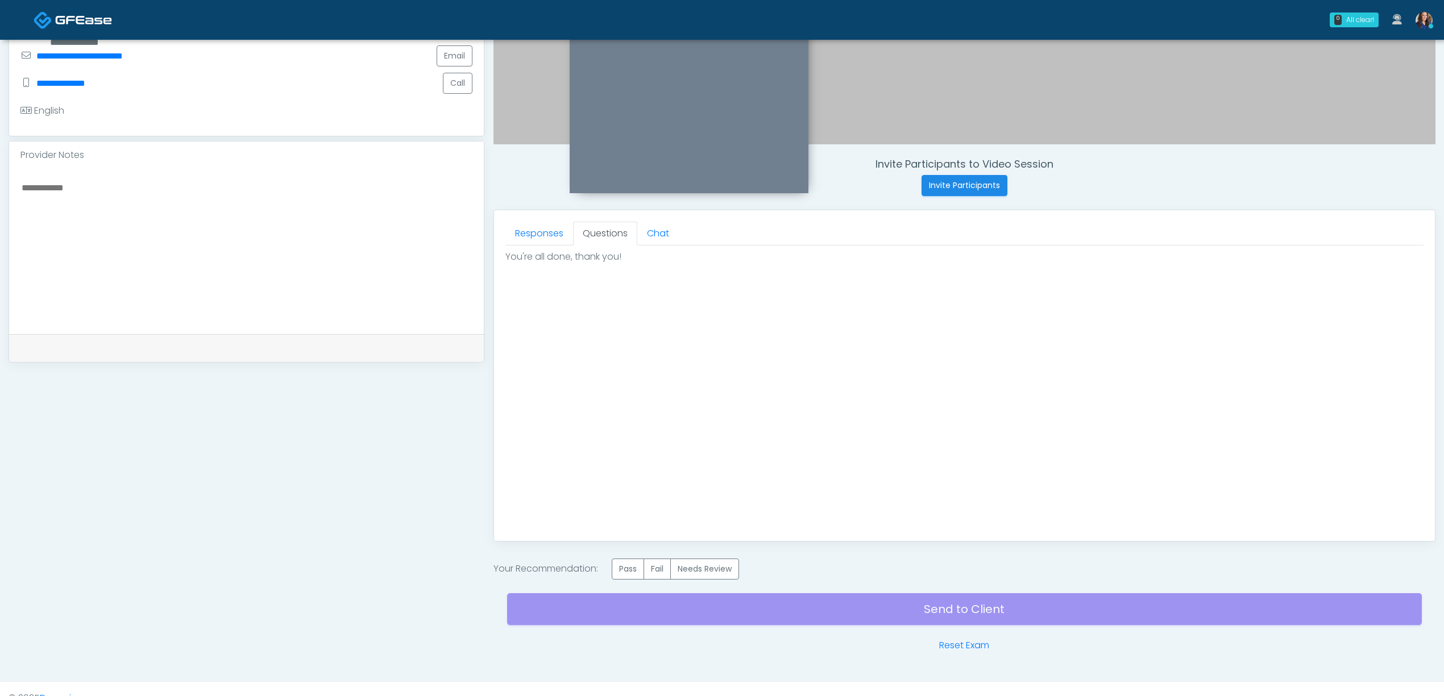
click at [642, 560] on div "Invite Participants to Video Session Invite Participants Responses Questions Ch…" at bounding box center [959, 209] width 951 height 888
drag, startPoint x: 633, startPoint y: 576, endPoint x: 717, endPoint y: 599, distance: 87.2
click at [633, 576] on label "Pass" at bounding box center [628, 569] width 32 height 21
drag, startPoint x: 788, startPoint y: 608, endPoint x: 799, endPoint y: 608, distance: 11.4
click at [790, 608] on div "Send to Client Reset Exam" at bounding box center [964, 616] width 915 height 73
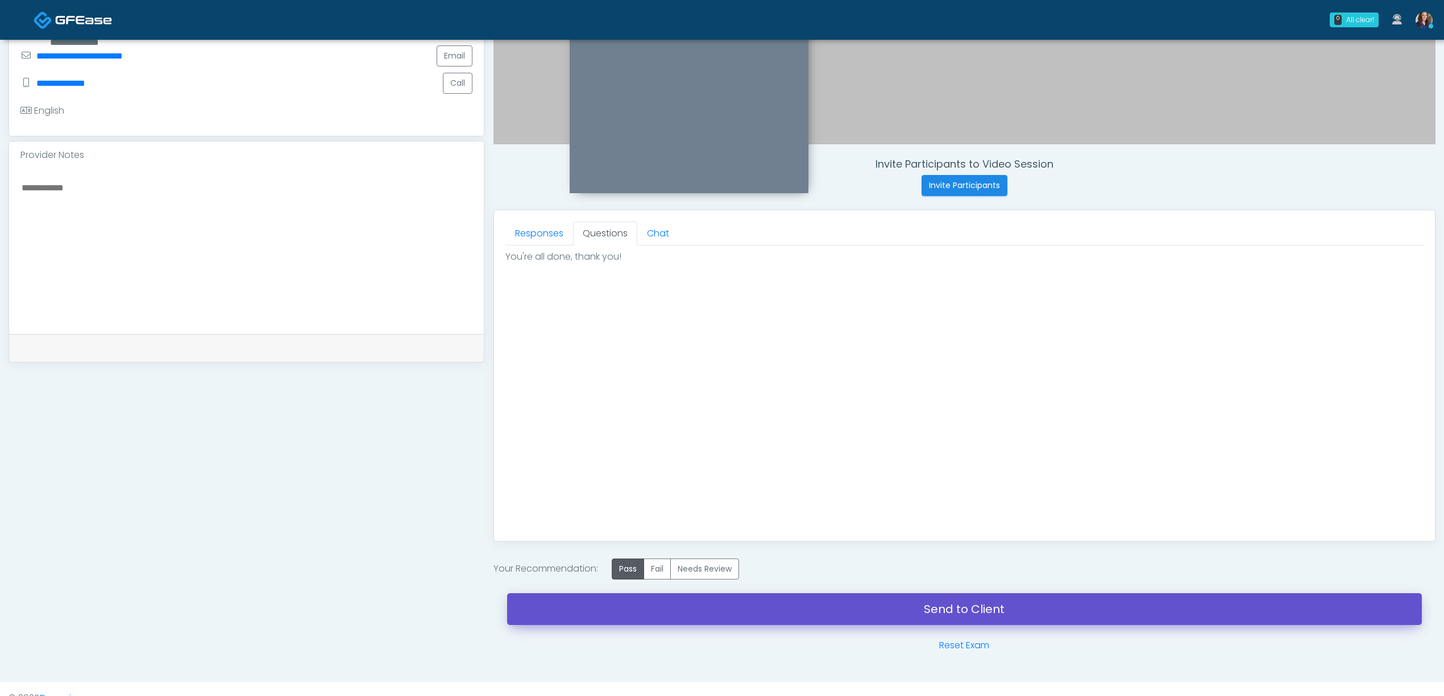
drag, startPoint x: 828, startPoint y: 613, endPoint x: 797, endPoint y: 65, distance: 548.9
click at [828, 613] on link "Send to Client" at bounding box center [964, 609] width 915 height 32
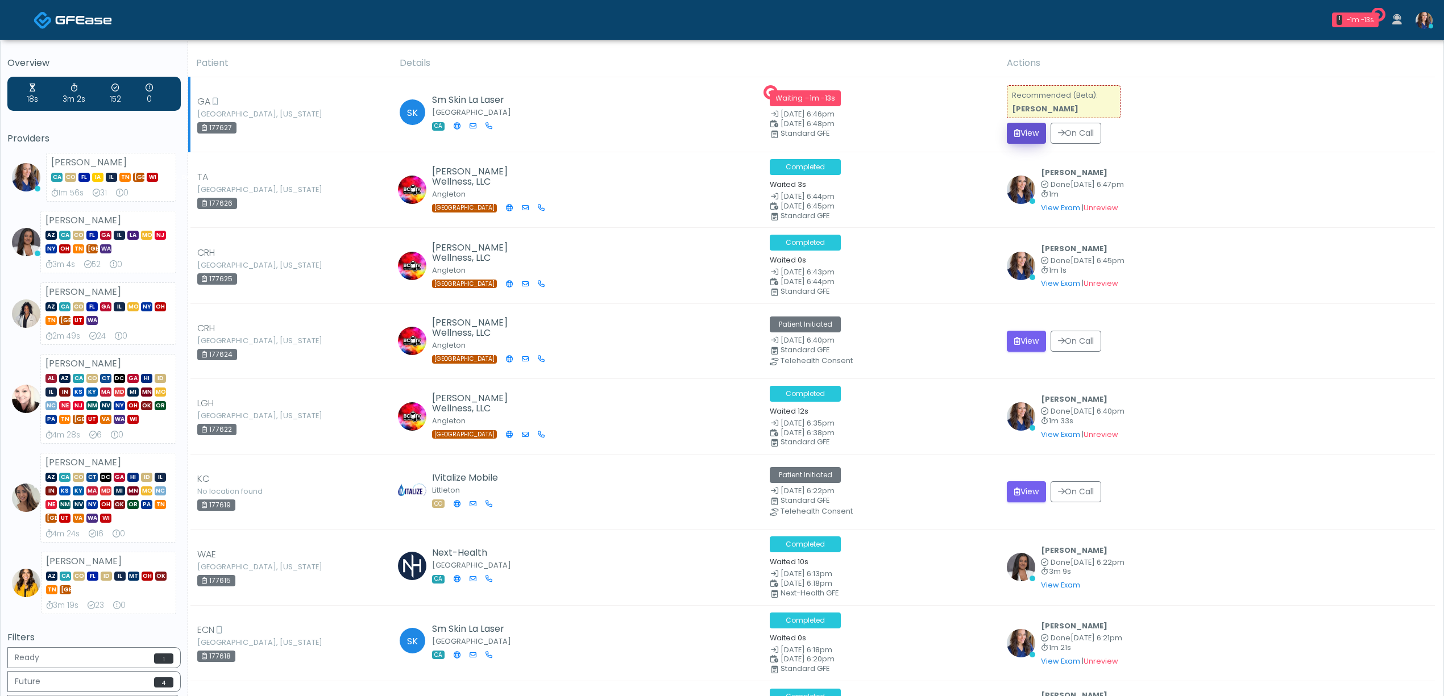
click at [1035, 132] on button "View" at bounding box center [1026, 133] width 39 height 21
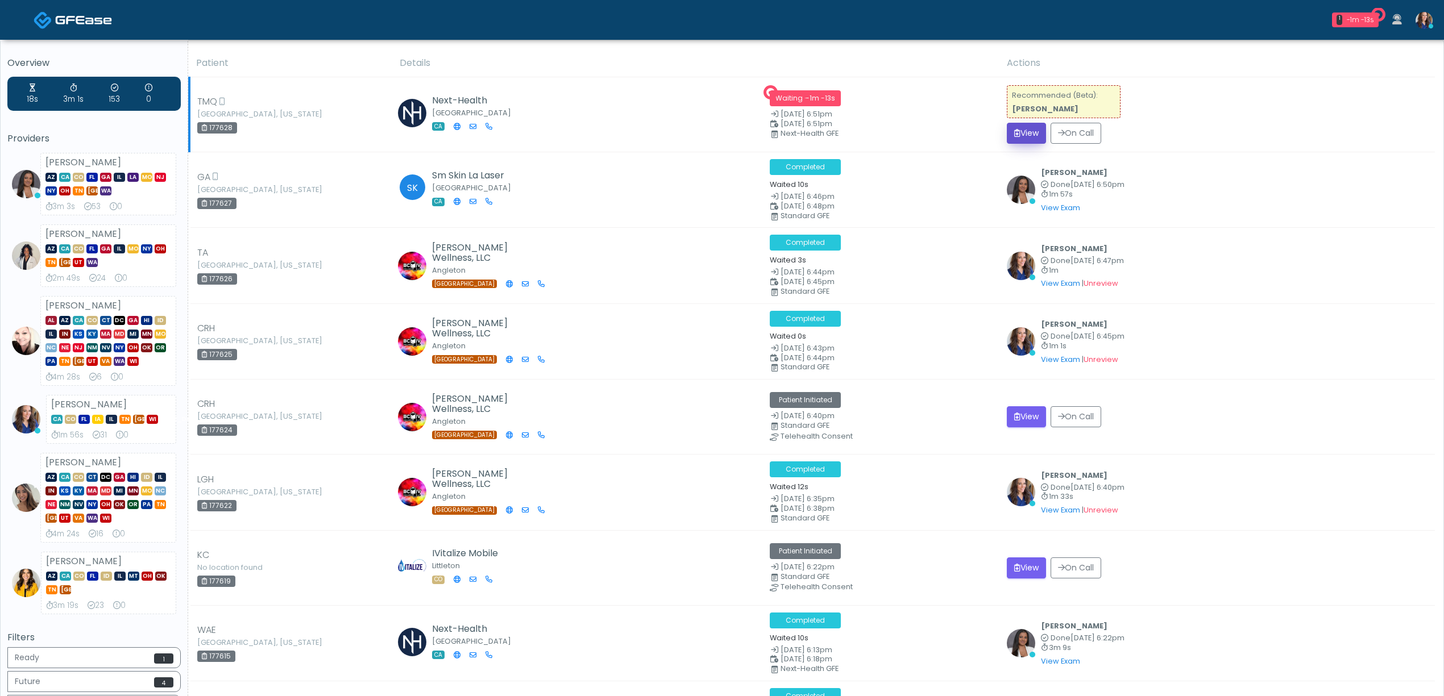
click at [1024, 124] on button "View" at bounding box center [1026, 133] width 39 height 21
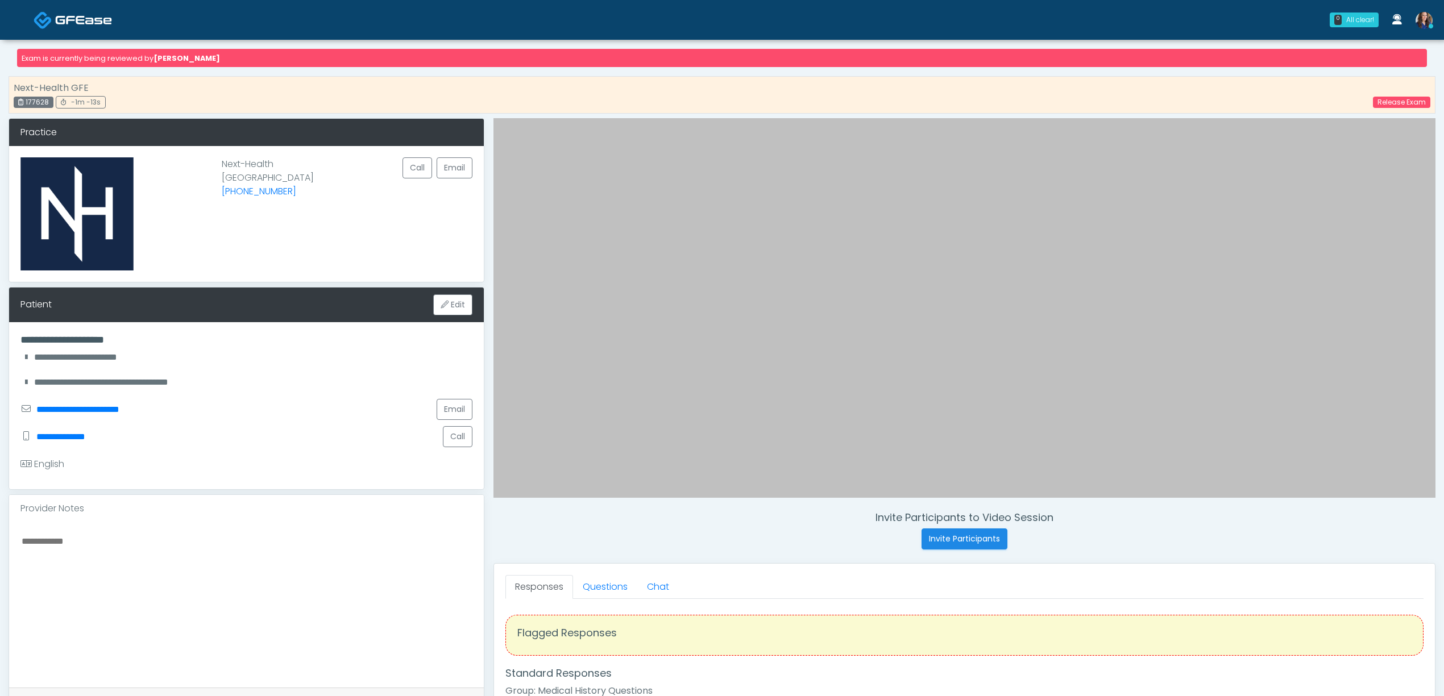
click at [59, 14] on img at bounding box center [83, 19] width 57 height 11
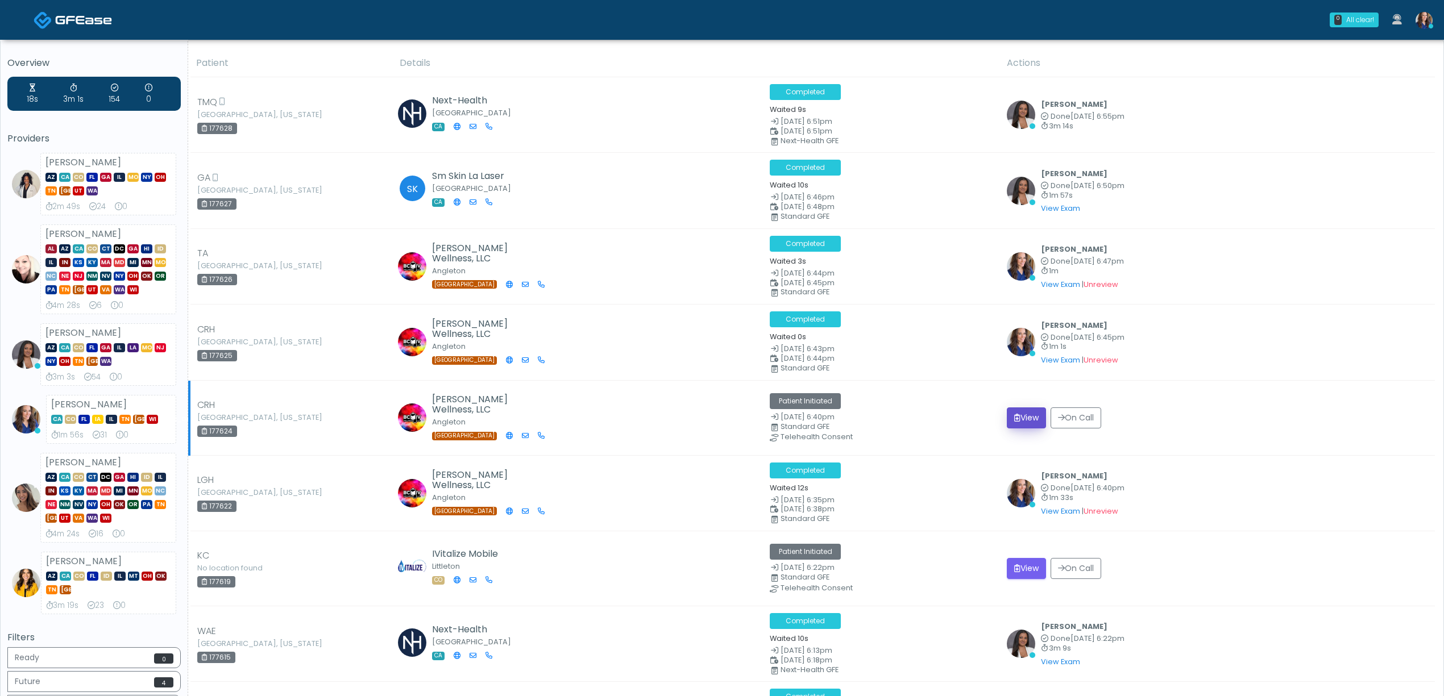
click at [1037, 417] on button "View" at bounding box center [1026, 418] width 39 height 21
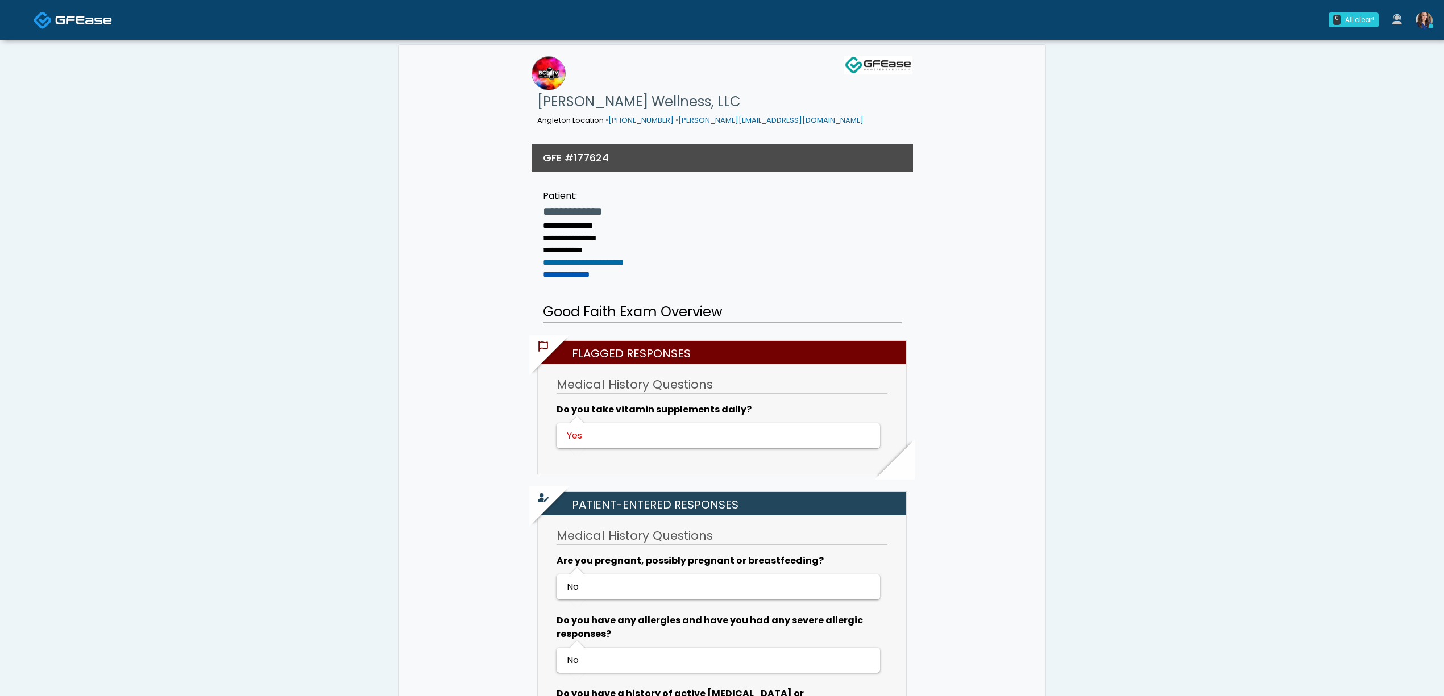
click at [574, 271] on link "**********" at bounding box center [566, 275] width 47 height 8
click at [583, 271] on link "**********" at bounding box center [566, 275] width 47 height 8
click at [57, 18] on img at bounding box center [83, 19] width 57 height 11
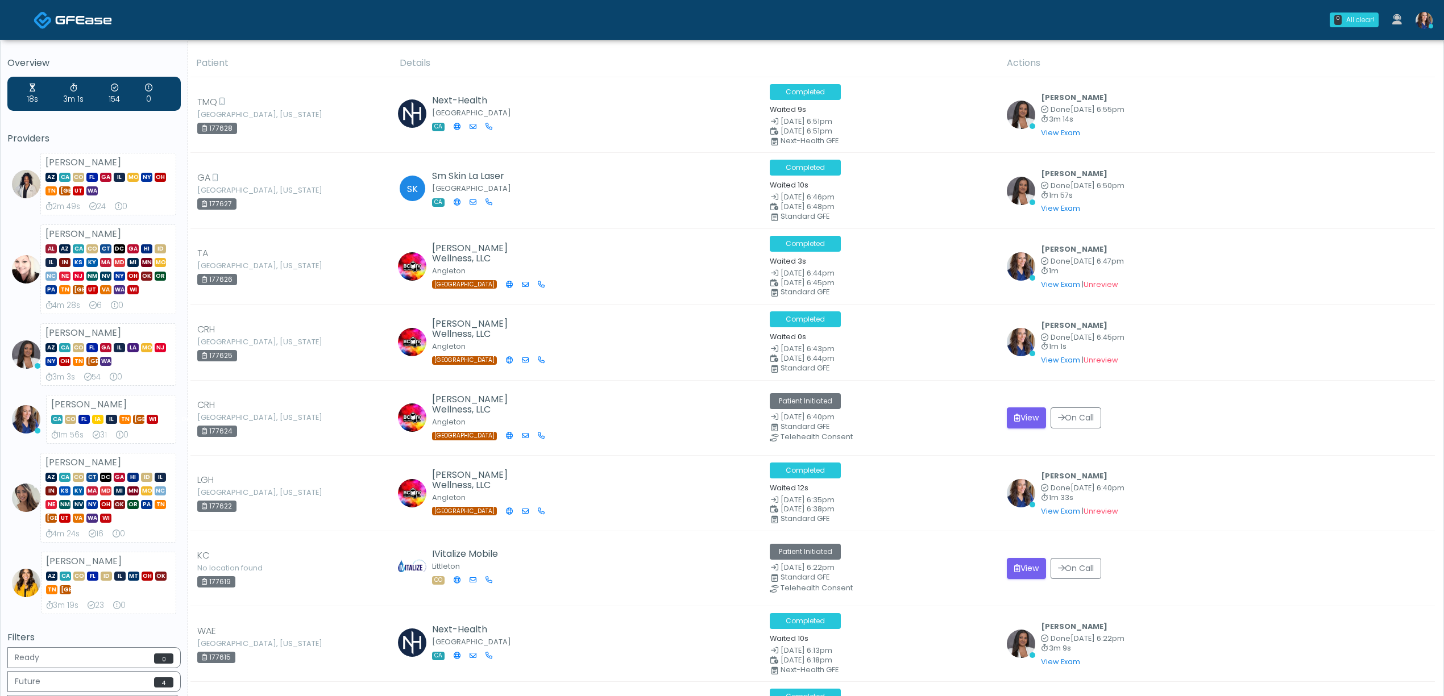
click at [1431, 22] on img at bounding box center [1423, 20] width 17 height 17
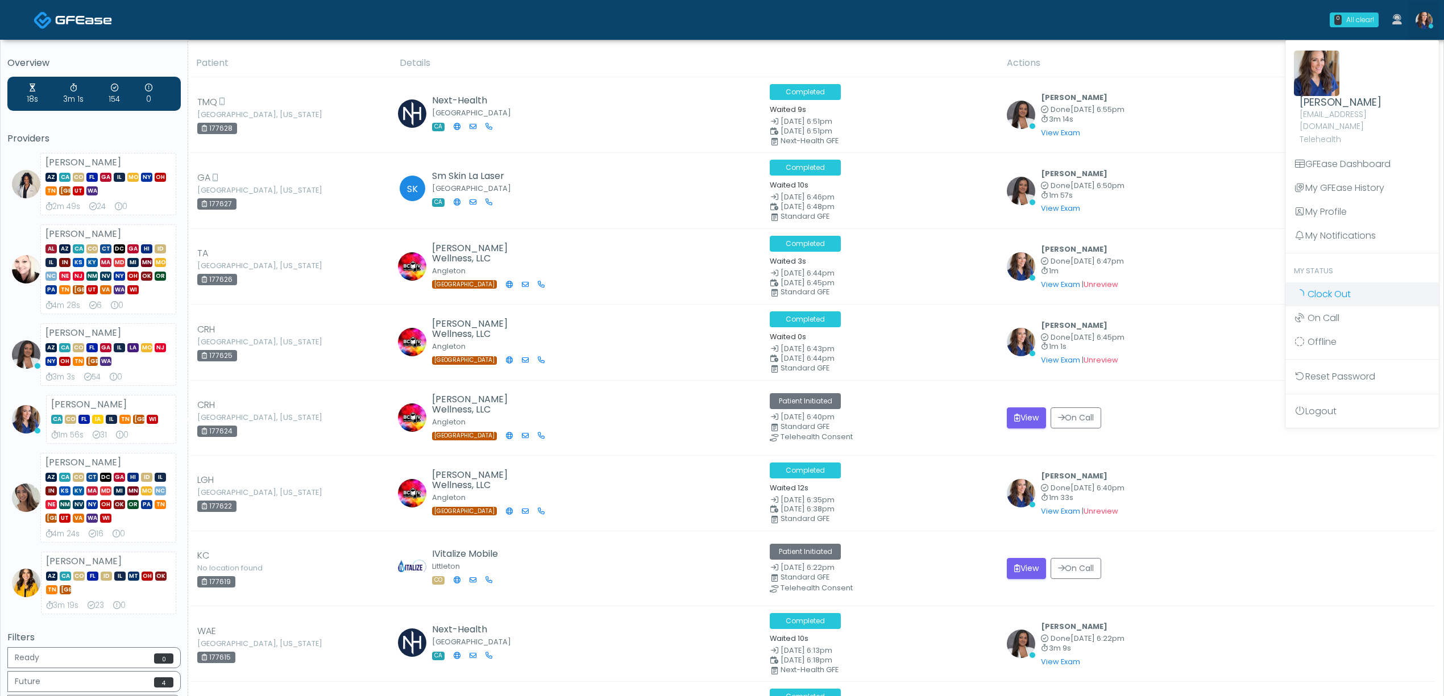
click at [1338, 288] on span "Clock Out" at bounding box center [1328, 294] width 43 height 13
